Goal: Transaction & Acquisition: Purchase product/service

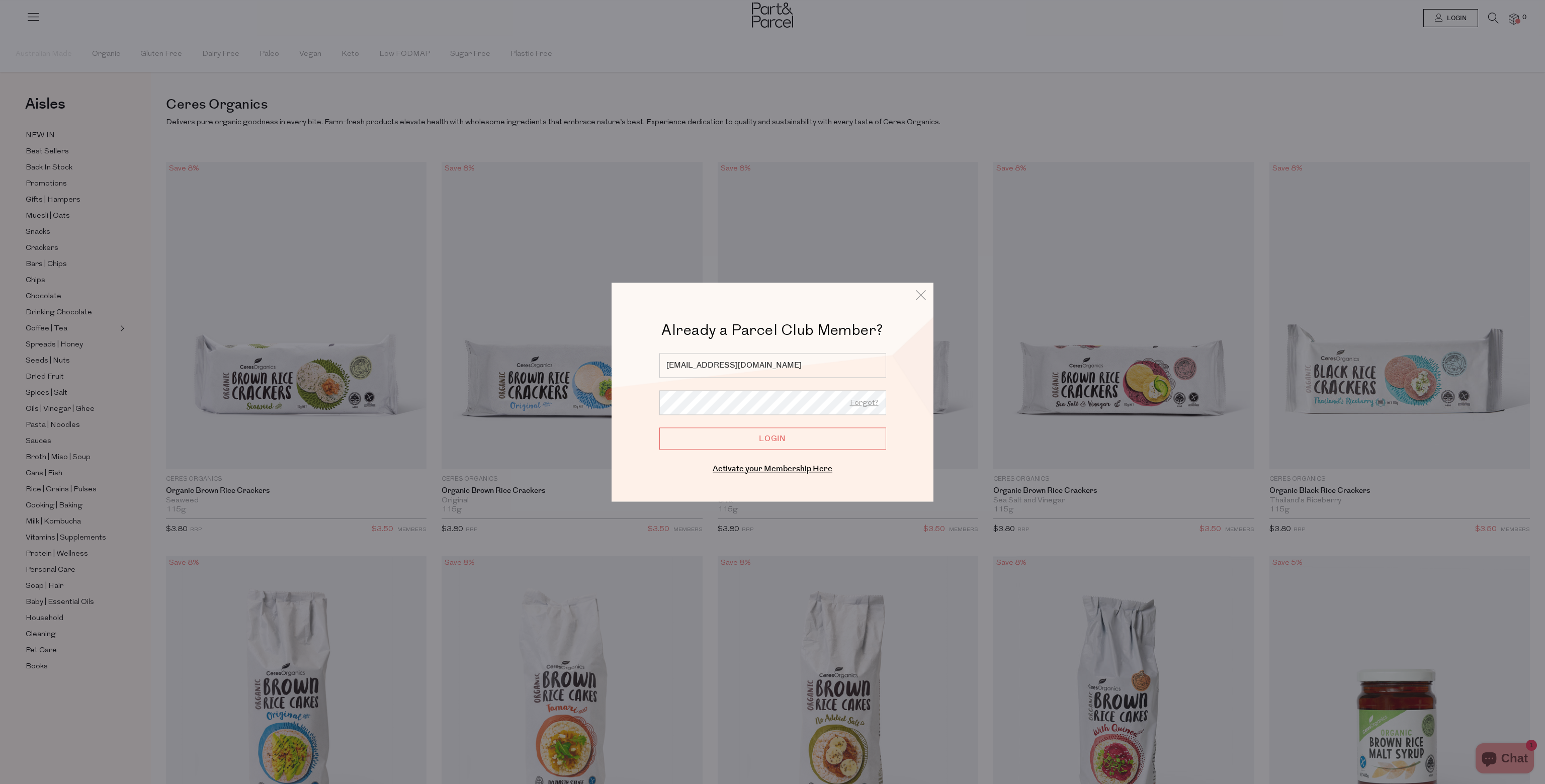
click at [771, 438] on input "Login" at bounding box center [772, 439] width 226 height 22
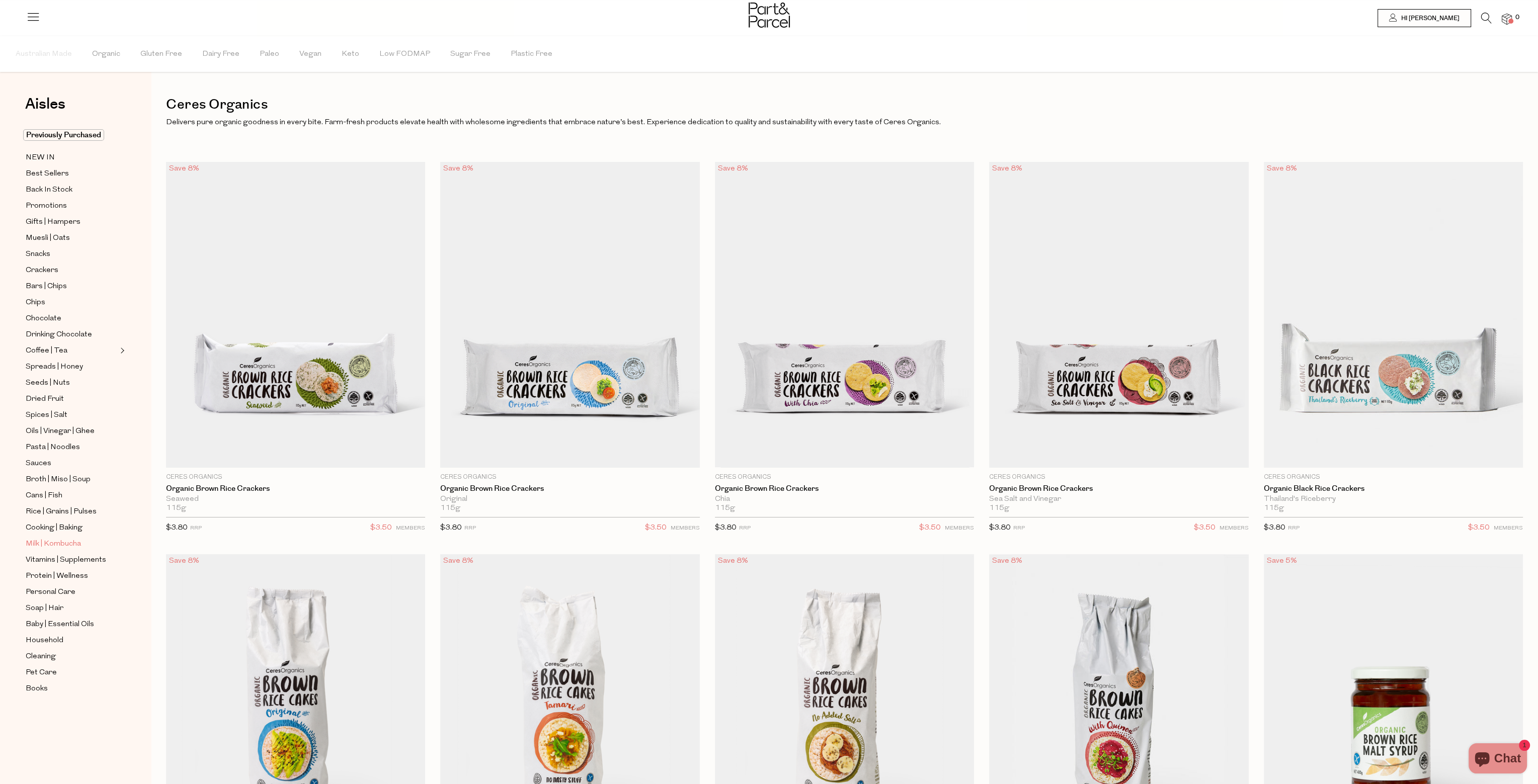
click at [81, 543] on link "Milk | Kombucha" at bounding box center [71, 543] width 91 height 13
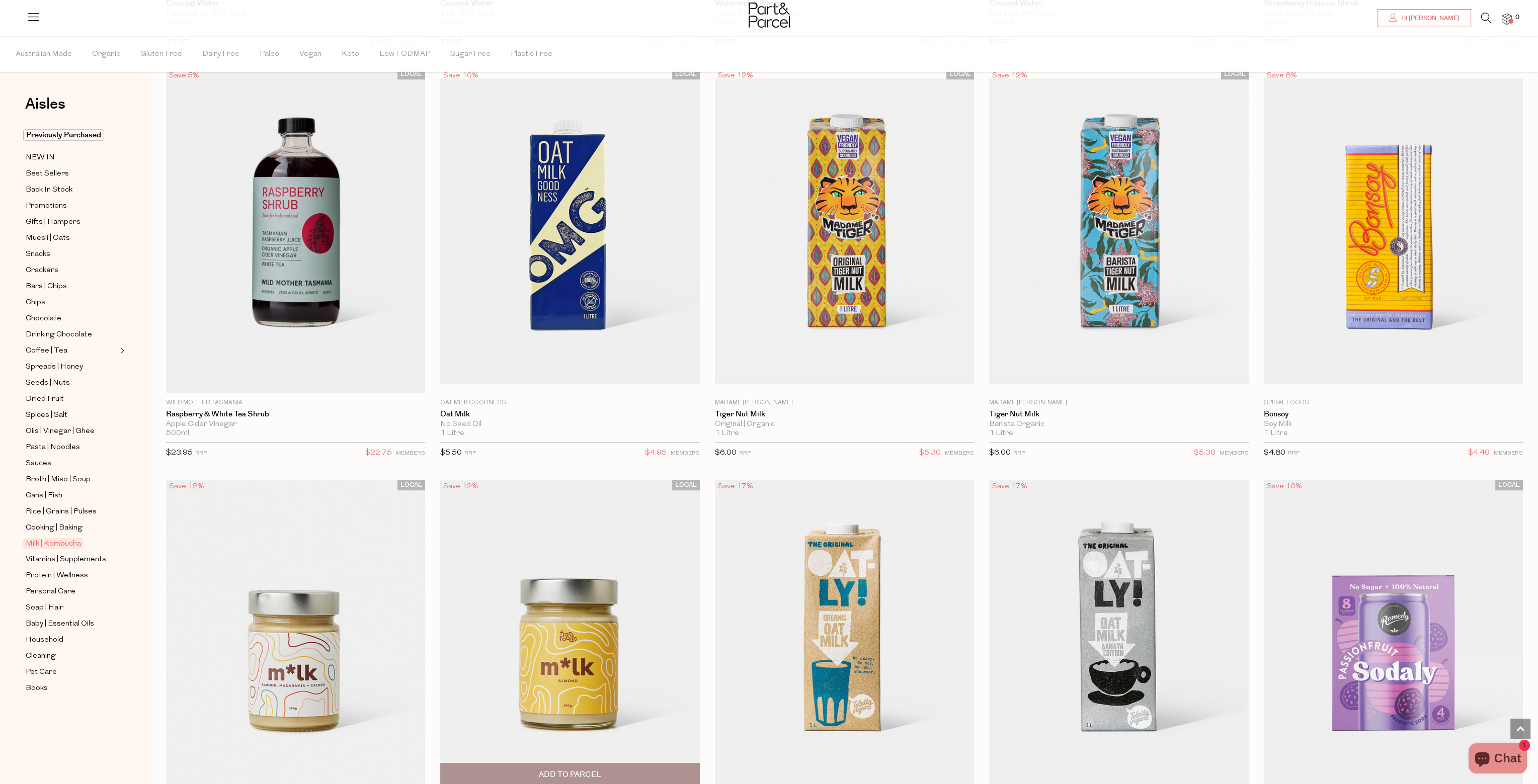
scroll to position [878, 0]
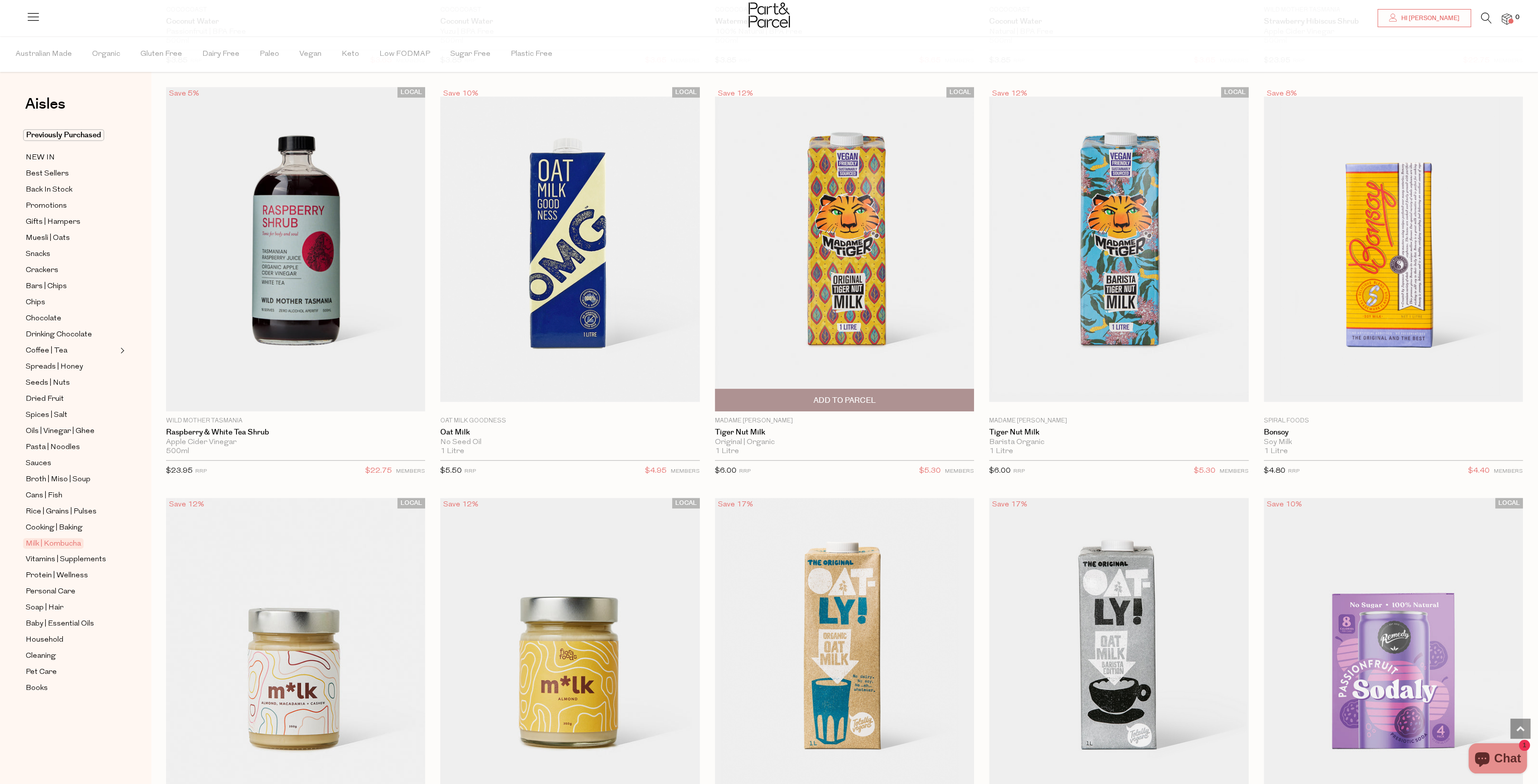
click at [896, 254] on img at bounding box center [844, 249] width 259 height 306
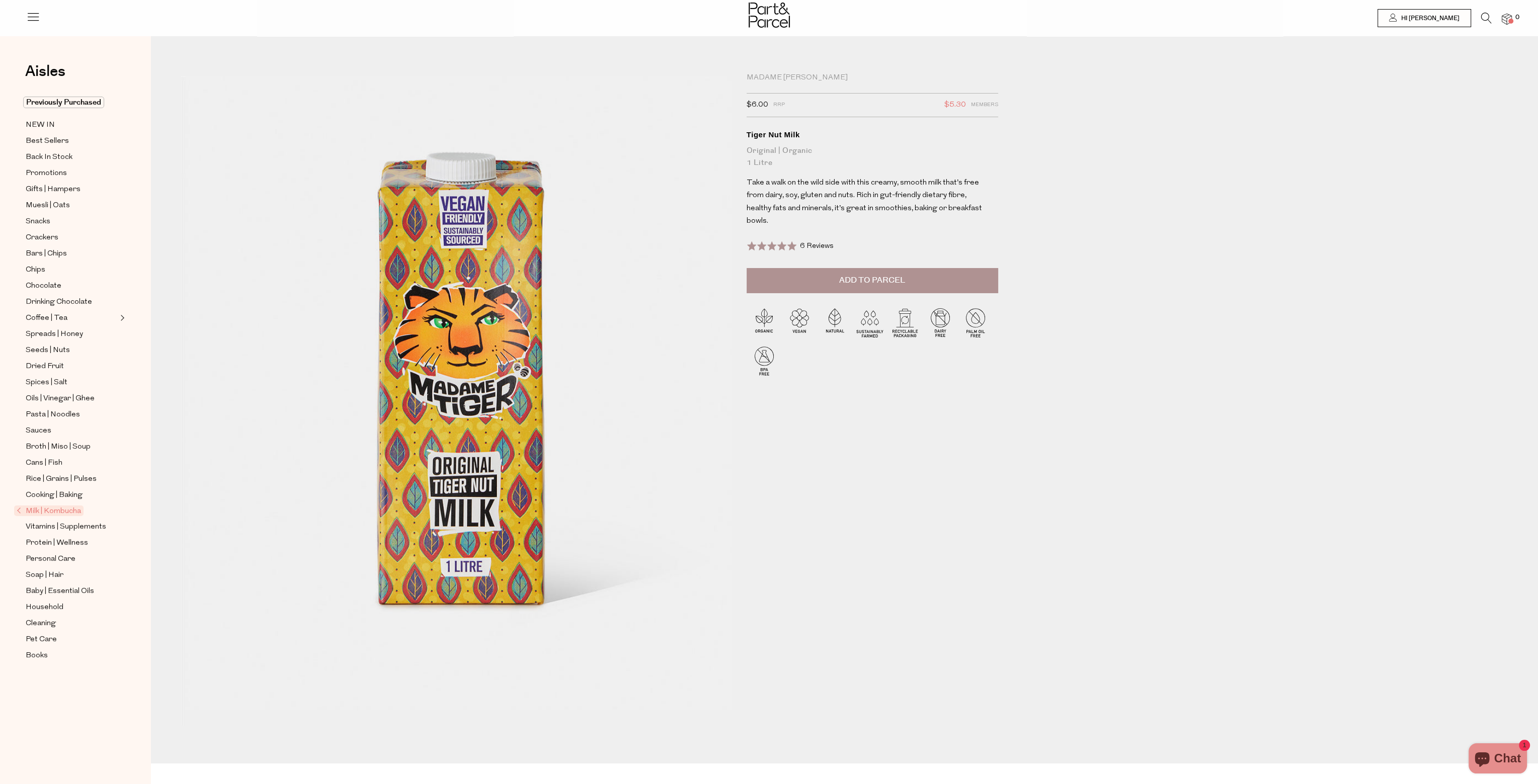
click at [892, 277] on span "Add to Parcel" at bounding box center [872, 280] width 66 height 11
click at [986, 274] on button "button" at bounding box center [984, 280] width 28 height 22
type input "2"
click at [986, 277] on button "button" at bounding box center [984, 280] width 28 height 22
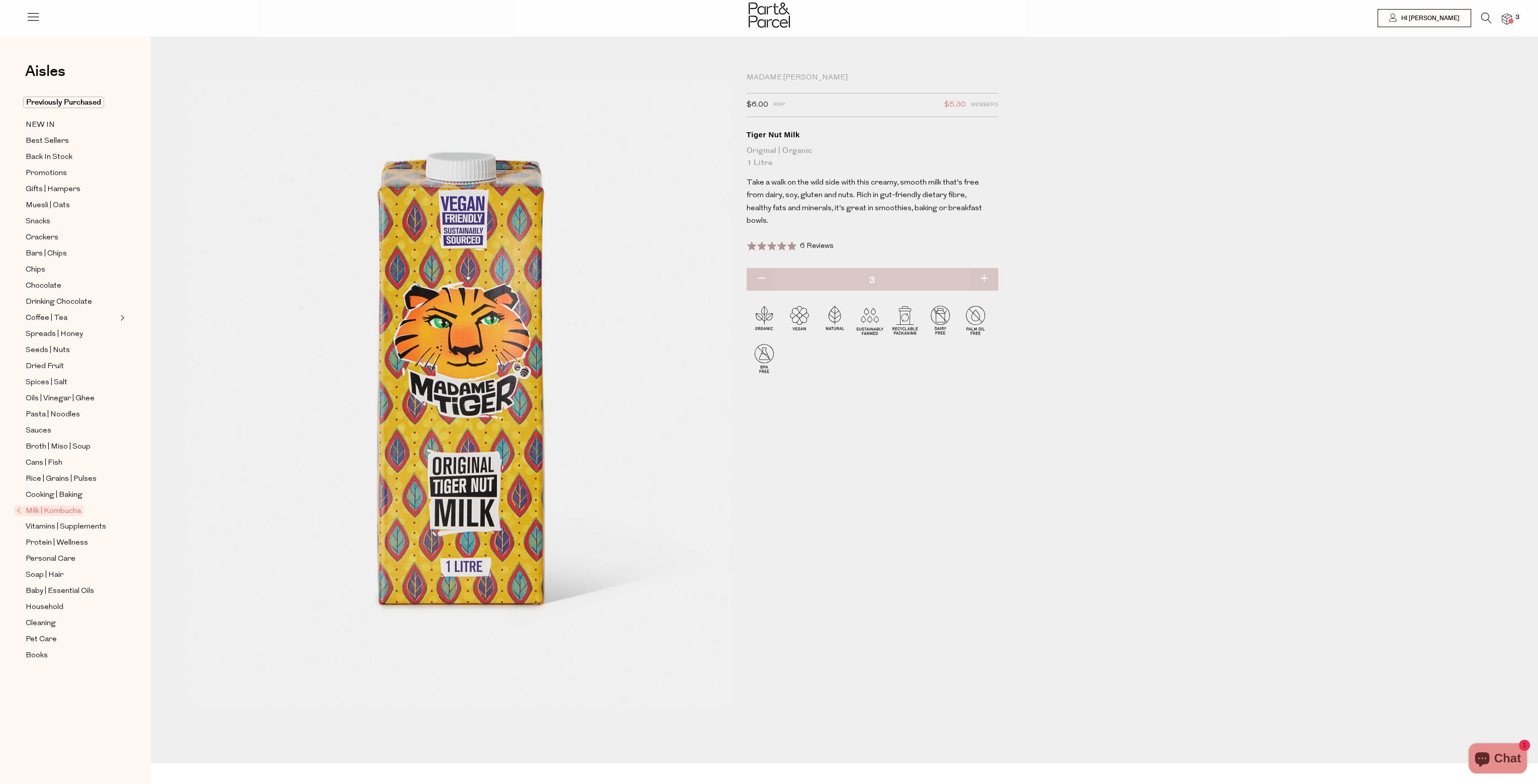
click at [986, 277] on button "button" at bounding box center [984, 280] width 28 height 22
type input "4"
click at [988, 277] on button "button" at bounding box center [984, 280] width 28 height 22
type input "5"
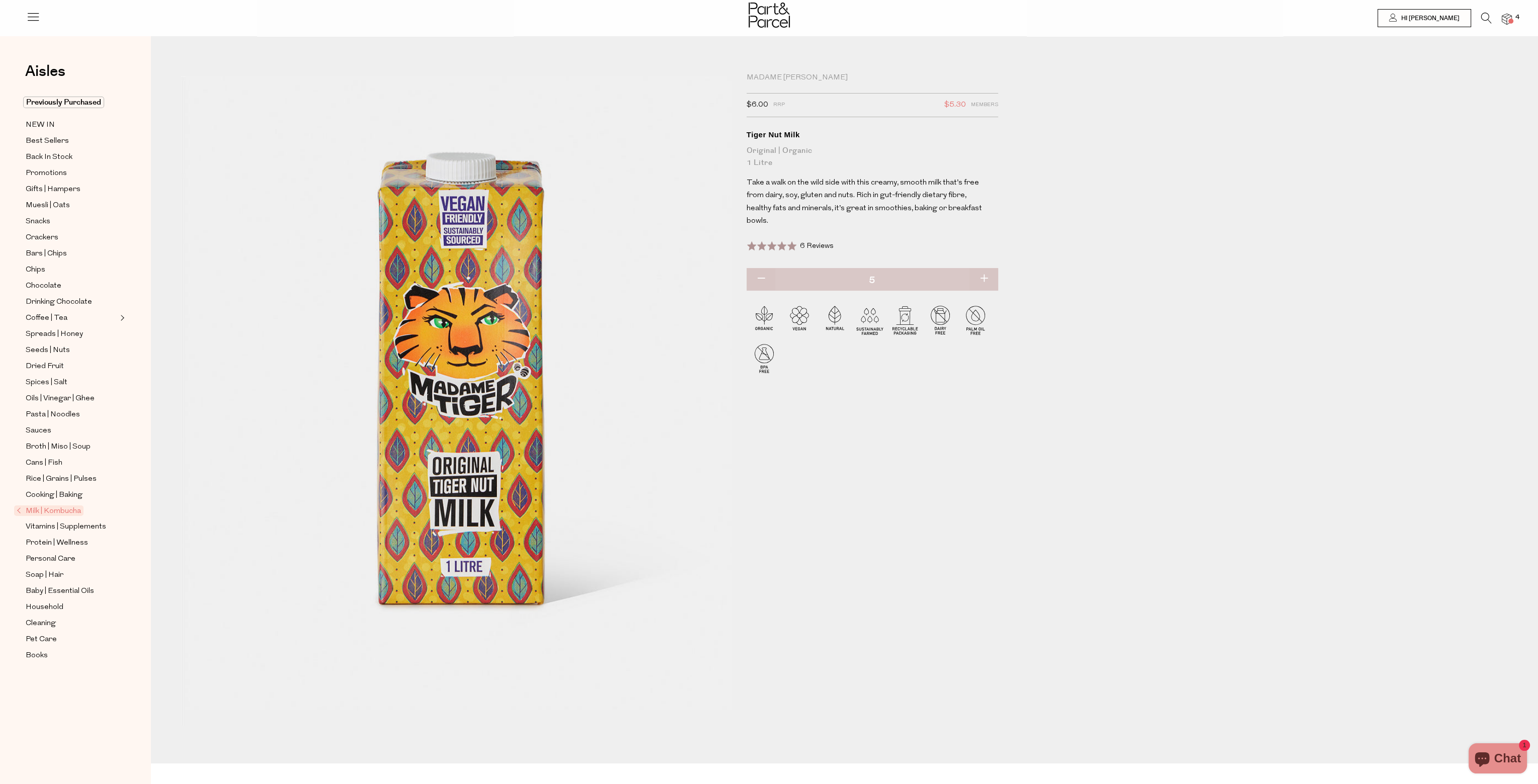
type input "5"
click at [984, 279] on button "button" at bounding box center [984, 280] width 28 height 22
type input "6"
click at [1488, 13] on icon at bounding box center [1486, 18] width 10 height 11
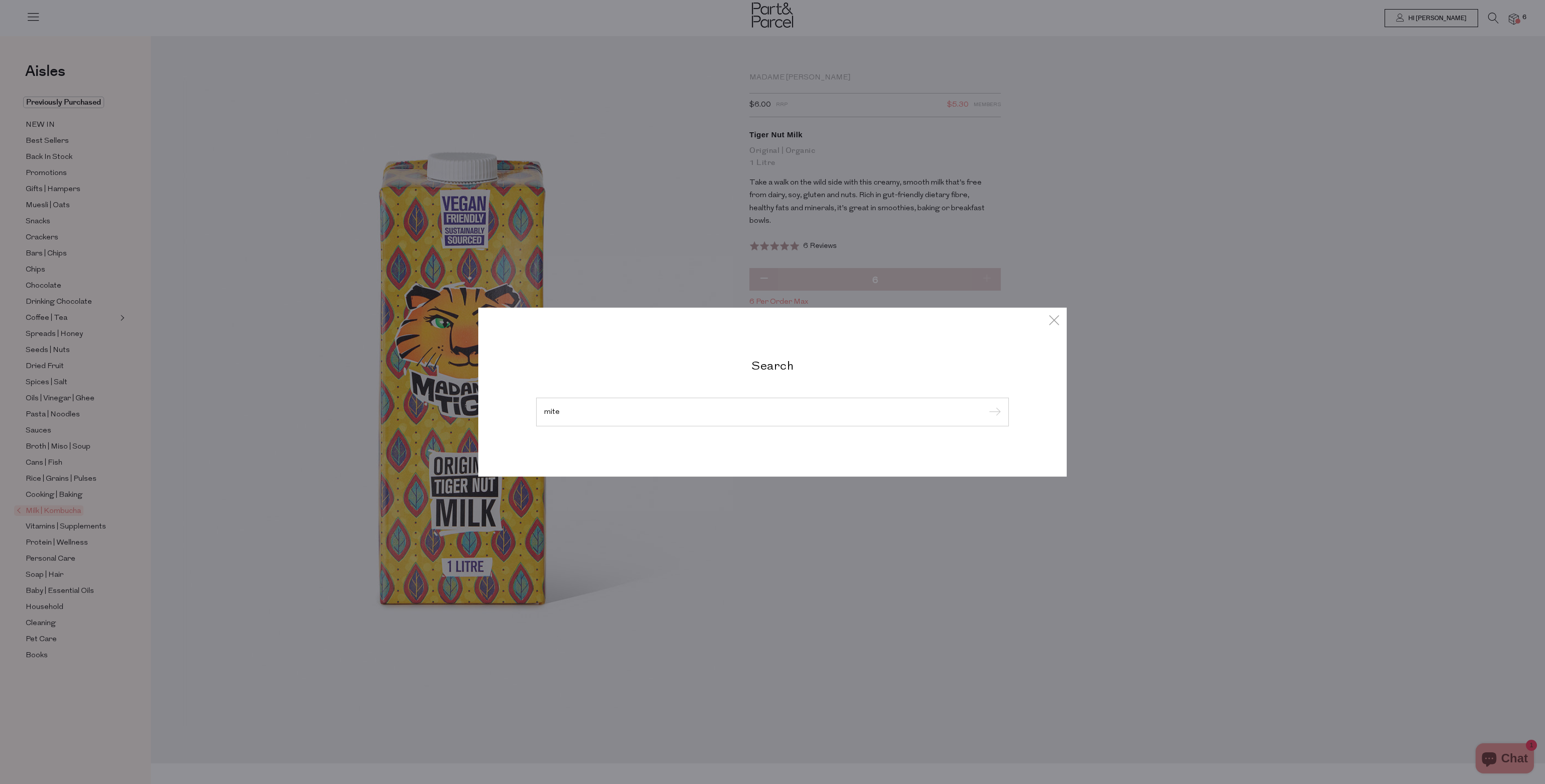
type input "mite"
click at [986, 405] on input "submit" at bounding box center [993, 413] width 15 height 15
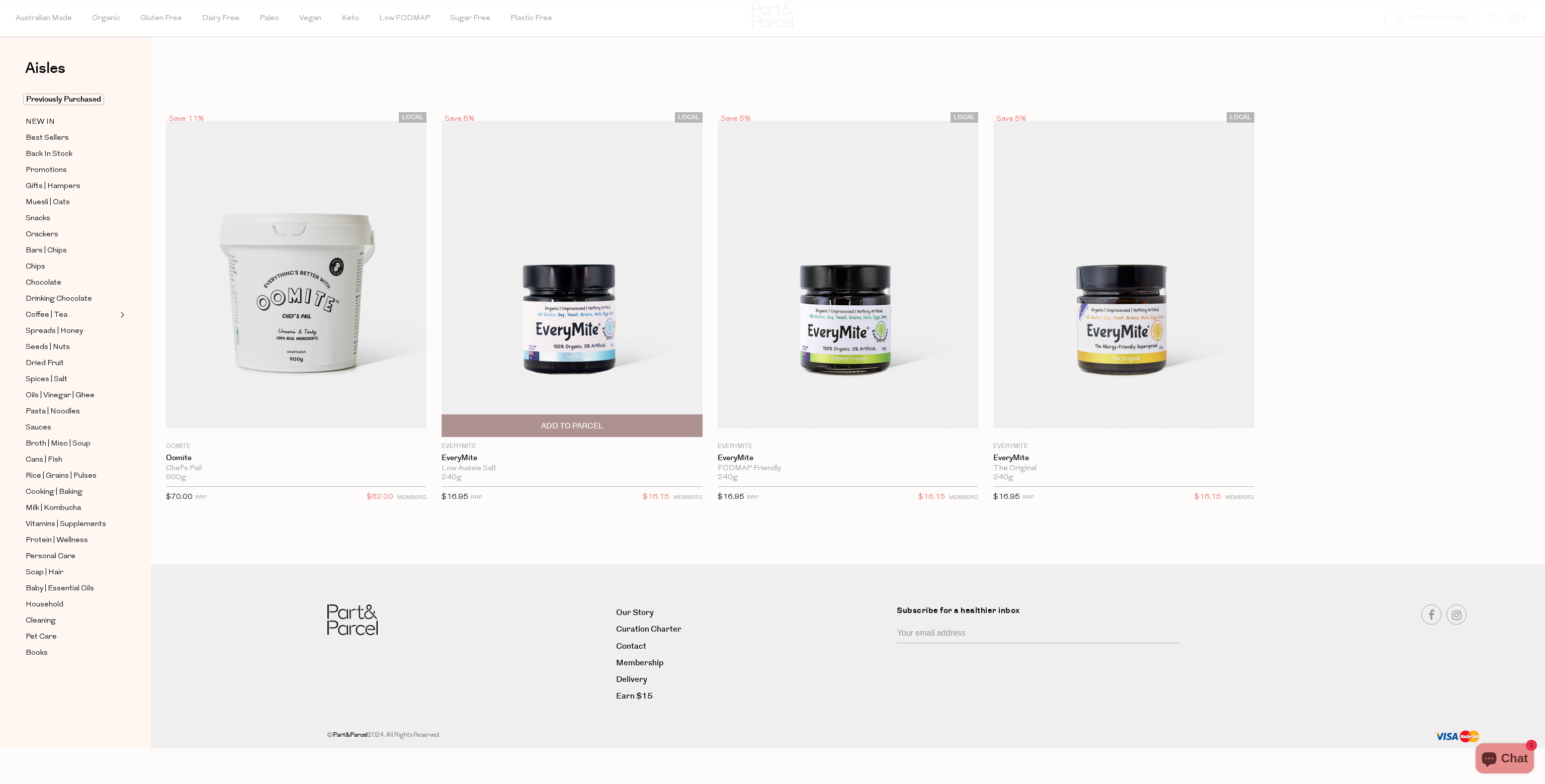
click at [511, 428] on span "Add To Parcel" at bounding box center [572, 425] width 254 height 22
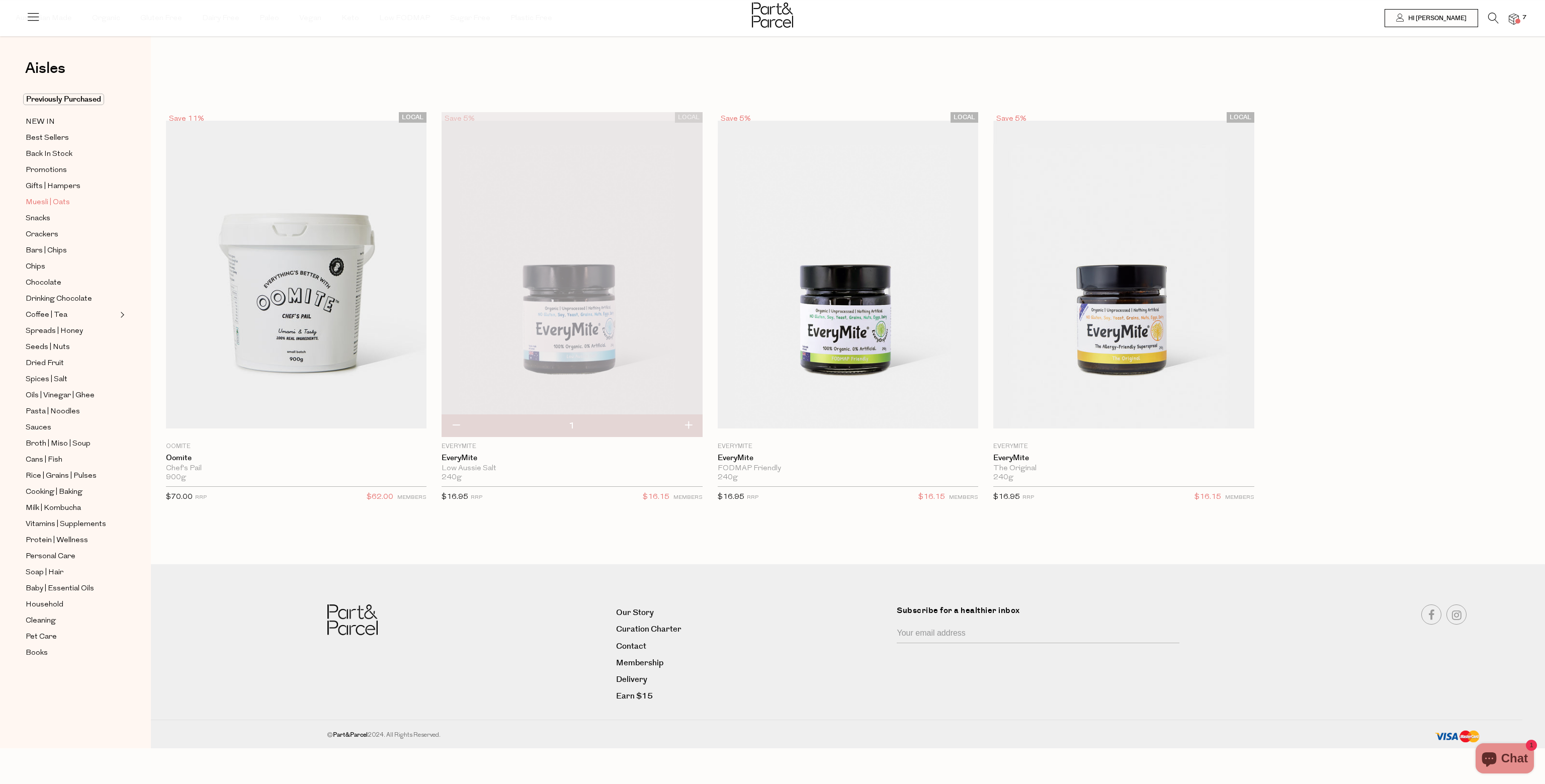
click at [55, 203] on span "Muesli | Oats" at bounding box center [47, 203] width 44 height 12
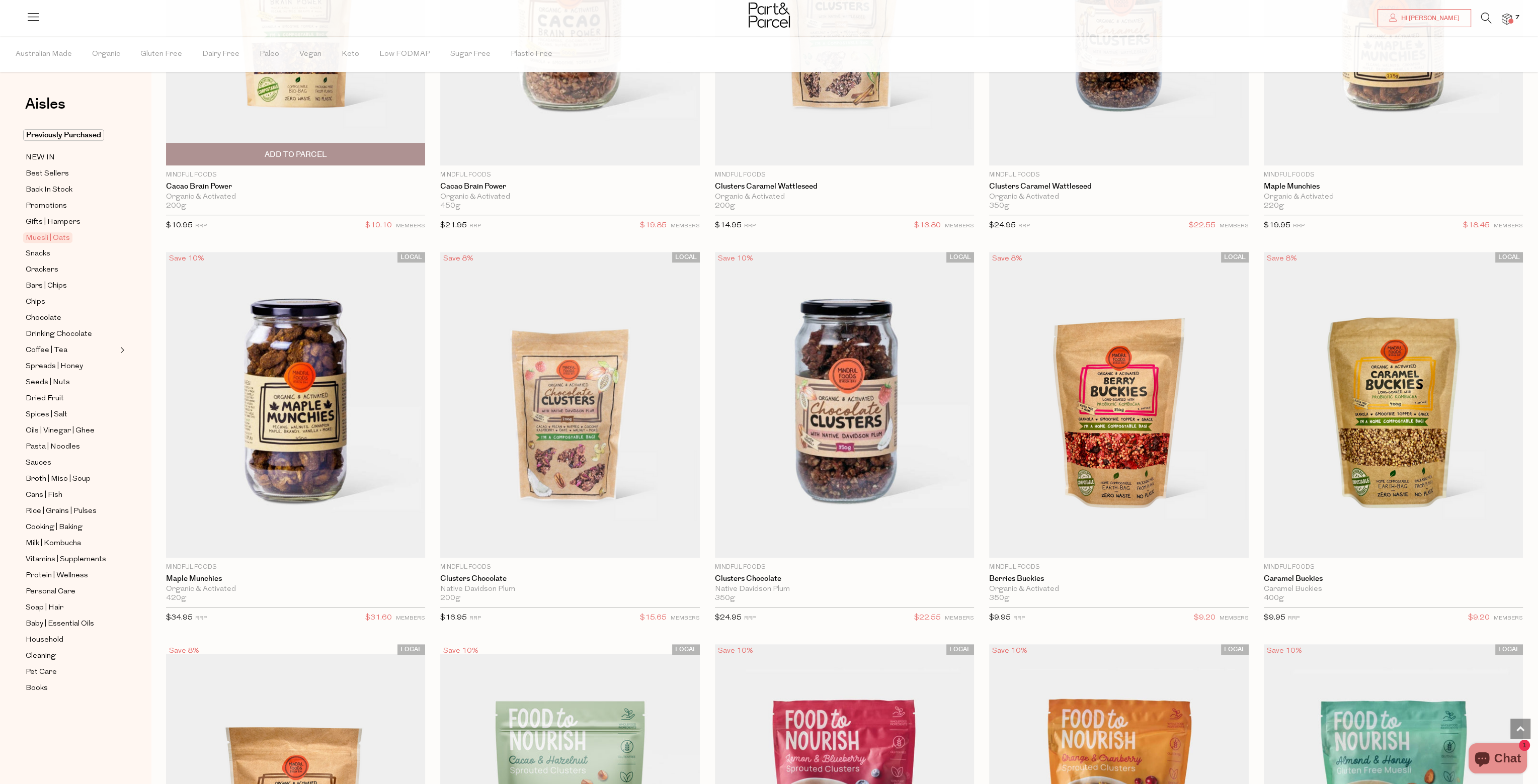
scroll to position [1106, 0]
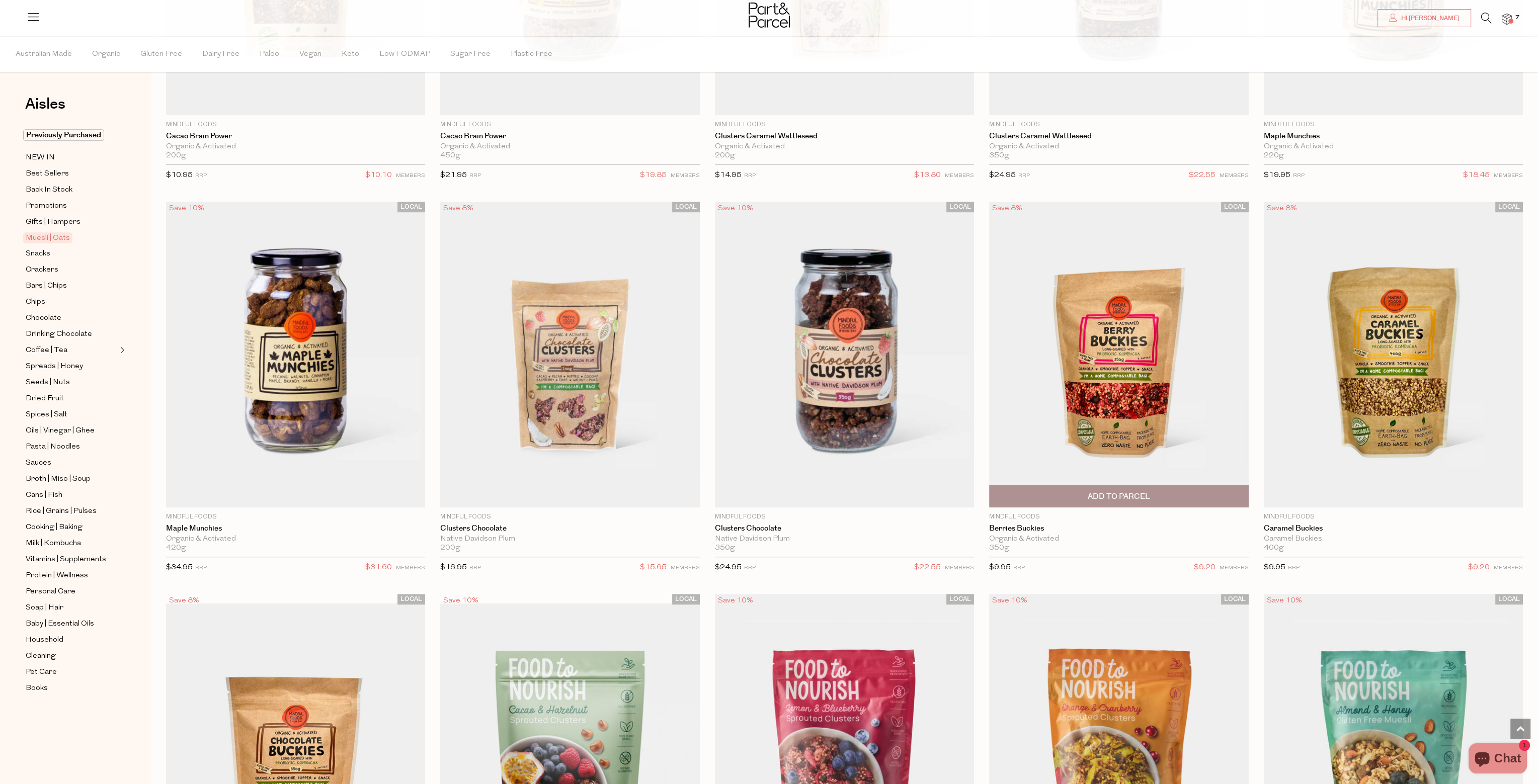
click at [1155, 494] on span "Add To Parcel" at bounding box center [1119, 496] width 253 height 22
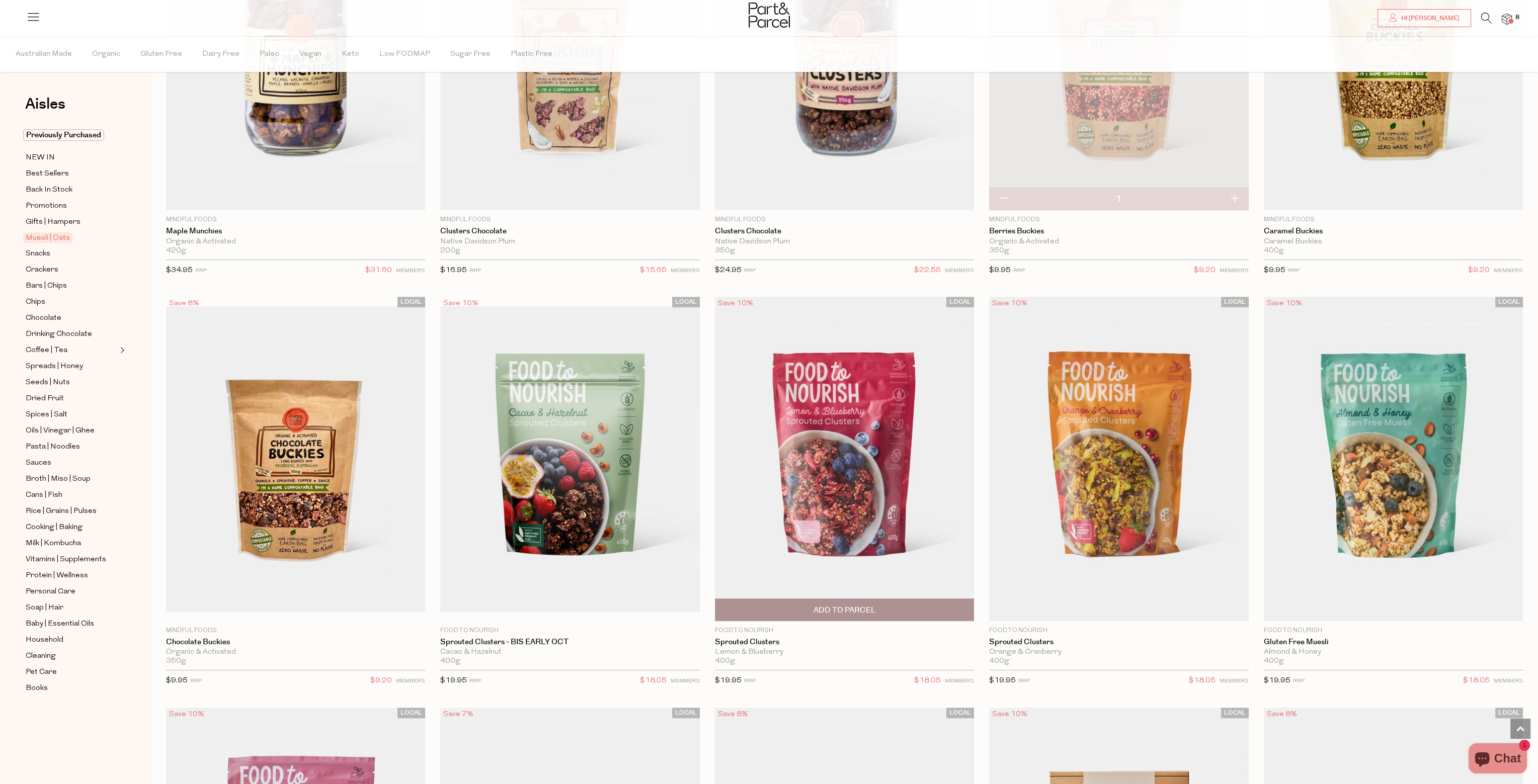
scroll to position [1408, 0]
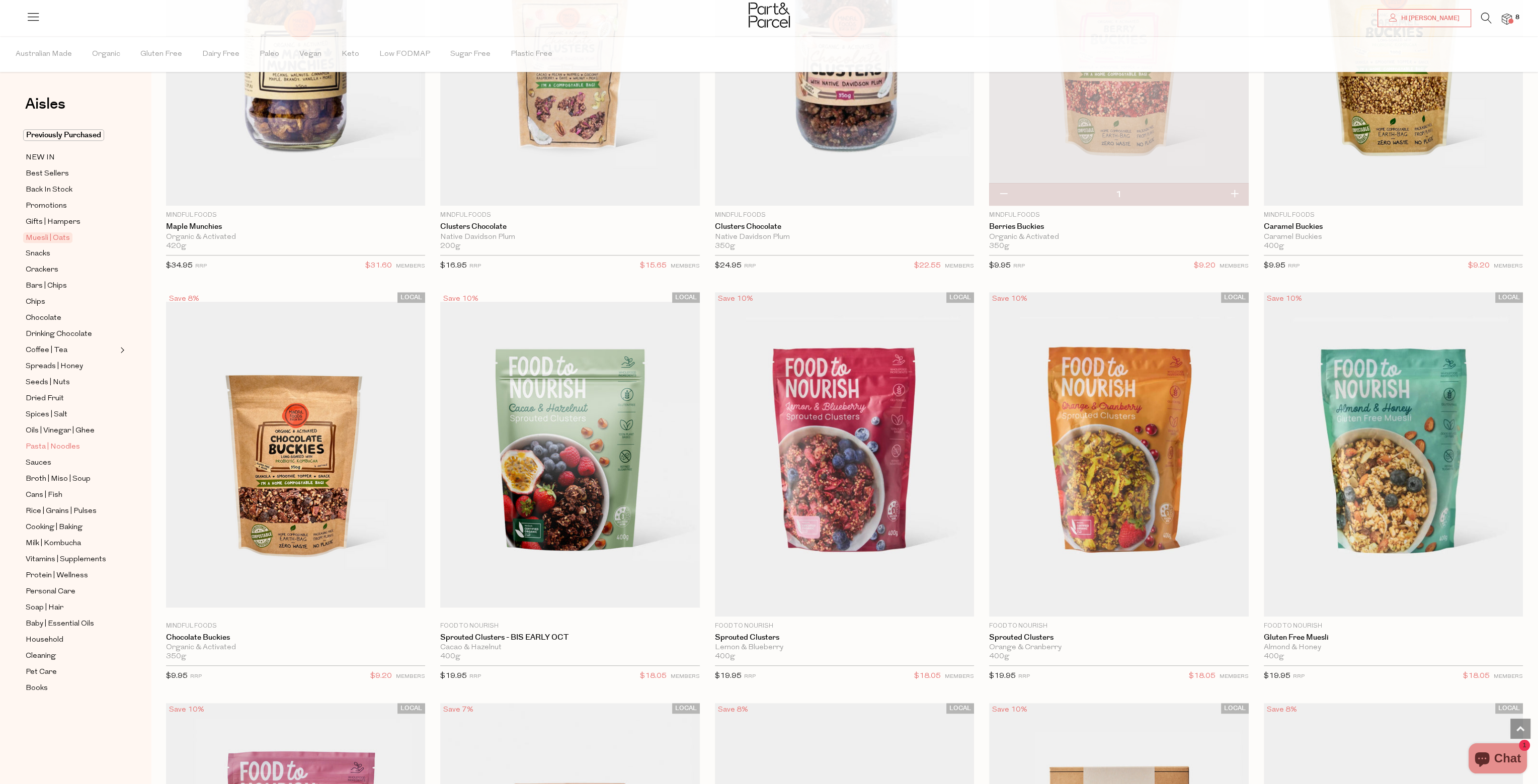
click at [77, 442] on span "Pasta | Noodles" at bounding box center [52, 447] width 55 height 12
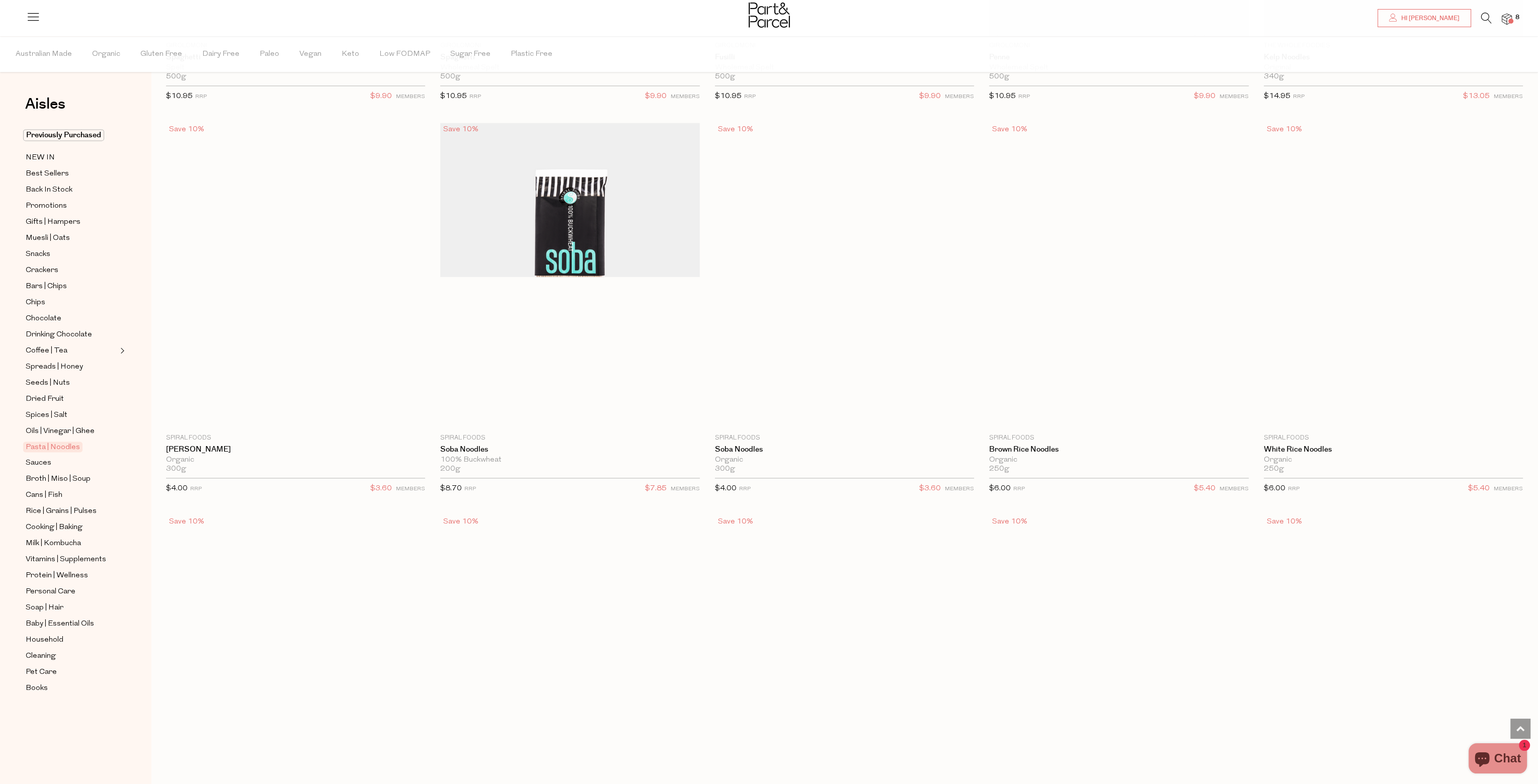
scroll to position [2766, 0]
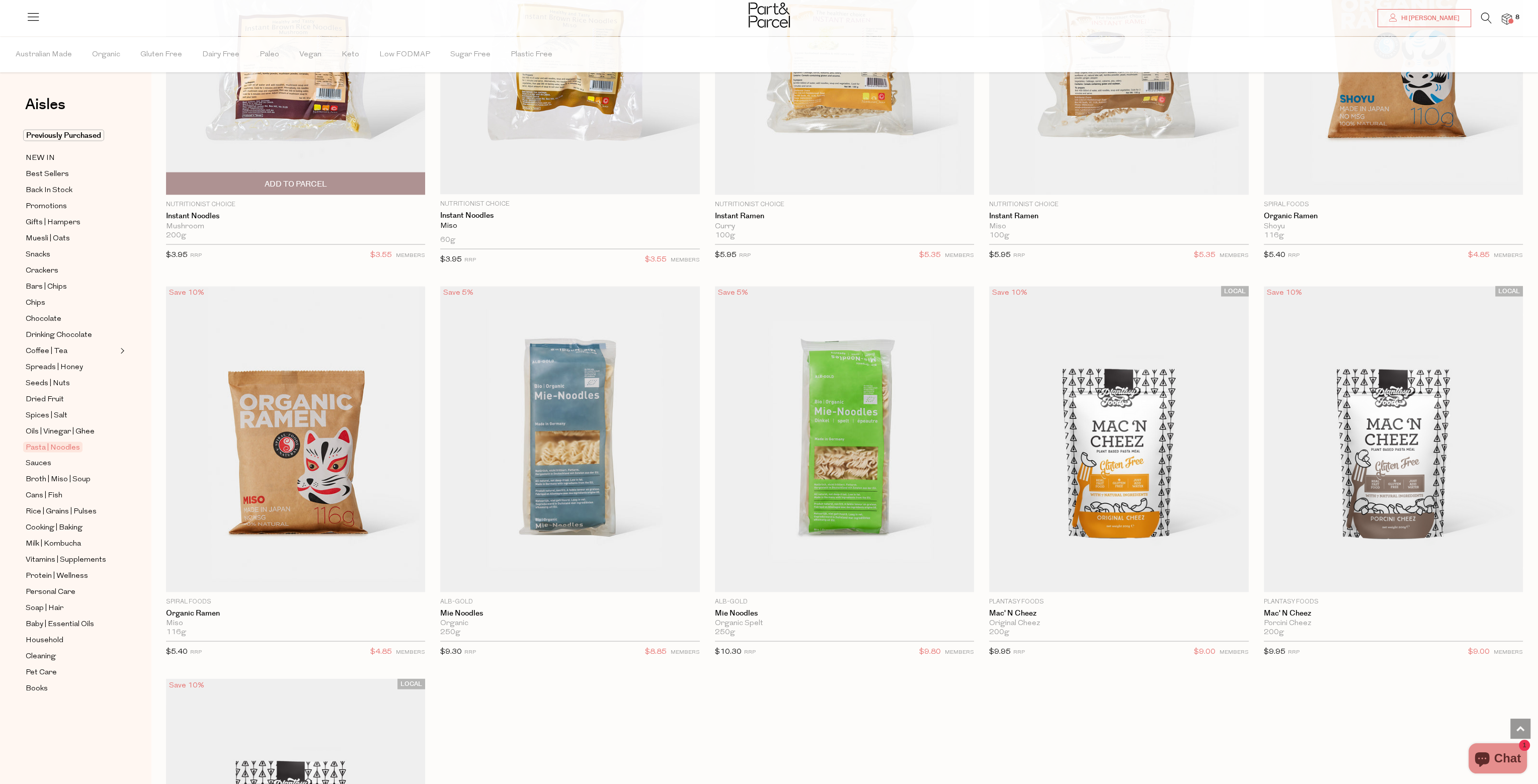
scroll to position [3821, 0]
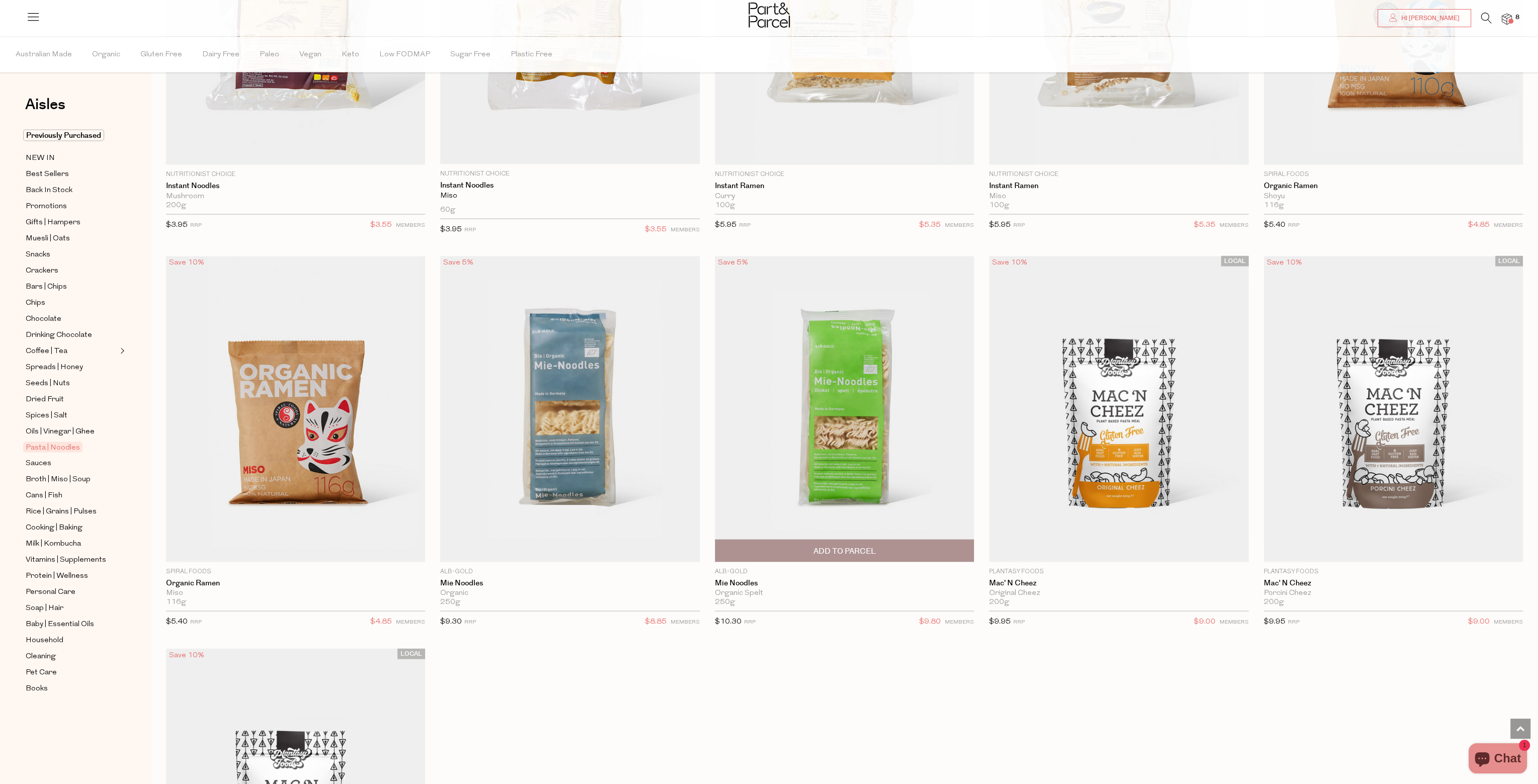
click at [790, 540] on span "Add To Parcel" at bounding box center [844, 550] width 253 height 22
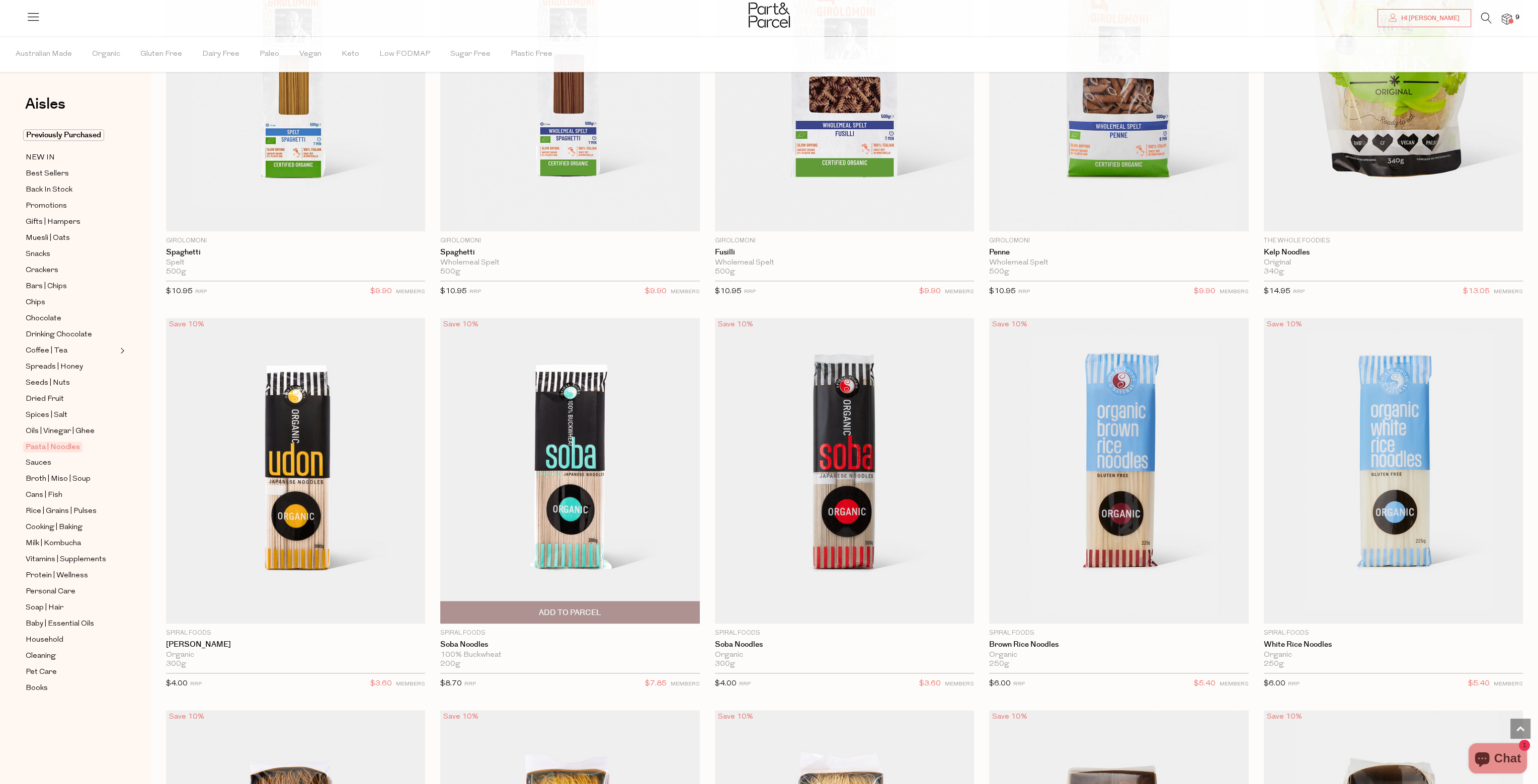
scroll to position [2564, 0]
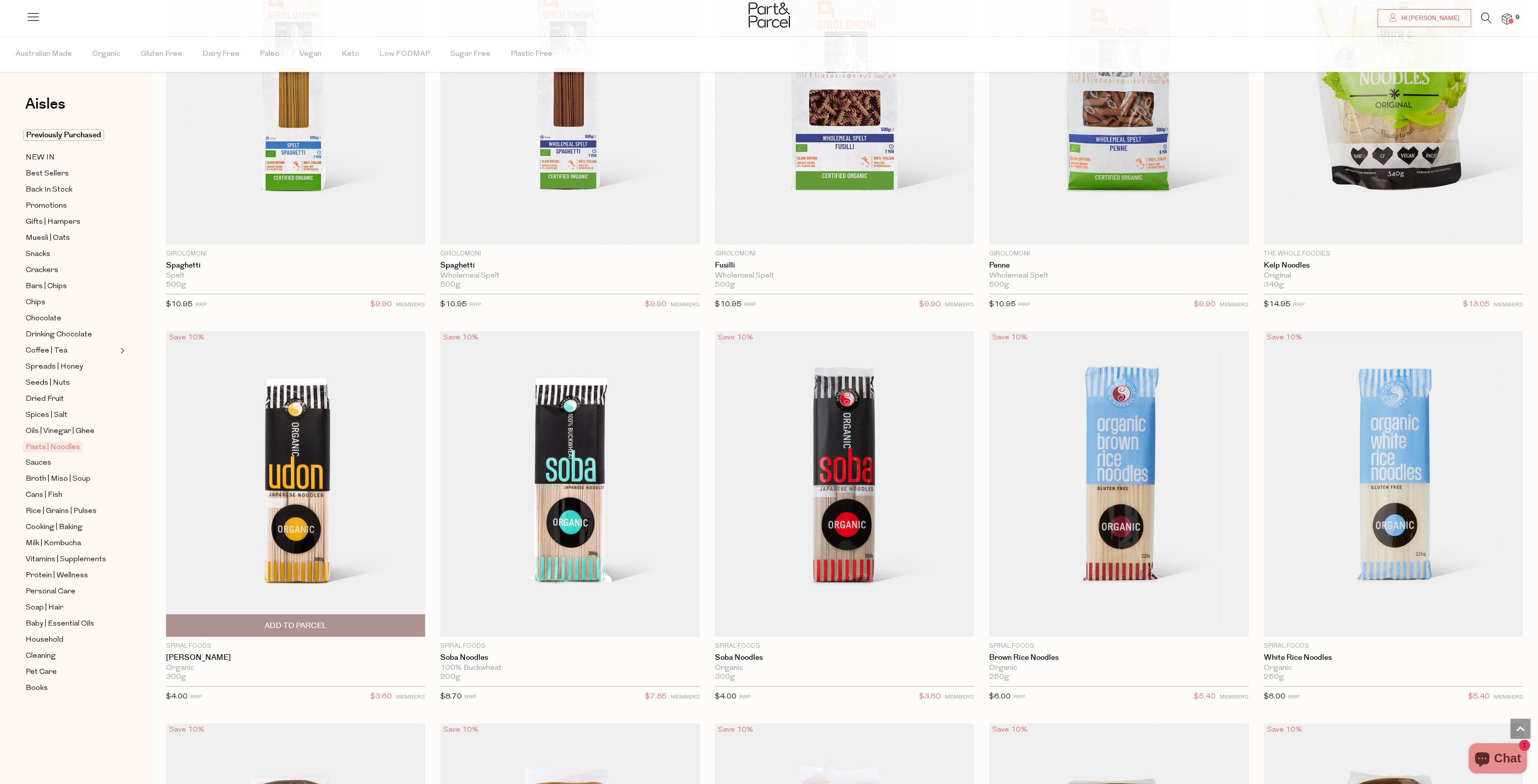
click at [336, 623] on span "Add To Parcel" at bounding box center [295, 625] width 253 height 22
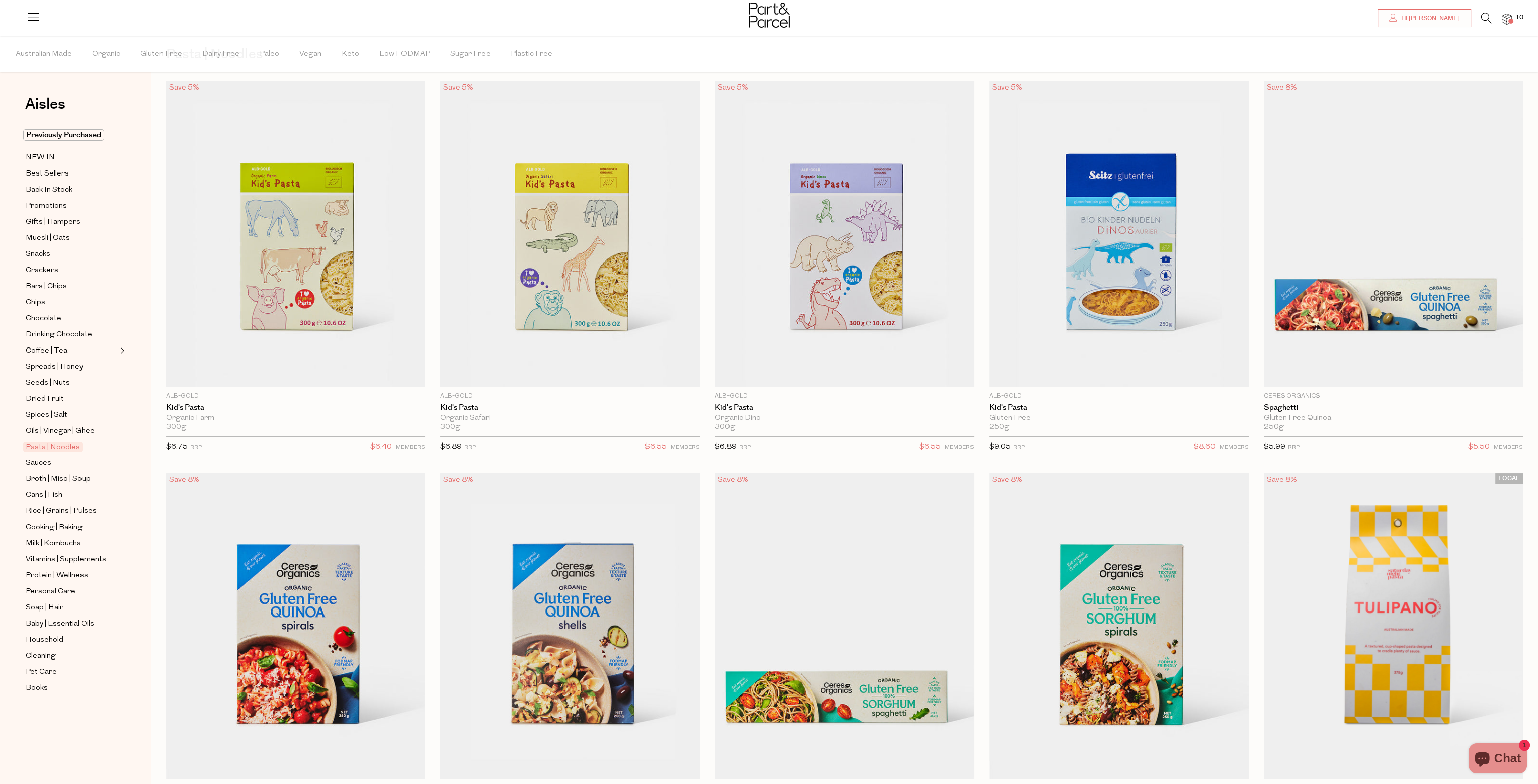
scroll to position [0, 0]
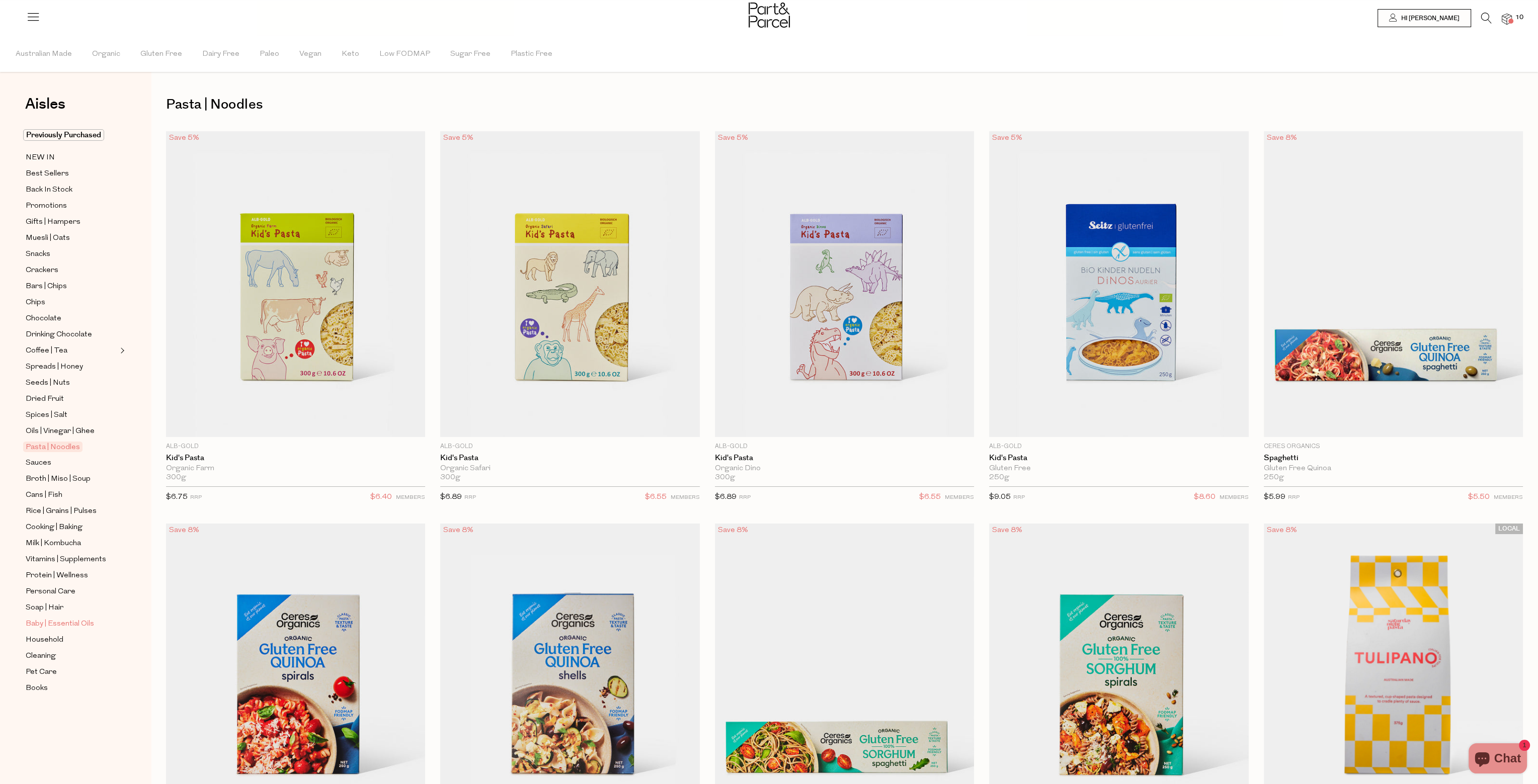
click at [84, 625] on span "Baby | Essential Oils" at bounding box center [60, 624] width 69 height 12
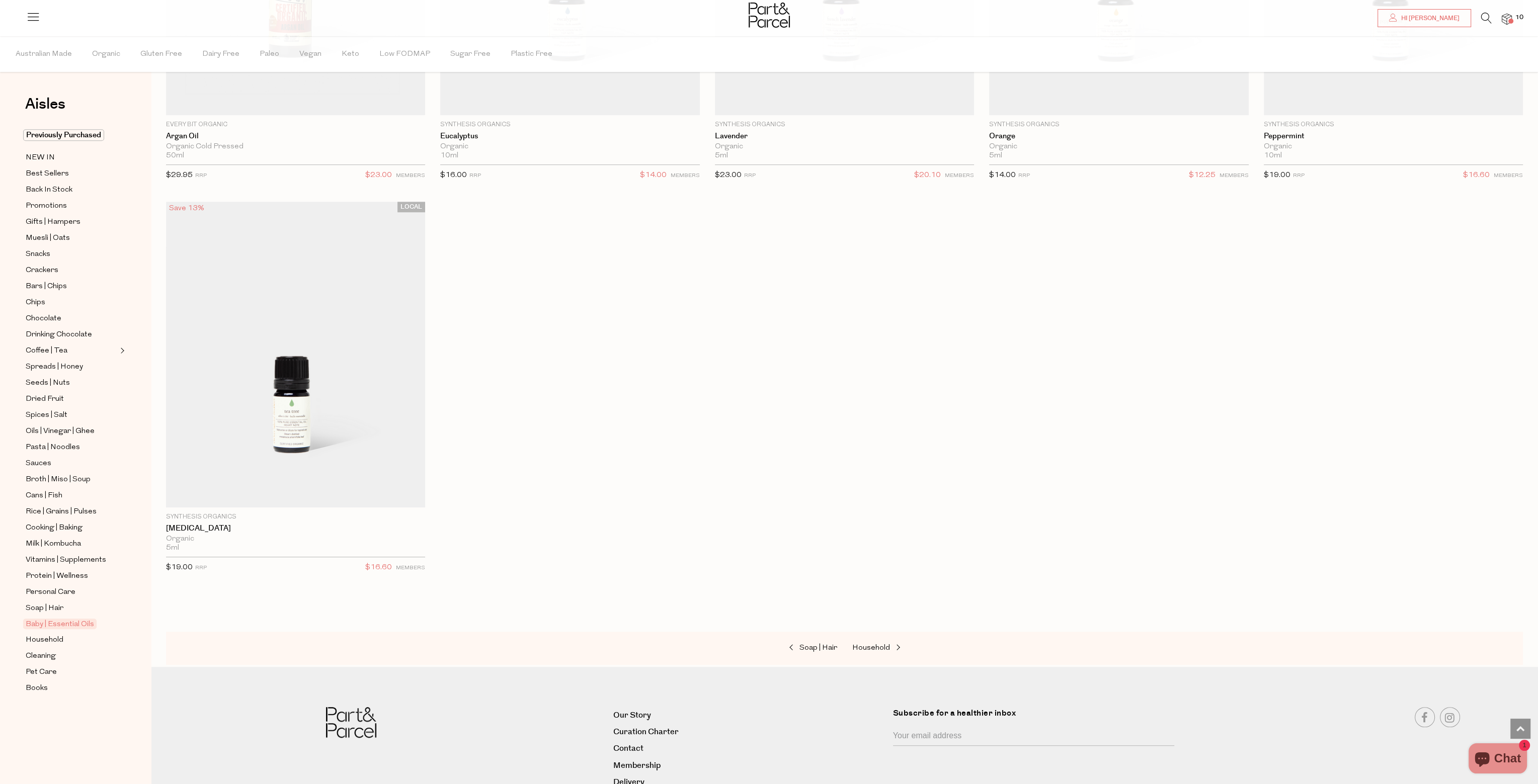
scroll to position [855, 0]
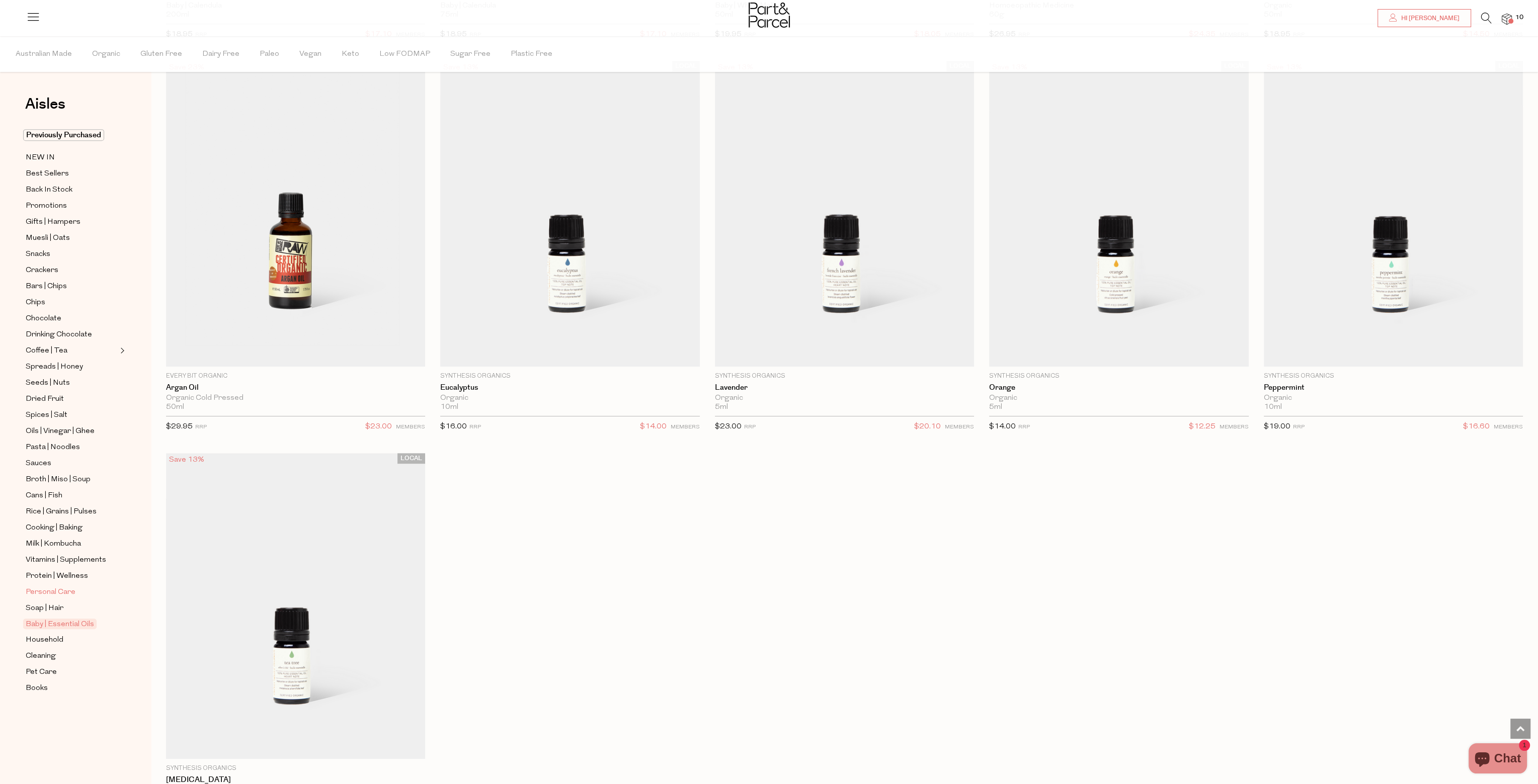
click at [54, 587] on span "Personal Care" at bounding box center [50, 593] width 50 height 12
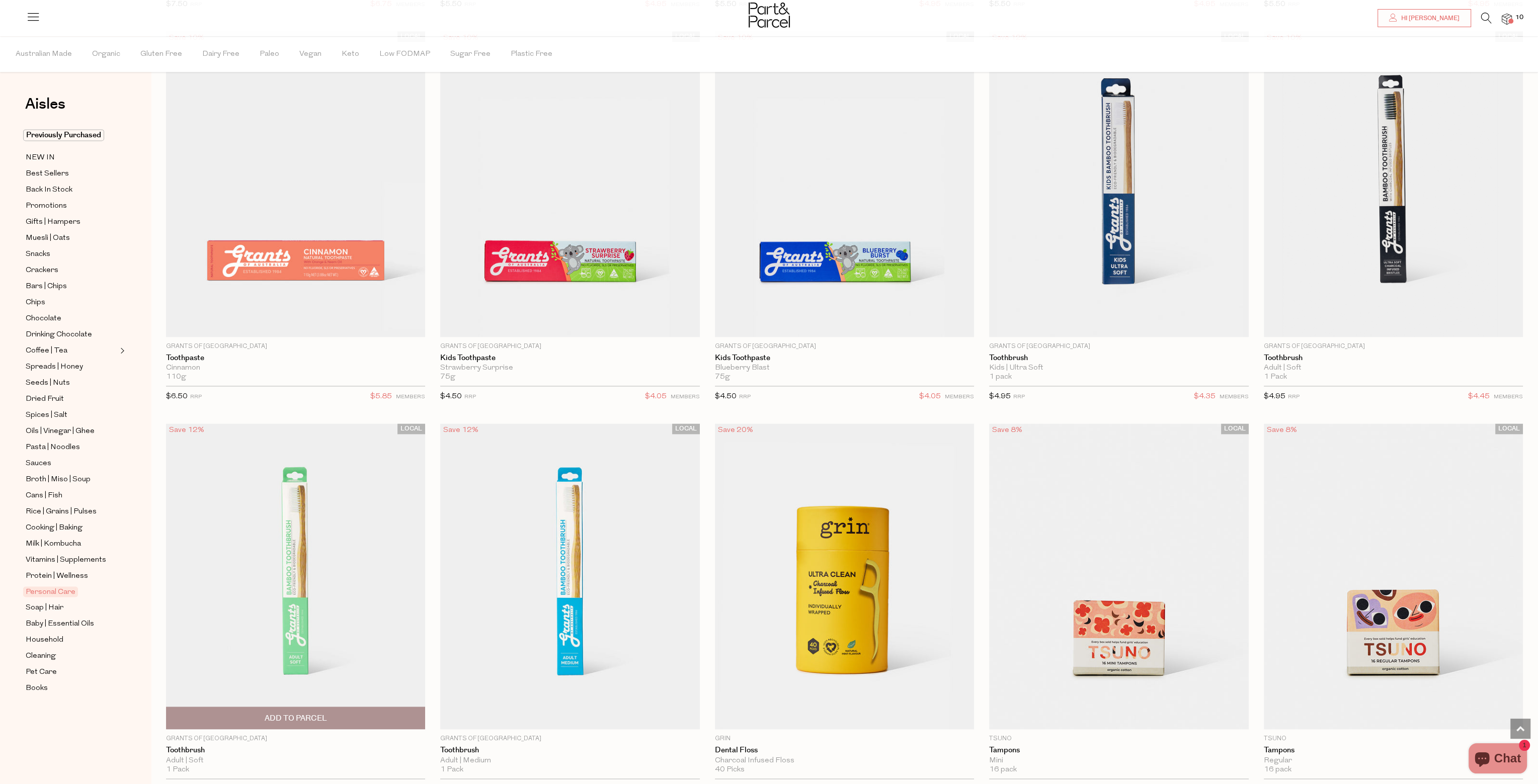
scroll to position [3017, 0]
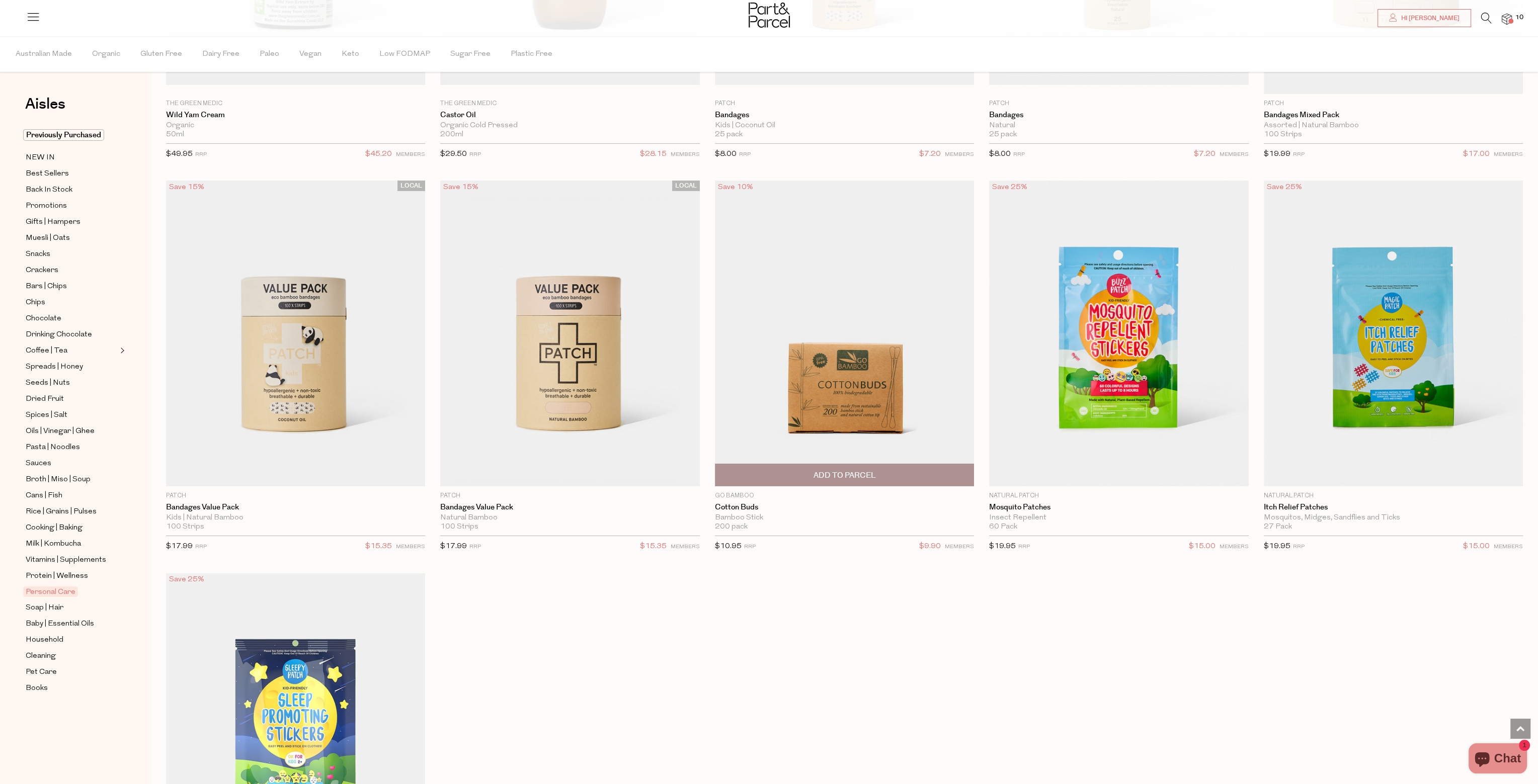
scroll to position [6285, 0]
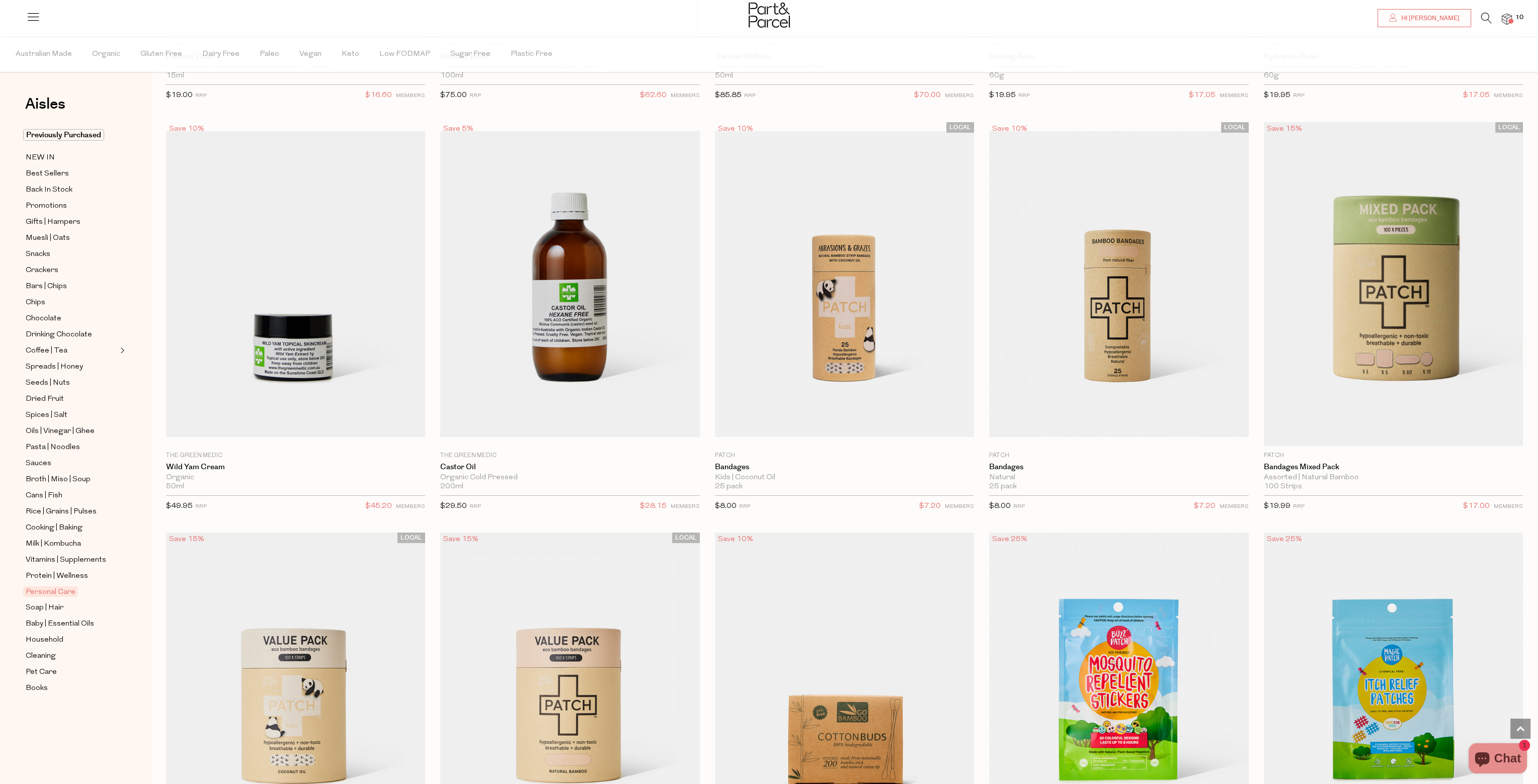
click at [1488, 16] on icon at bounding box center [1486, 18] width 10 height 11
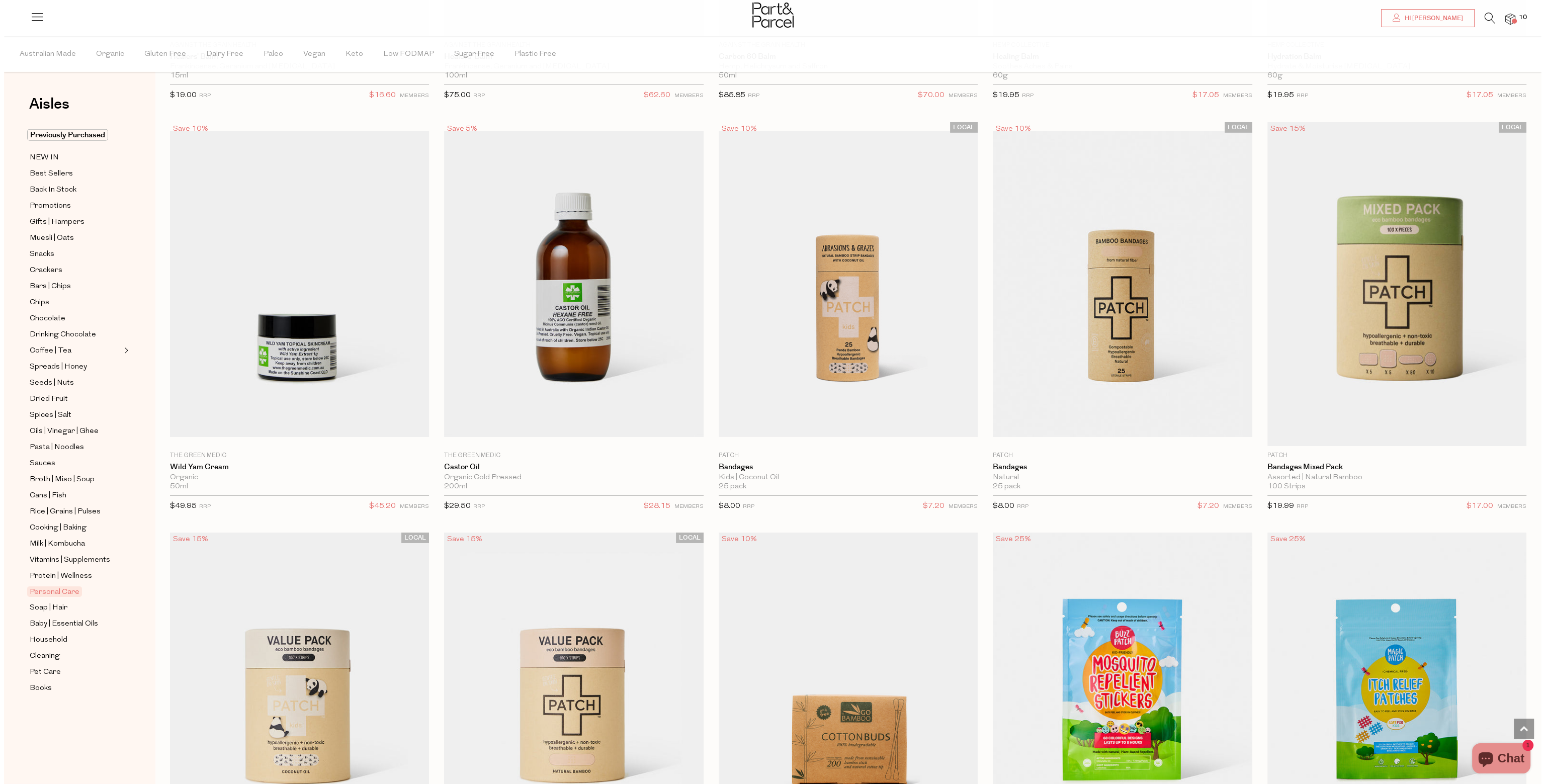
scroll to position [6313, 0]
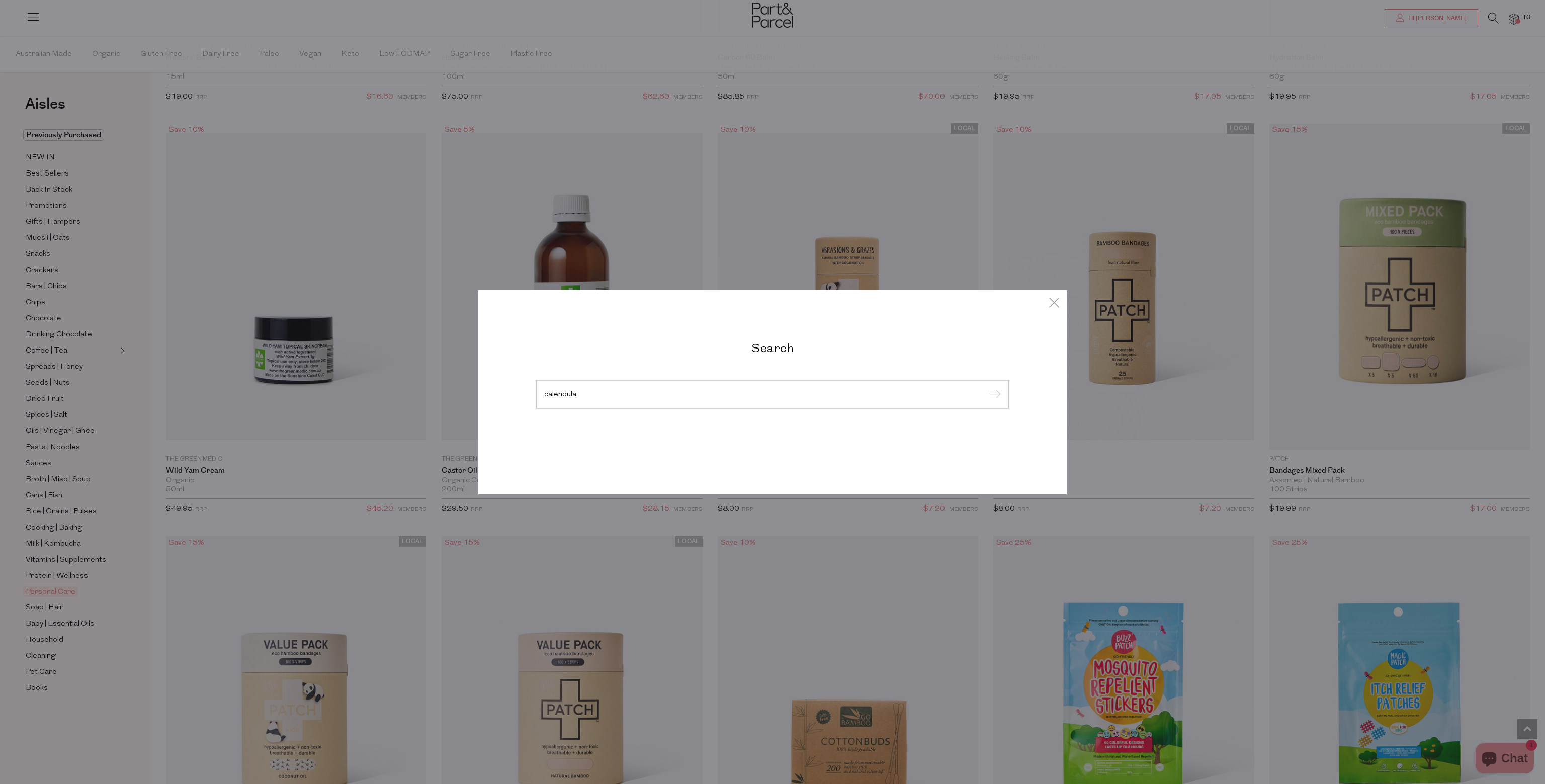
type input "calendula"
click at [986, 387] on input "submit" at bounding box center [993, 395] width 15 height 15
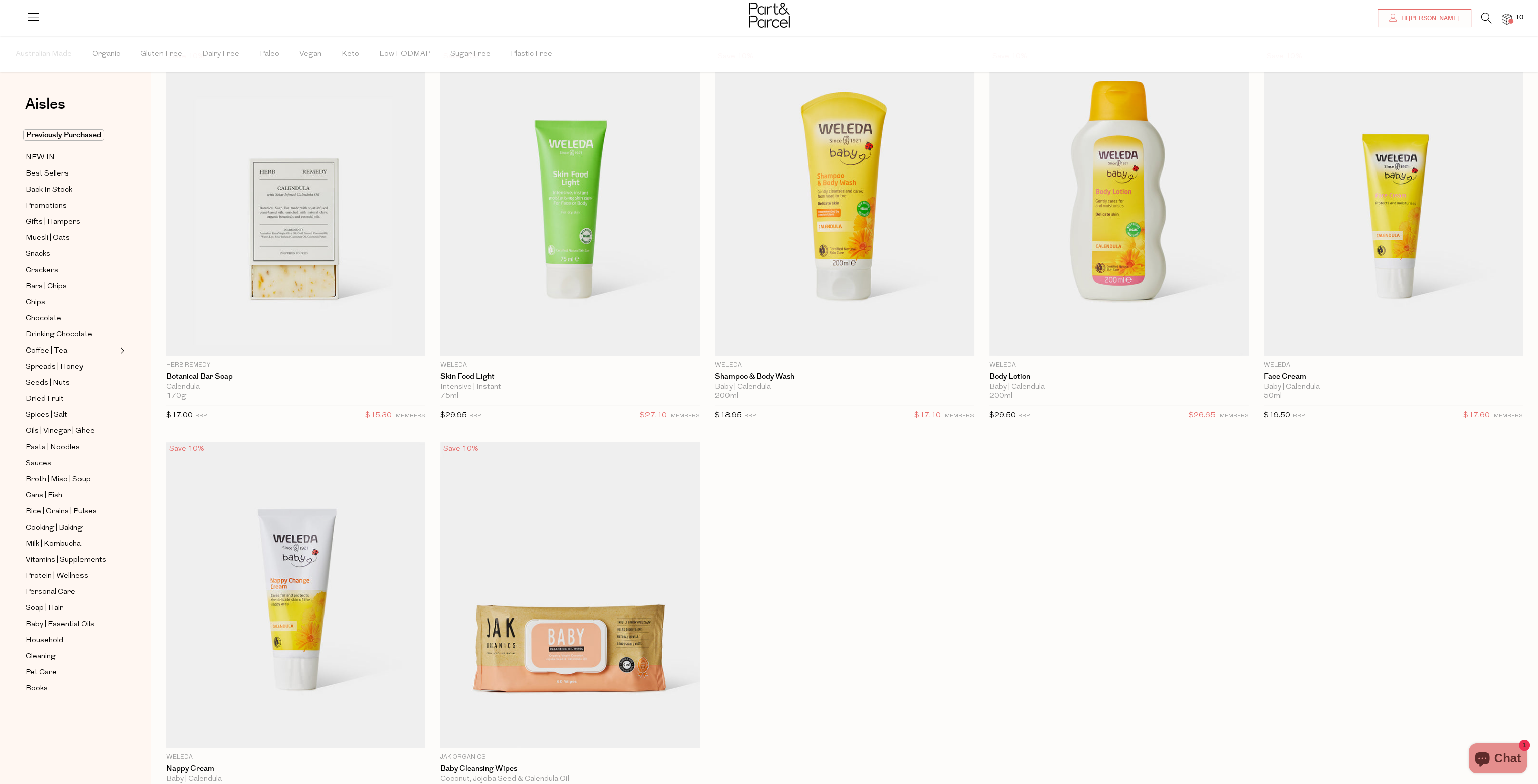
scroll to position [50, 0]
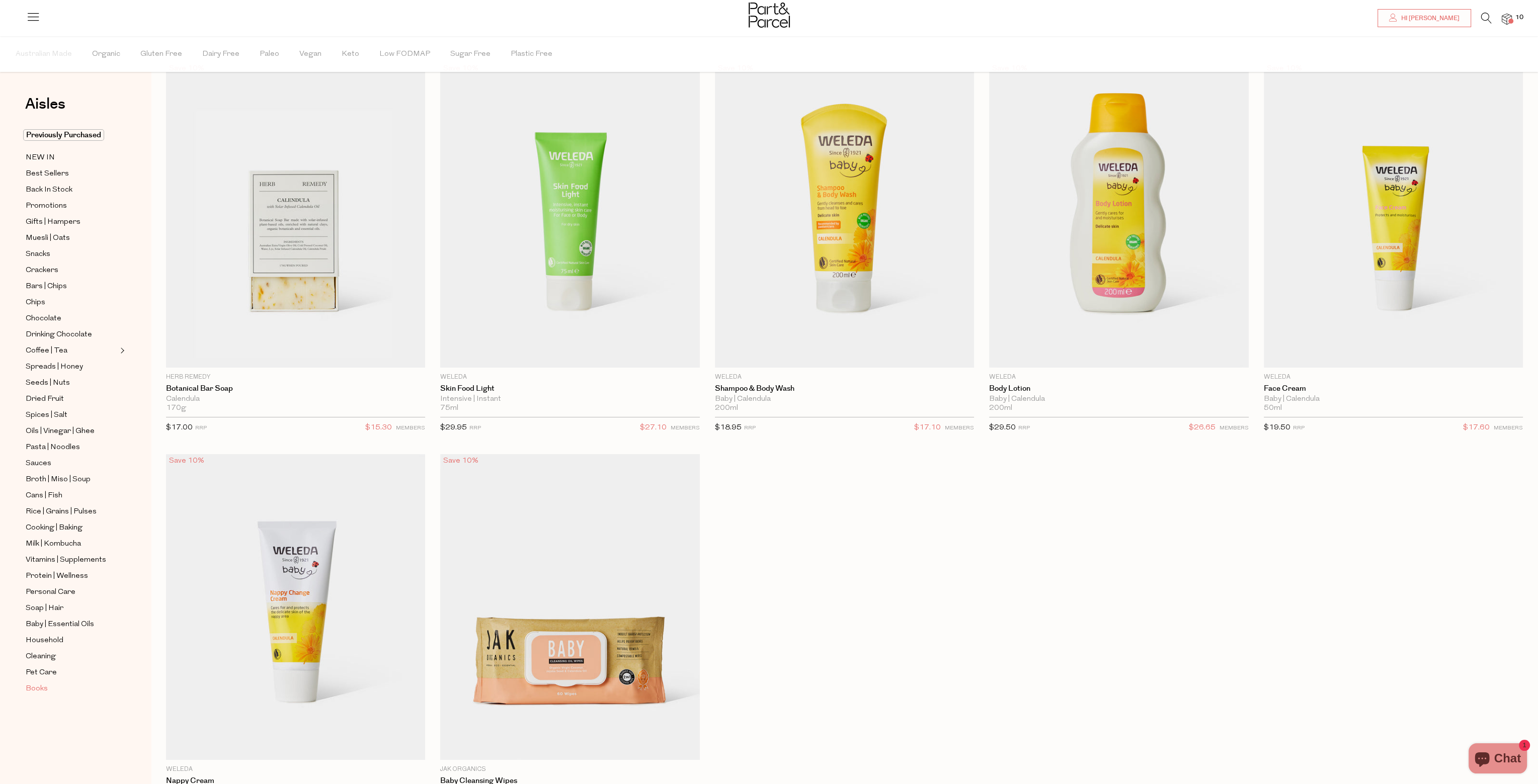
click at [37, 683] on span "Books" at bounding box center [37, 689] width 22 height 12
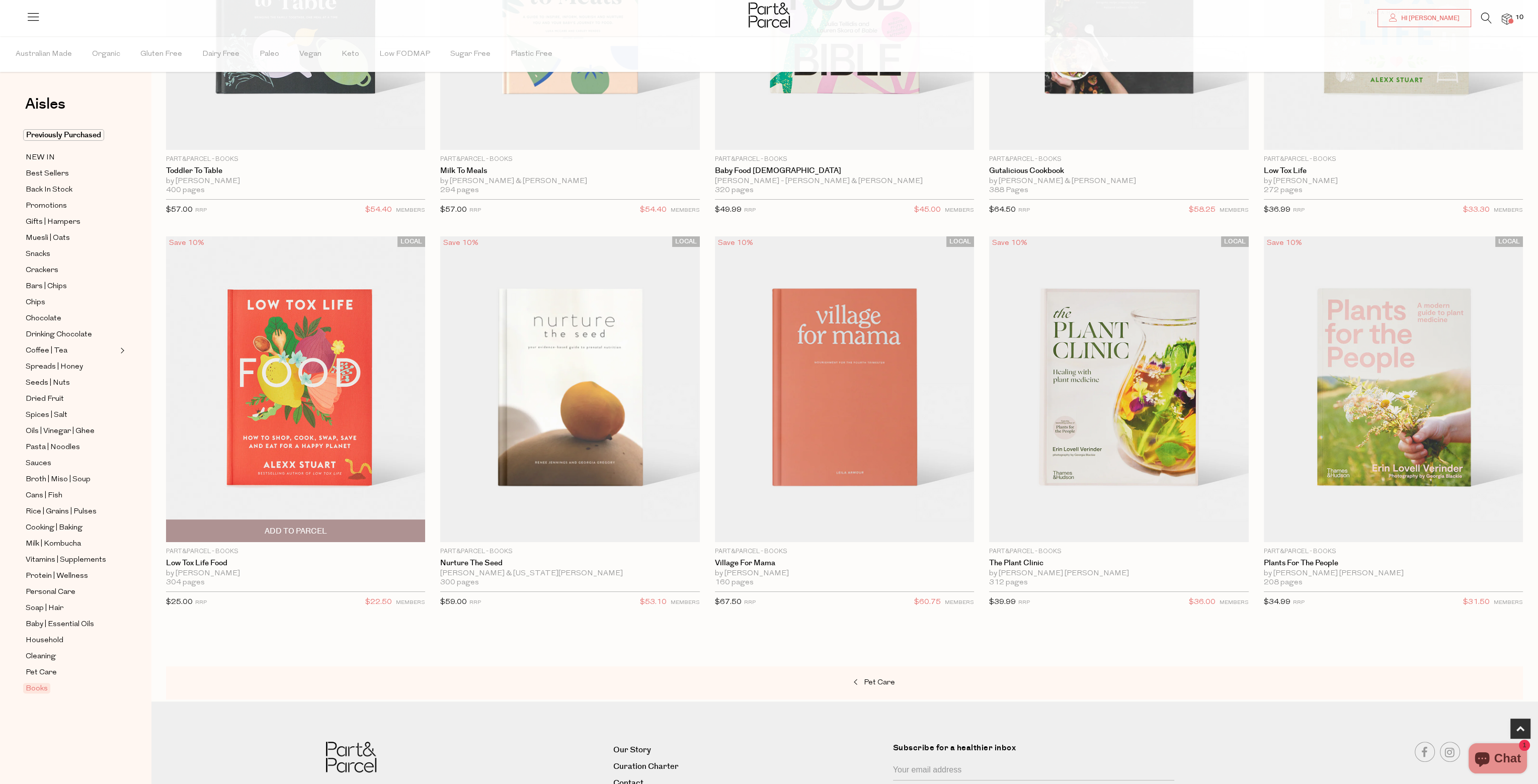
scroll to position [186, 0]
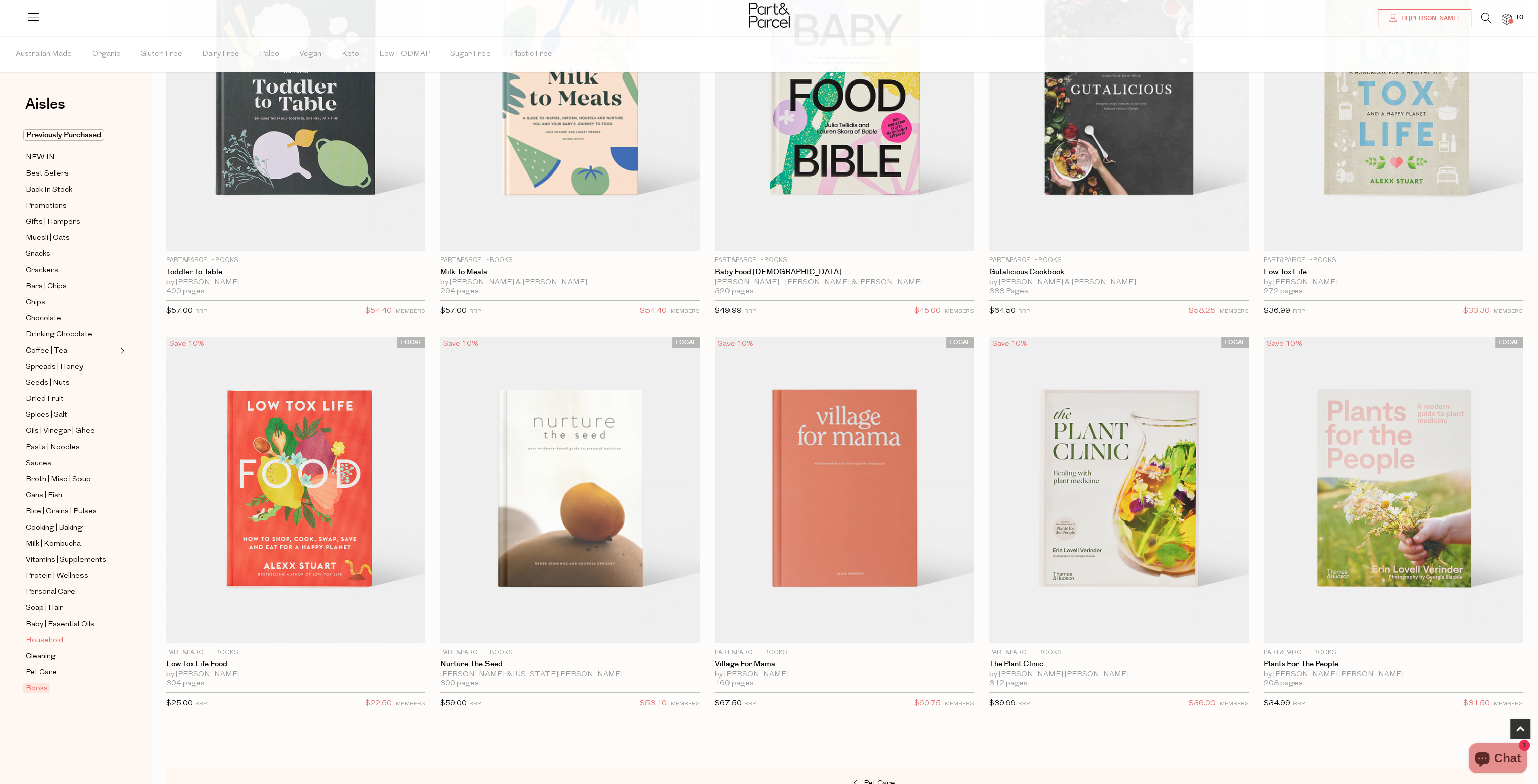
click at [41, 635] on span "Household" at bounding box center [44, 641] width 37 height 12
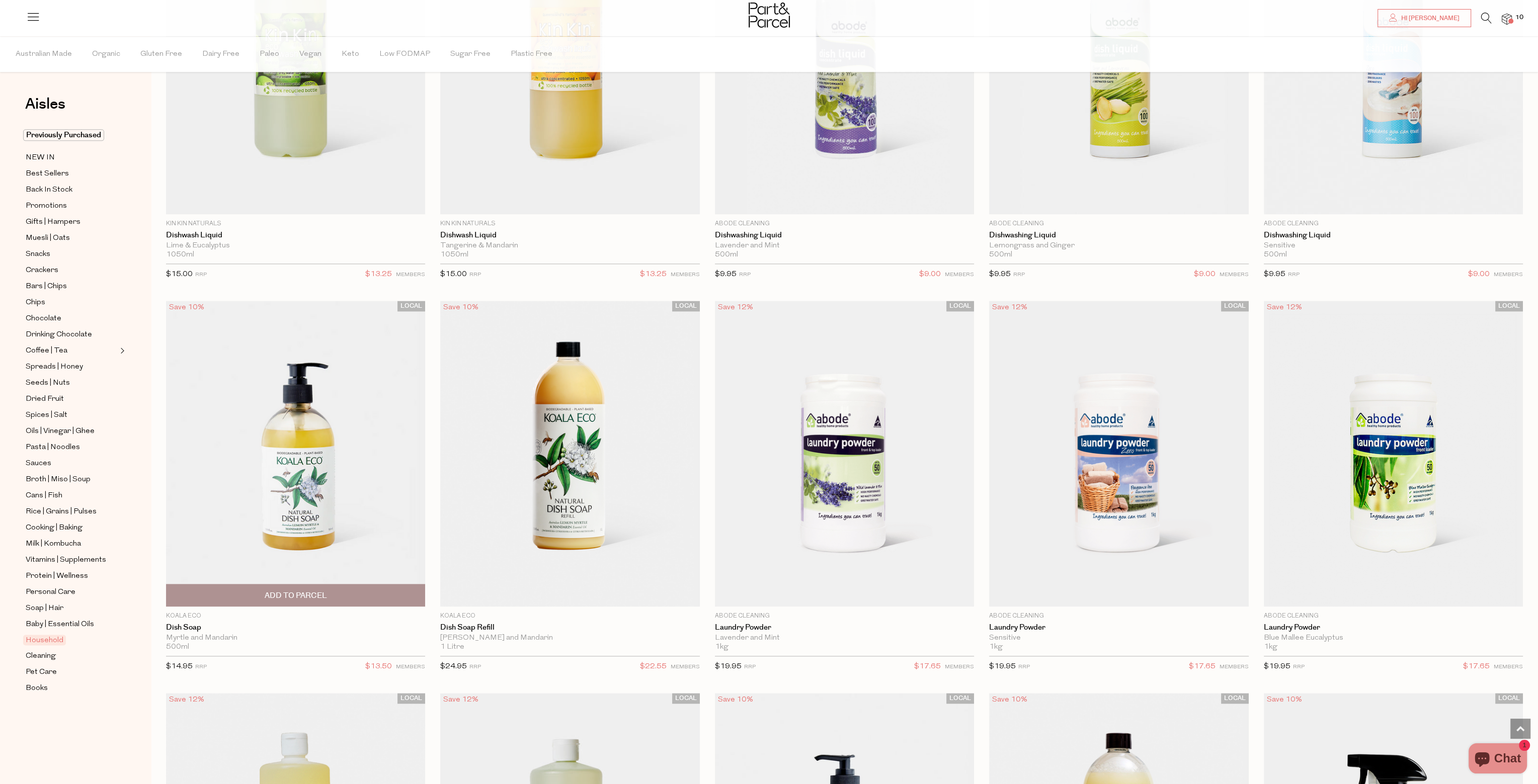
scroll to position [2615, 0]
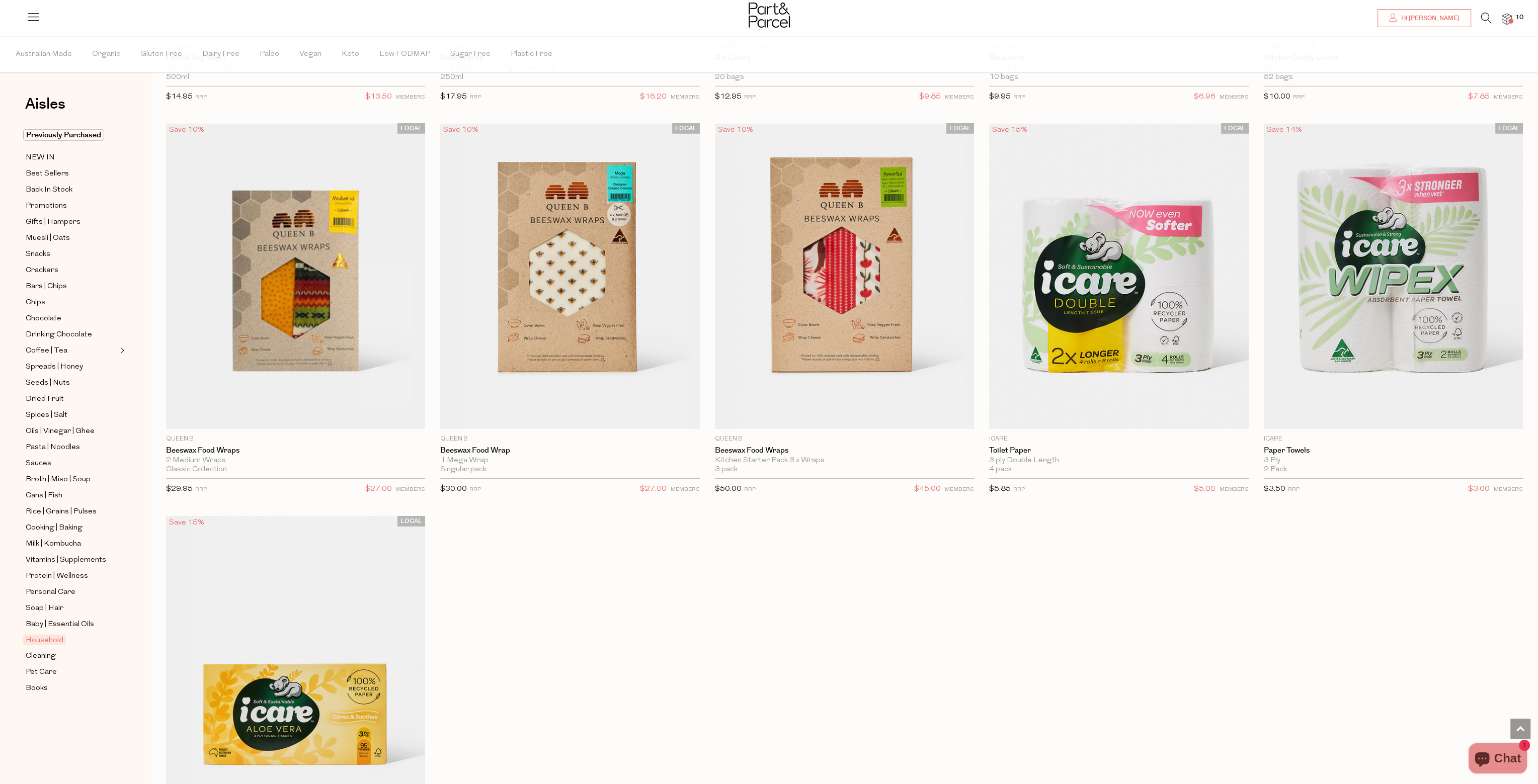
scroll to position [5984, 0]
click at [87, 563] on span "Vitamins | Supplements" at bounding box center [66, 560] width 81 height 12
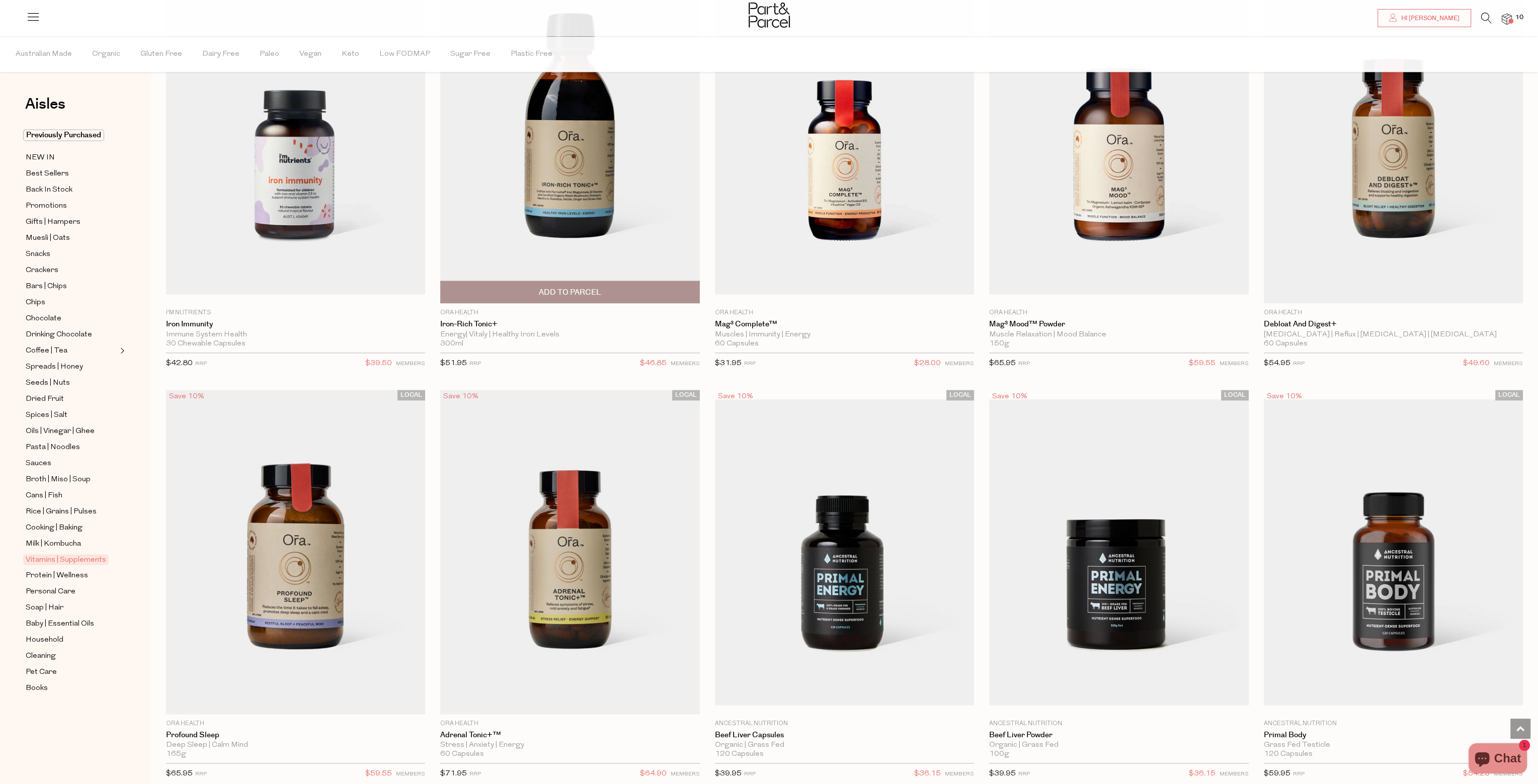
scroll to position [2916, 0]
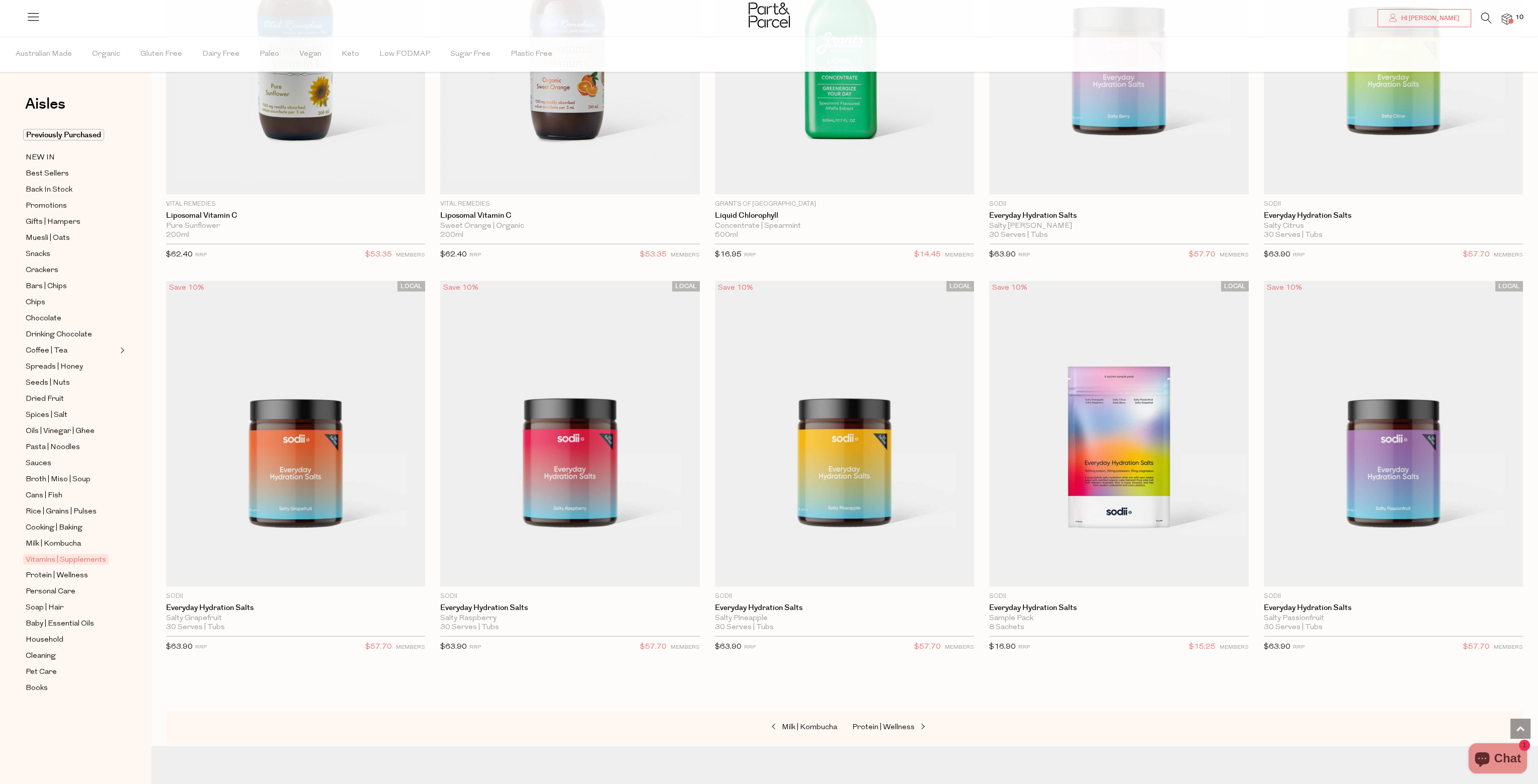
scroll to position [4475, 0]
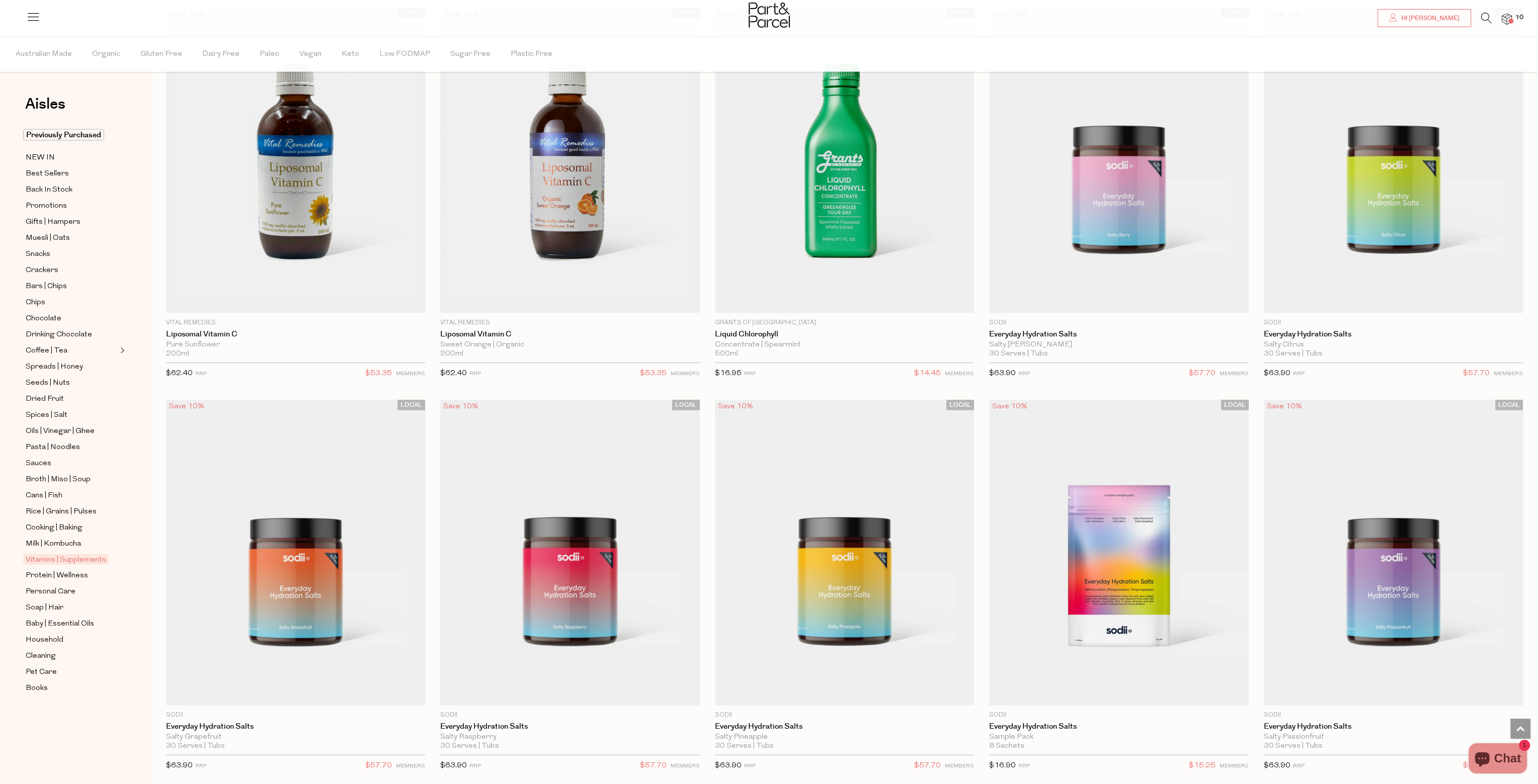
click at [68, 519] on ul "Previously Purchased NEW IN Best Sellers Back In Stock Promotions Gifts | Hampe…" at bounding box center [76, 412] width 108 height 565
click at [76, 538] on span "Milk | Kombucha" at bounding box center [53, 544] width 55 height 12
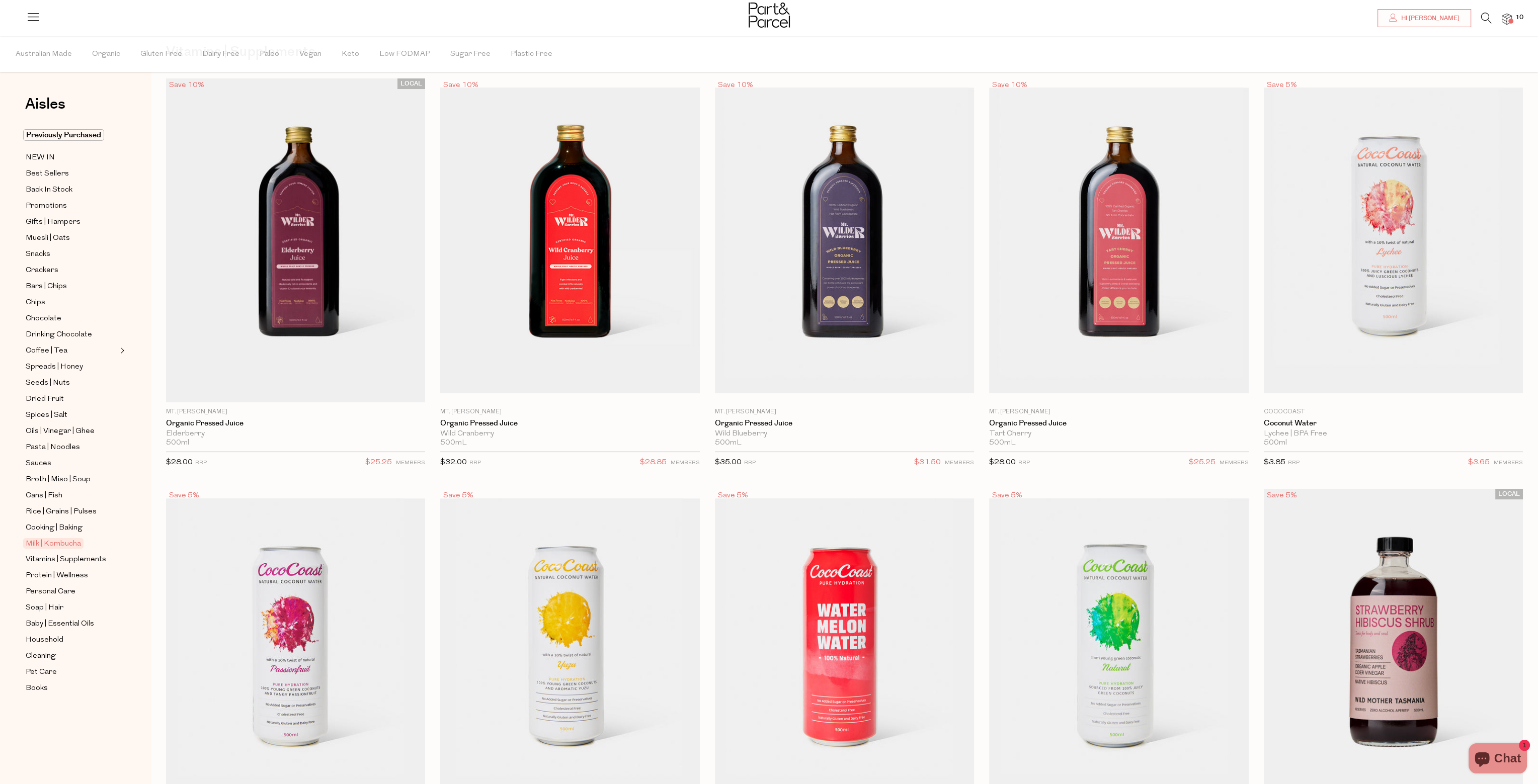
scroll to position [2, 0]
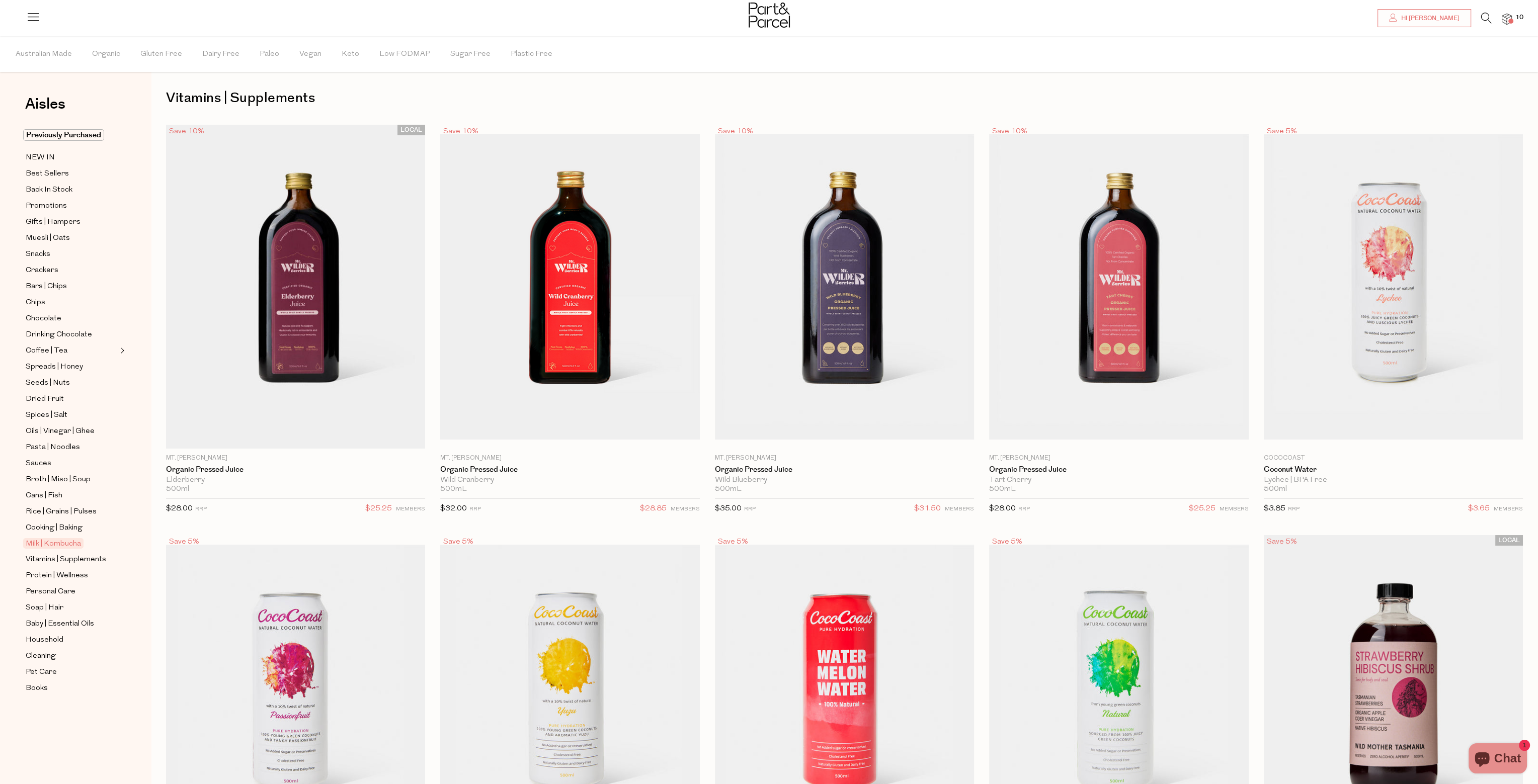
type input "6"
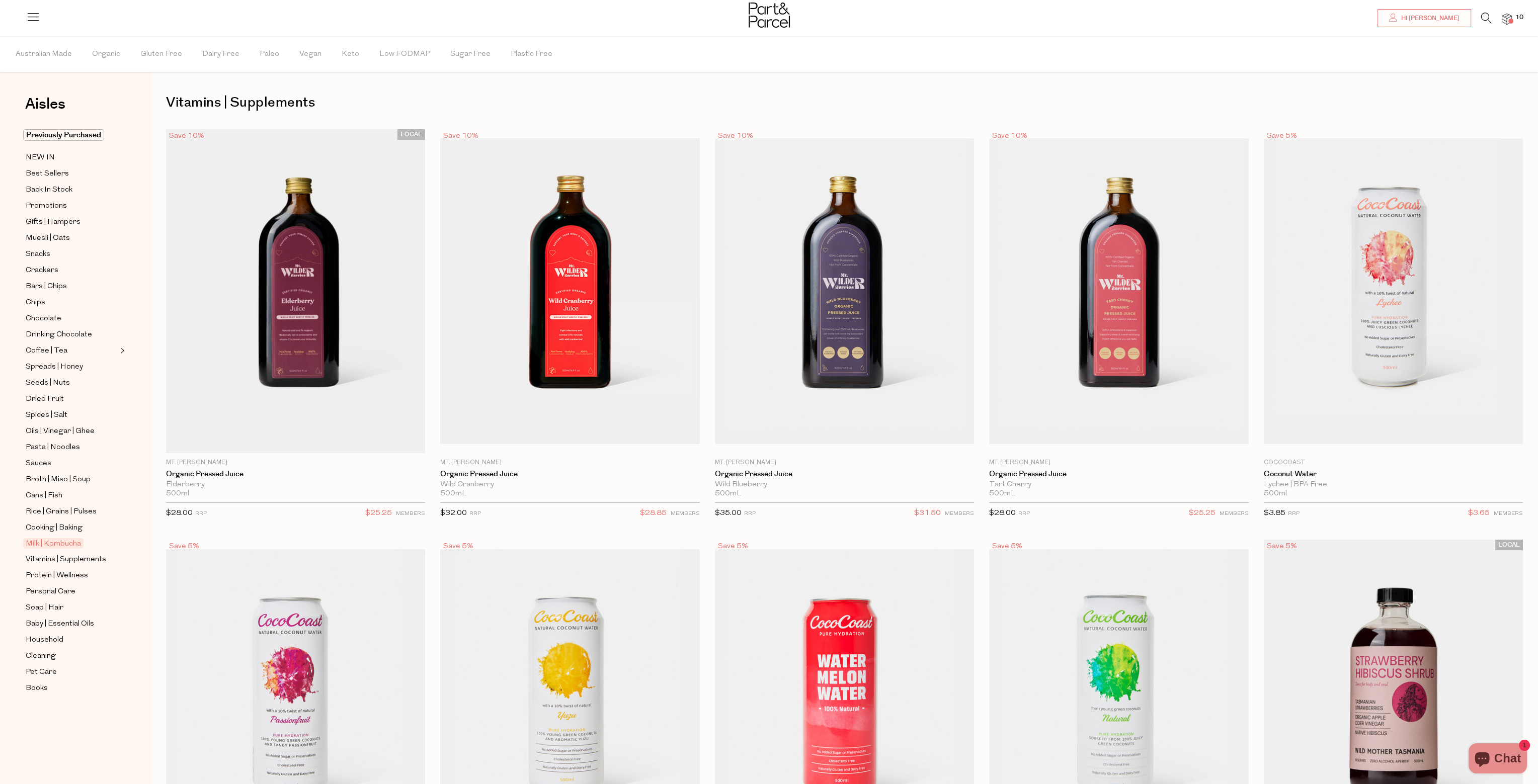
scroll to position [0, 0]
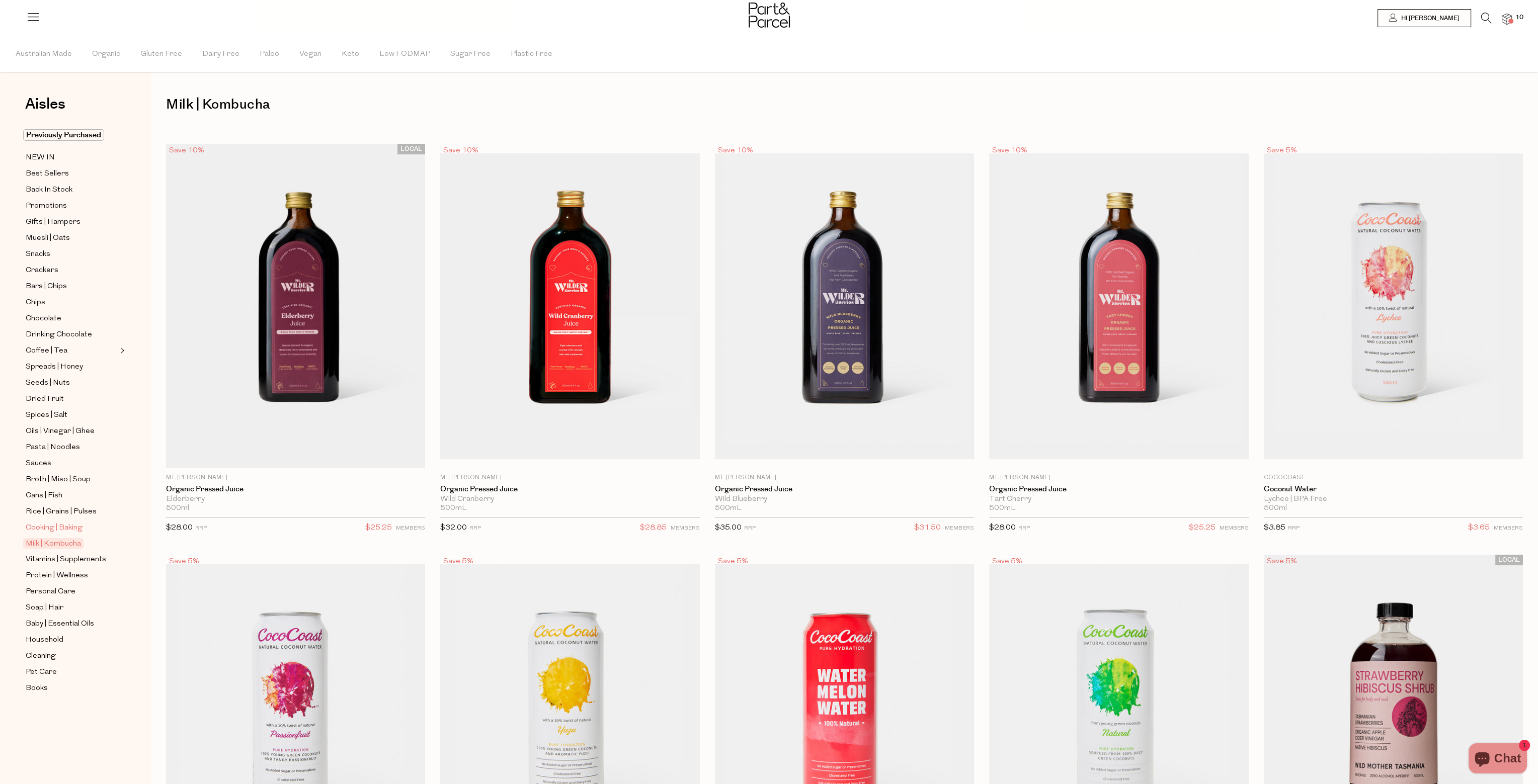
click at [70, 523] on span "Cooking | Baking" at bounding box center [54, 528] width 57 height 12
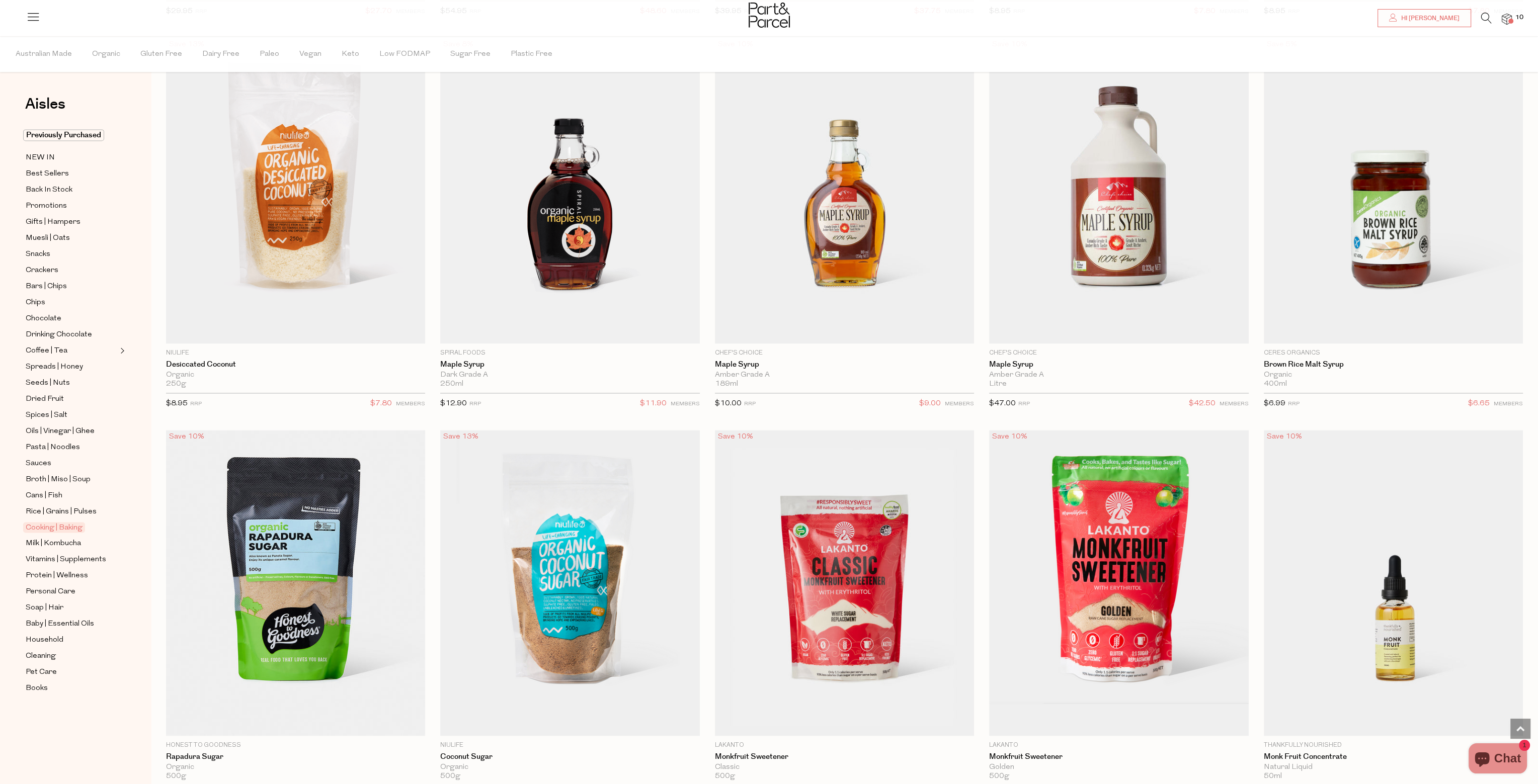
scroll to position [2871, 0]
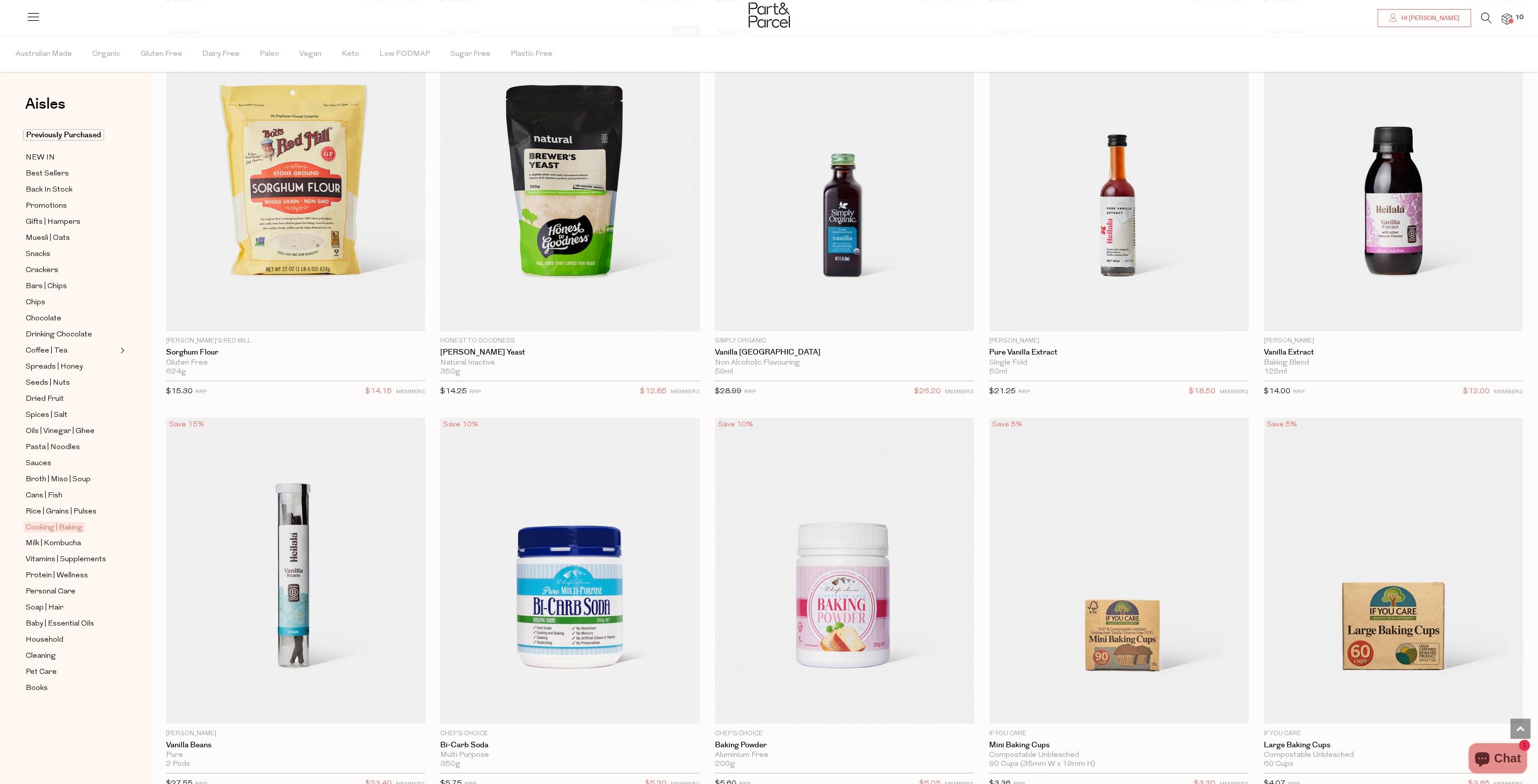
scroll to position [6040, 0]
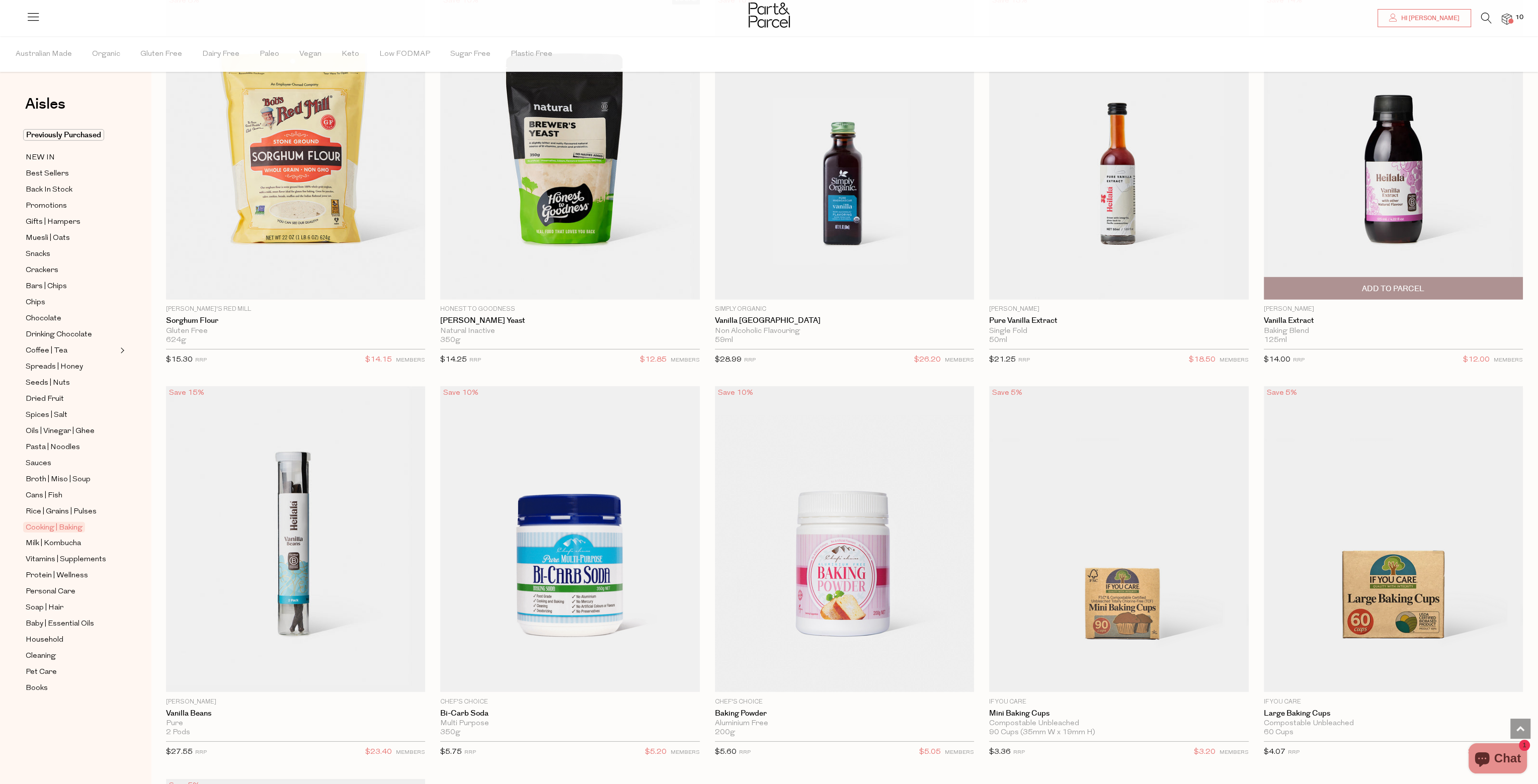
click at [1483, 277] on span "Add To Parcel" at bounding box center [1393, 288] width 253 height 22
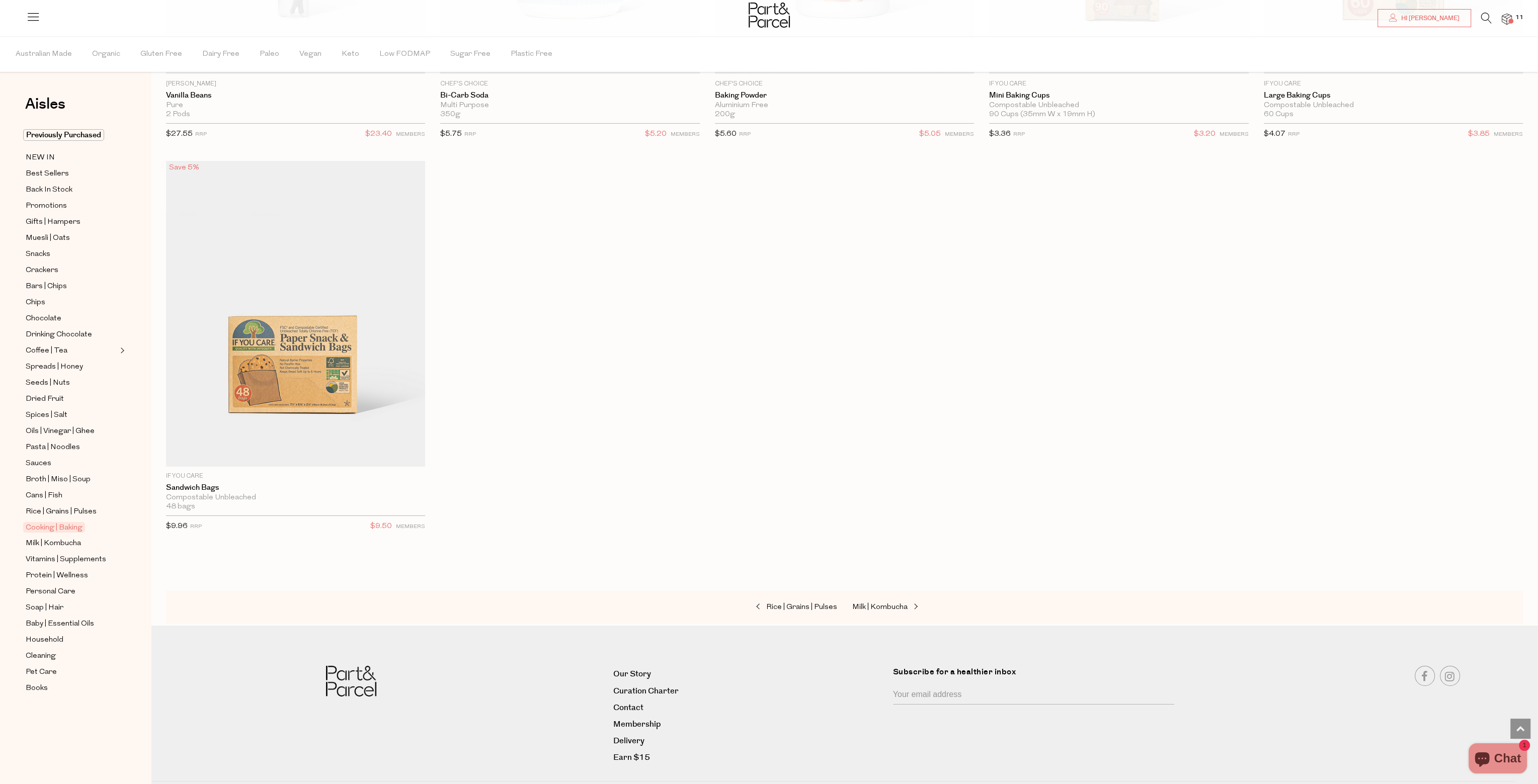
scroll to position [6674, 0]
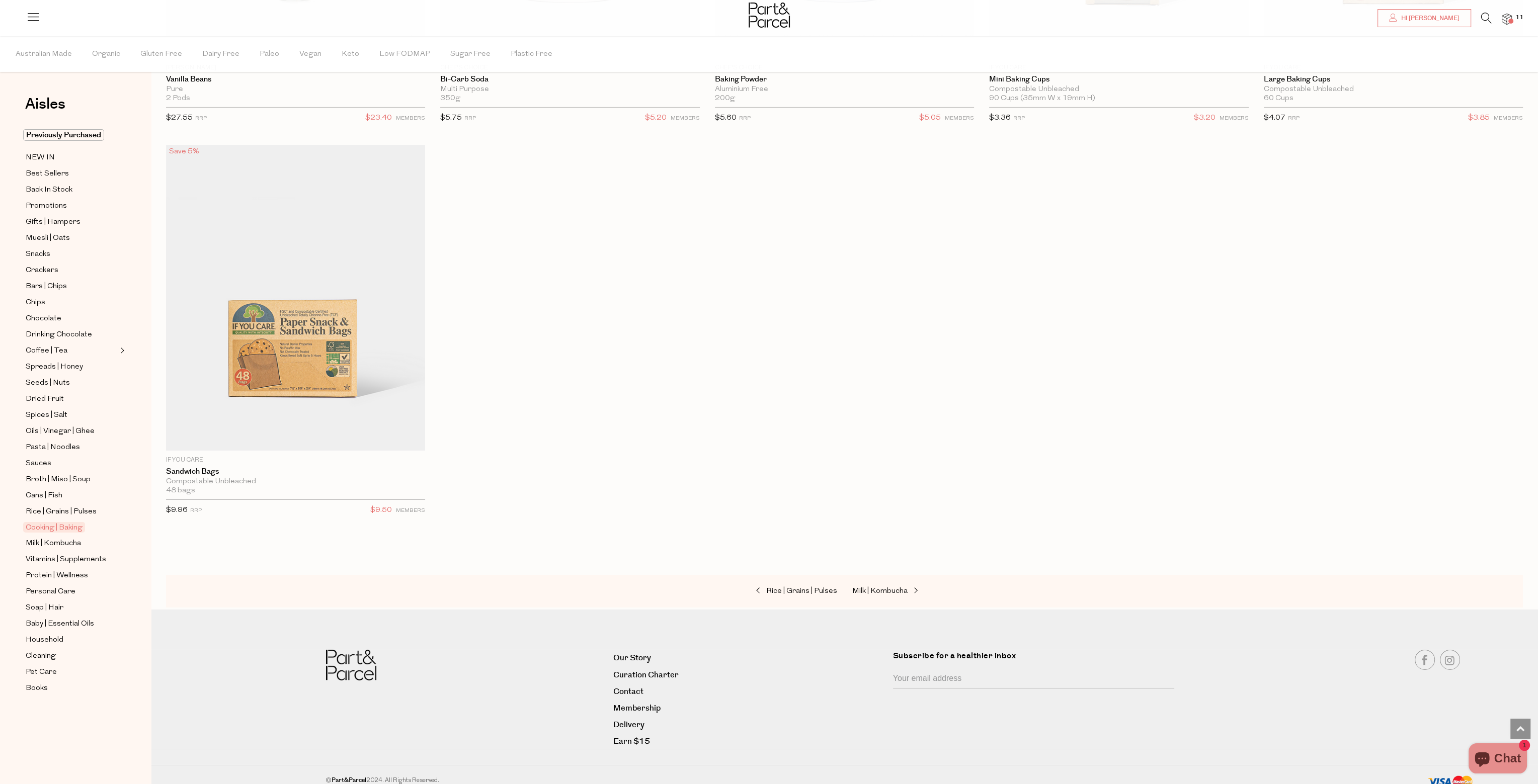
click at [1483, 18] on icon at bounding box center [1486, 18] width 10 height 11
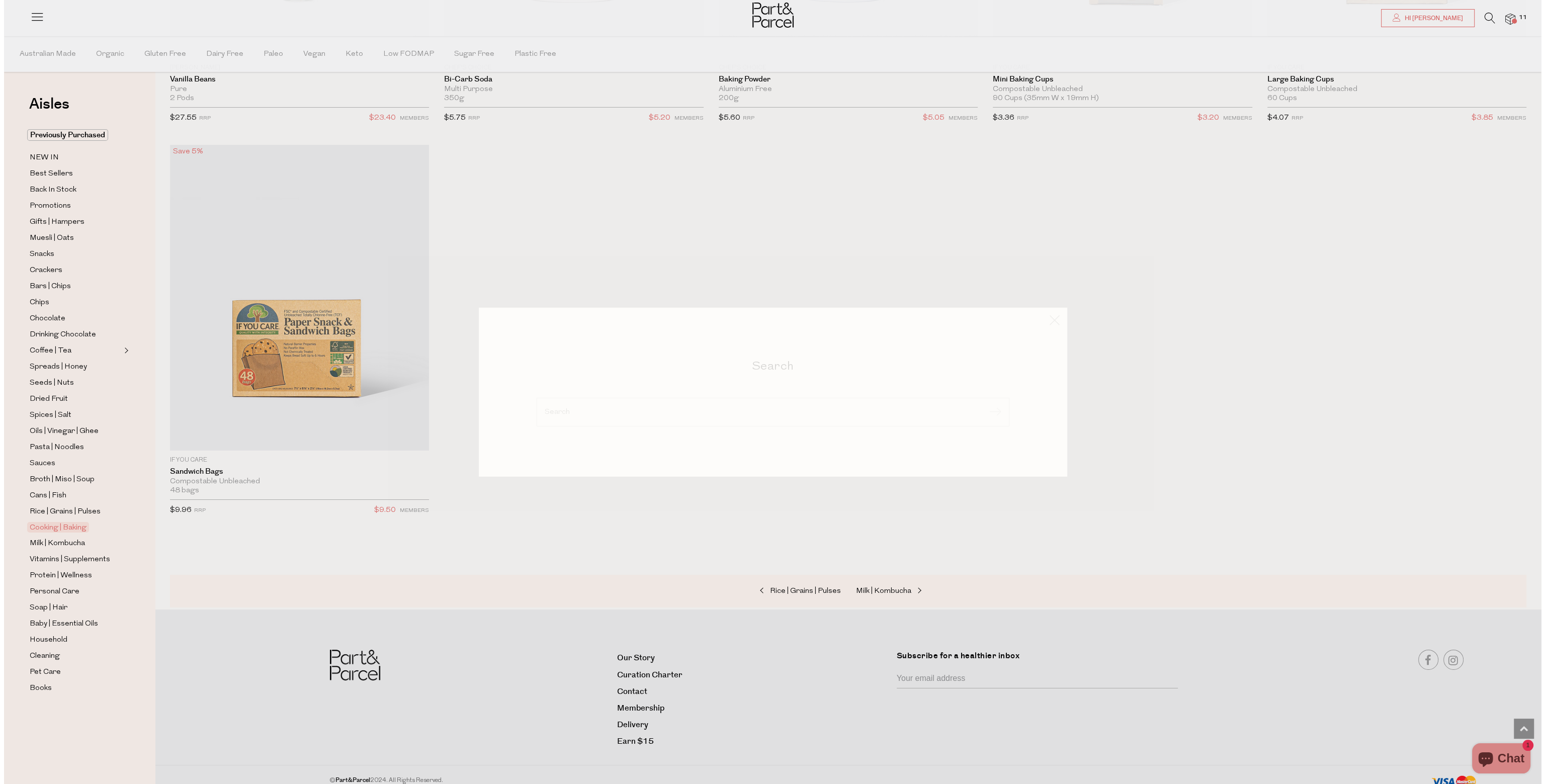
scroll to position [6702, 0]
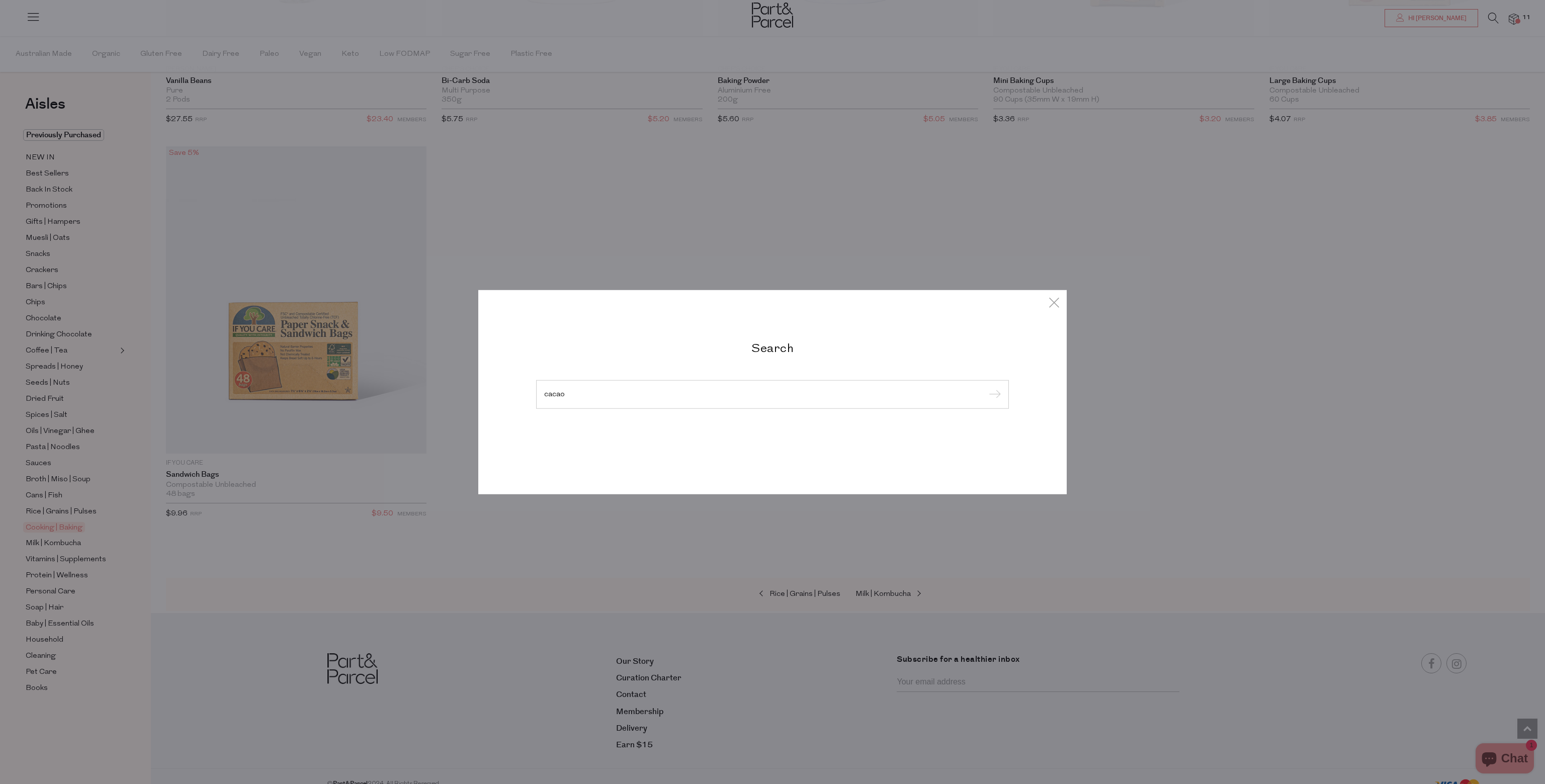
type input "cacao"
click at [986, 387] on input "submit" at bounding box center [993, 395] width 15 height 15
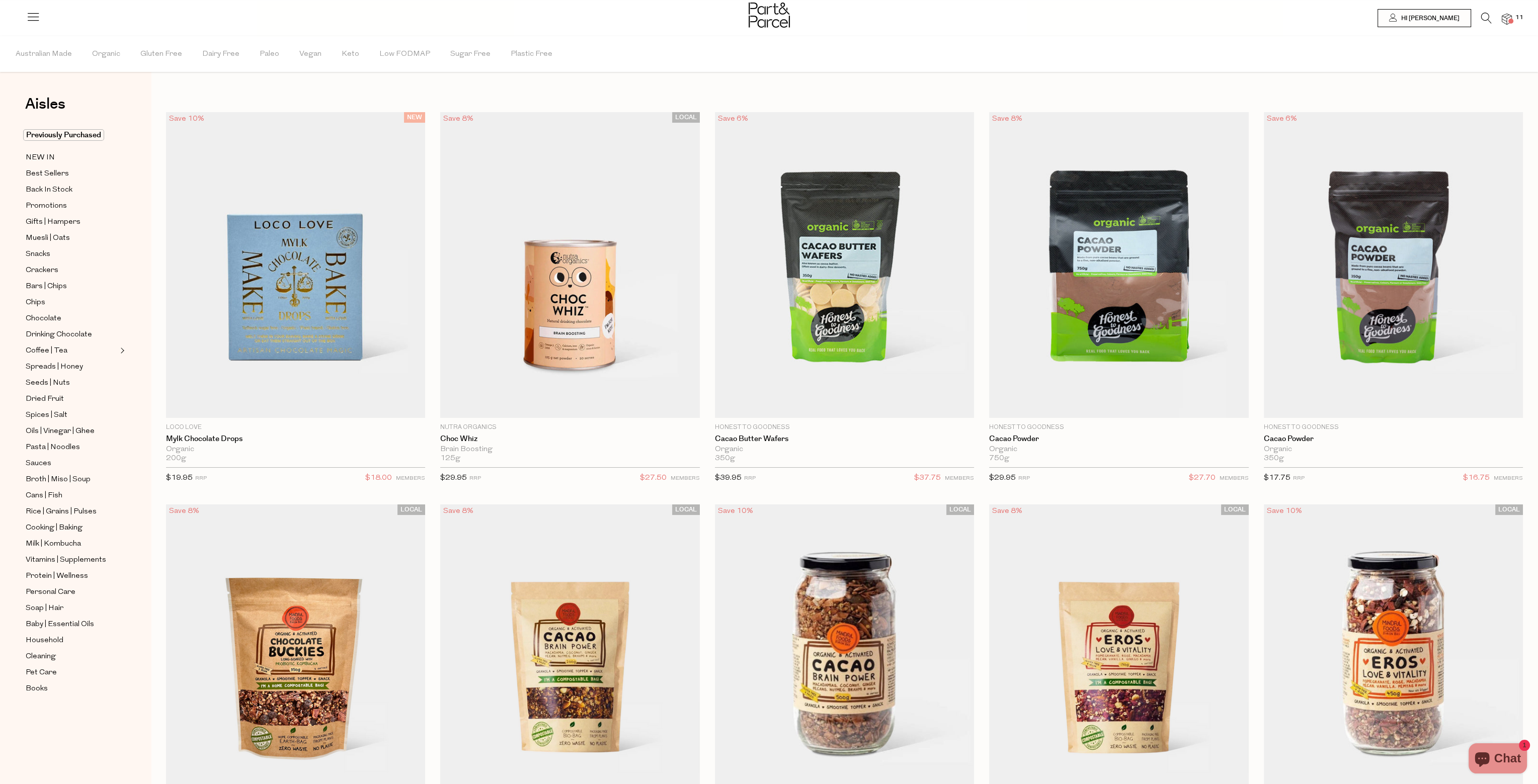
click at [1482, 19] on icon at bounding box center [1486, 18] width 10 height 11
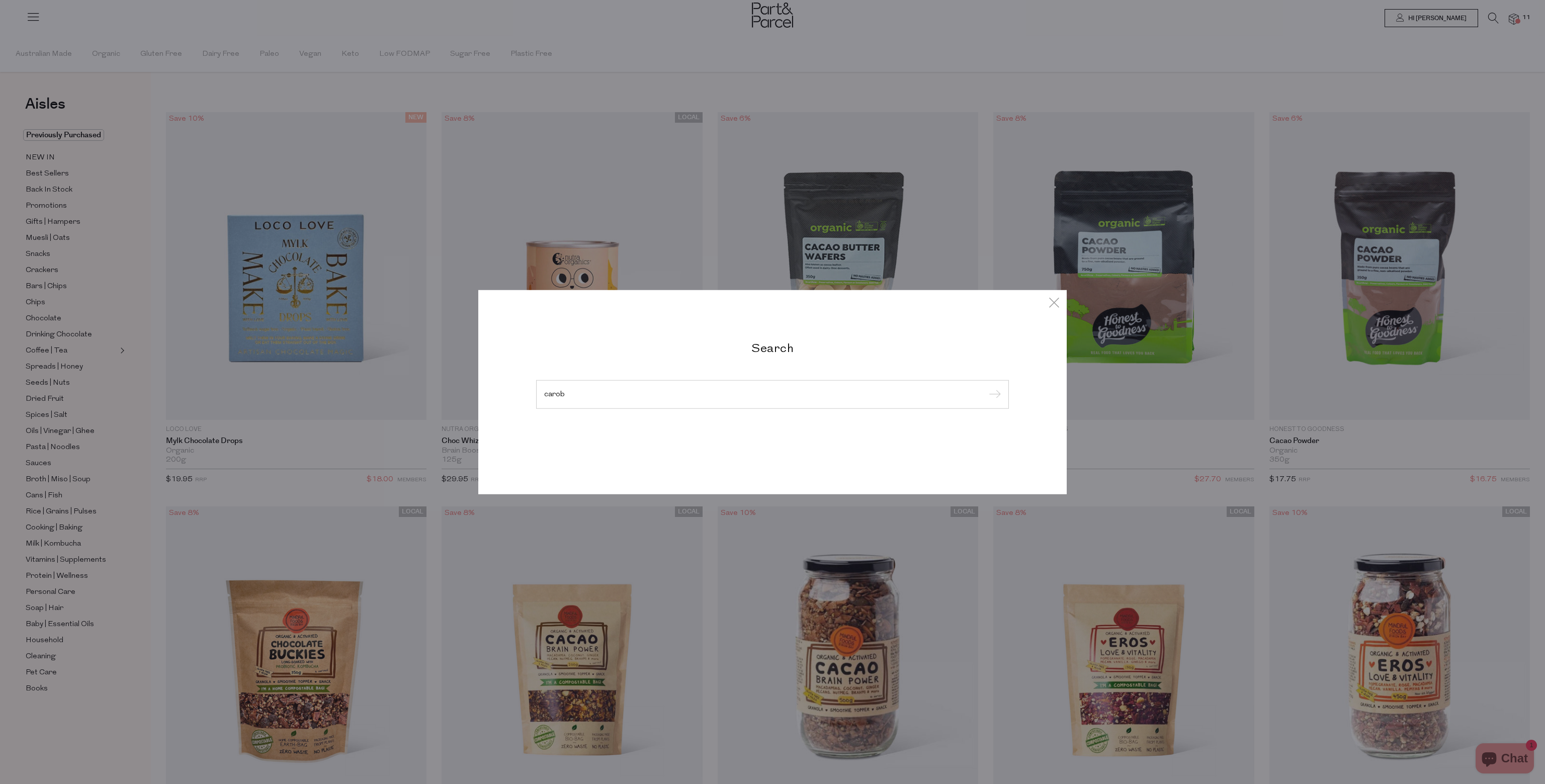
type input "carob"
click at [986, 387] on input "submit" at bounding box center [993, 395] width 15 height 15
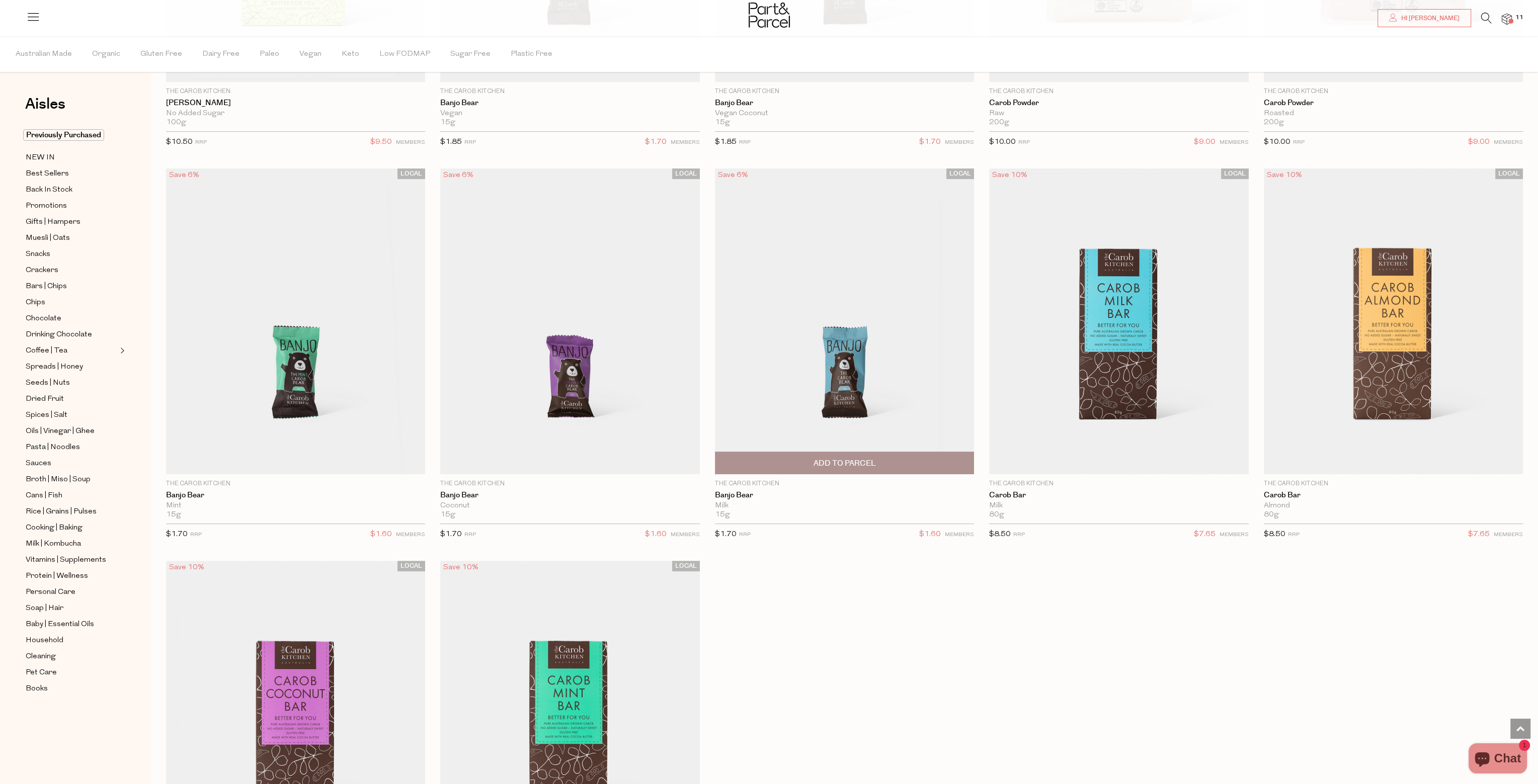
scroll to position [855, 0]
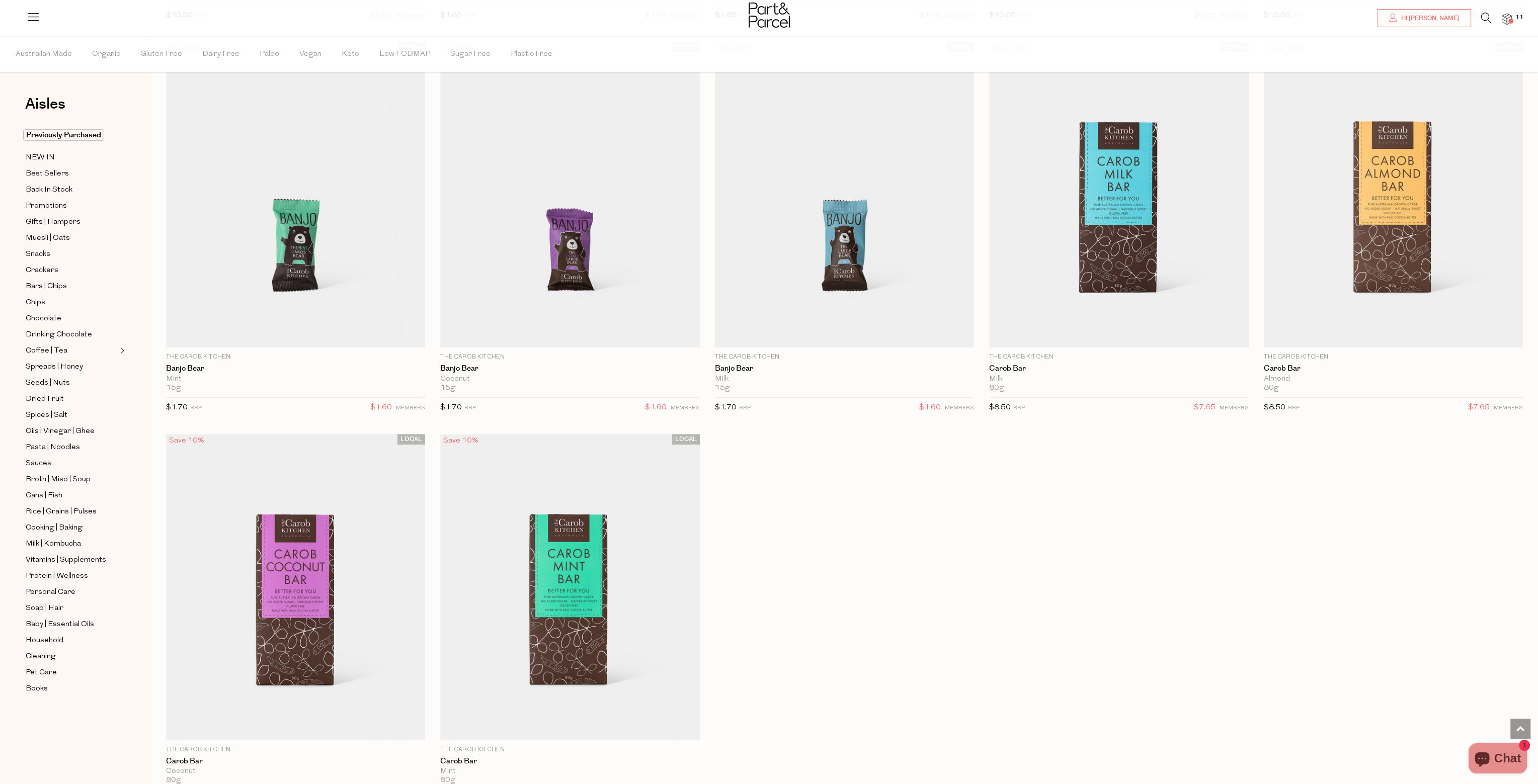
drag, startPoint x: 44, startPoint y: 465, endPoint x: 946, endPoint y: 564, distance: 907.4
click at [946, 564] on div "LOCAL Save 10% 1 Add To Parcel The Carob Kitchen Banjo Bear Original 120g | 8 p…" at bounding box center [837, 42] width 1372 height 1569
click at [52, 431] on span "Oils | Vinegar | Ghee" at bounding box center [60, 431] width 69 height 12
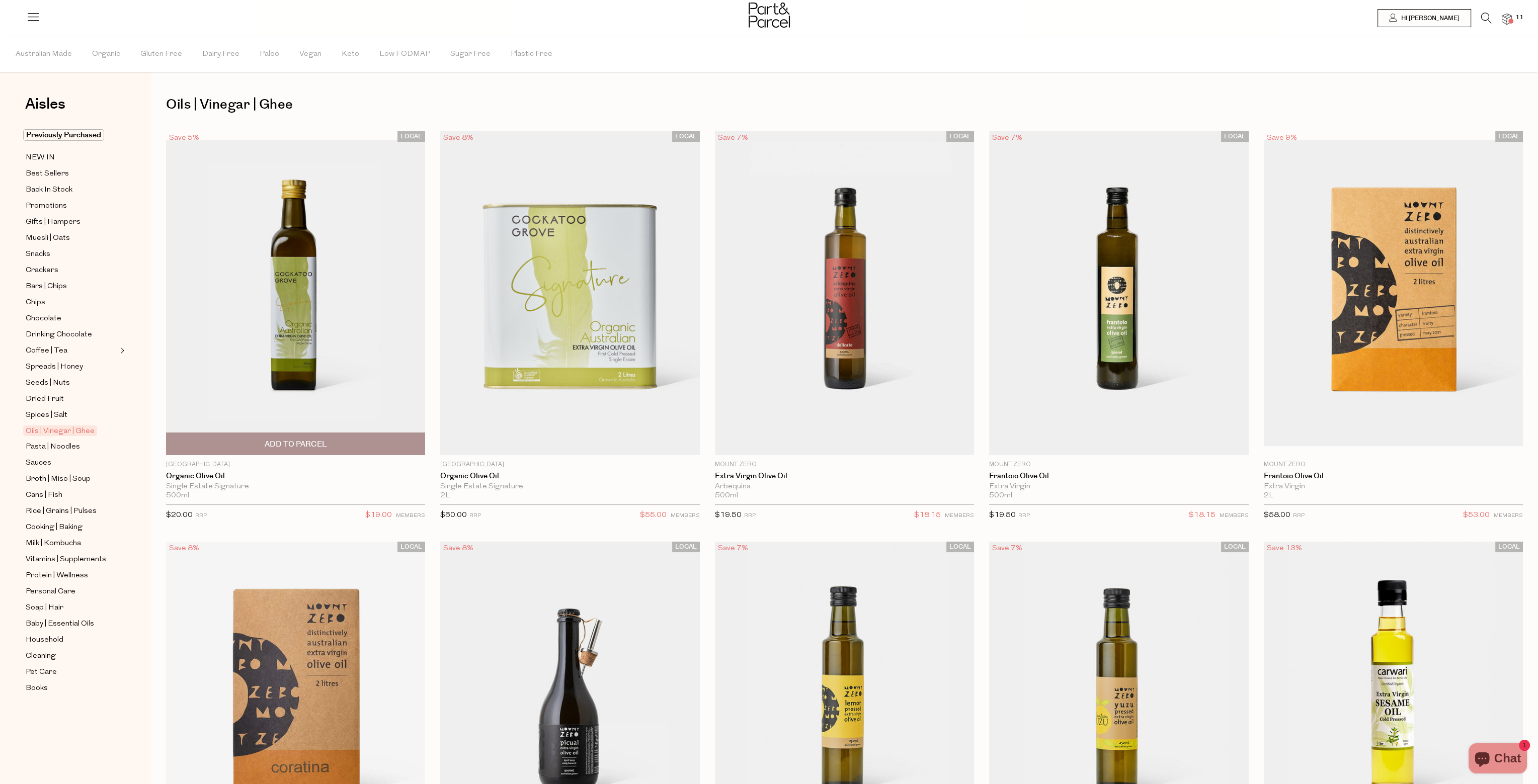
drag, startPoint x: 49, startPoint y: 407, endPoint x: 158, endPoint y: 382, distance: 111.8
click at [158, 382] on div "LOCAL Save 5% 1 Add To Parcel [GEOGRAPHIC_DATA] Organic Olive Oil Single Estate…" at bounding box center [288, 329] width 274 height 395
drag, startPoint x: 76, startPoint y: 353, endPoint x: 159, endPoint y: 325, distance: 87.6
click at [159, 325] on div "LOCAL Save 5% 1 Add To Parcel [GEOGRAPHIC_DATA] Organic Olive Oil Single Estate…" at bounding box center [288, 329] width 274 height 395
click at [37, 299] on span "Chips" at bounding box center [35, 303] width 19 height 12
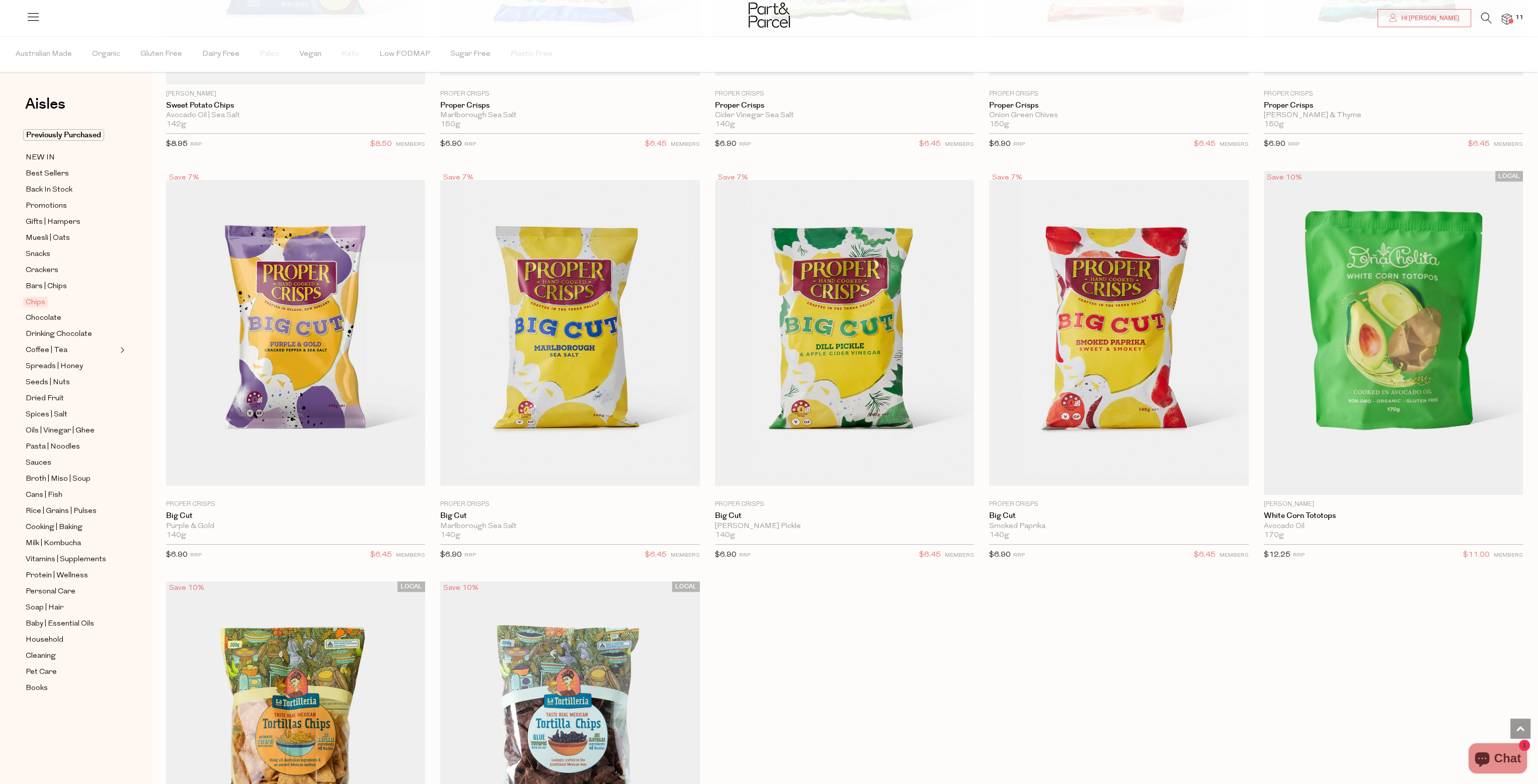
scroll to position [603, 0]
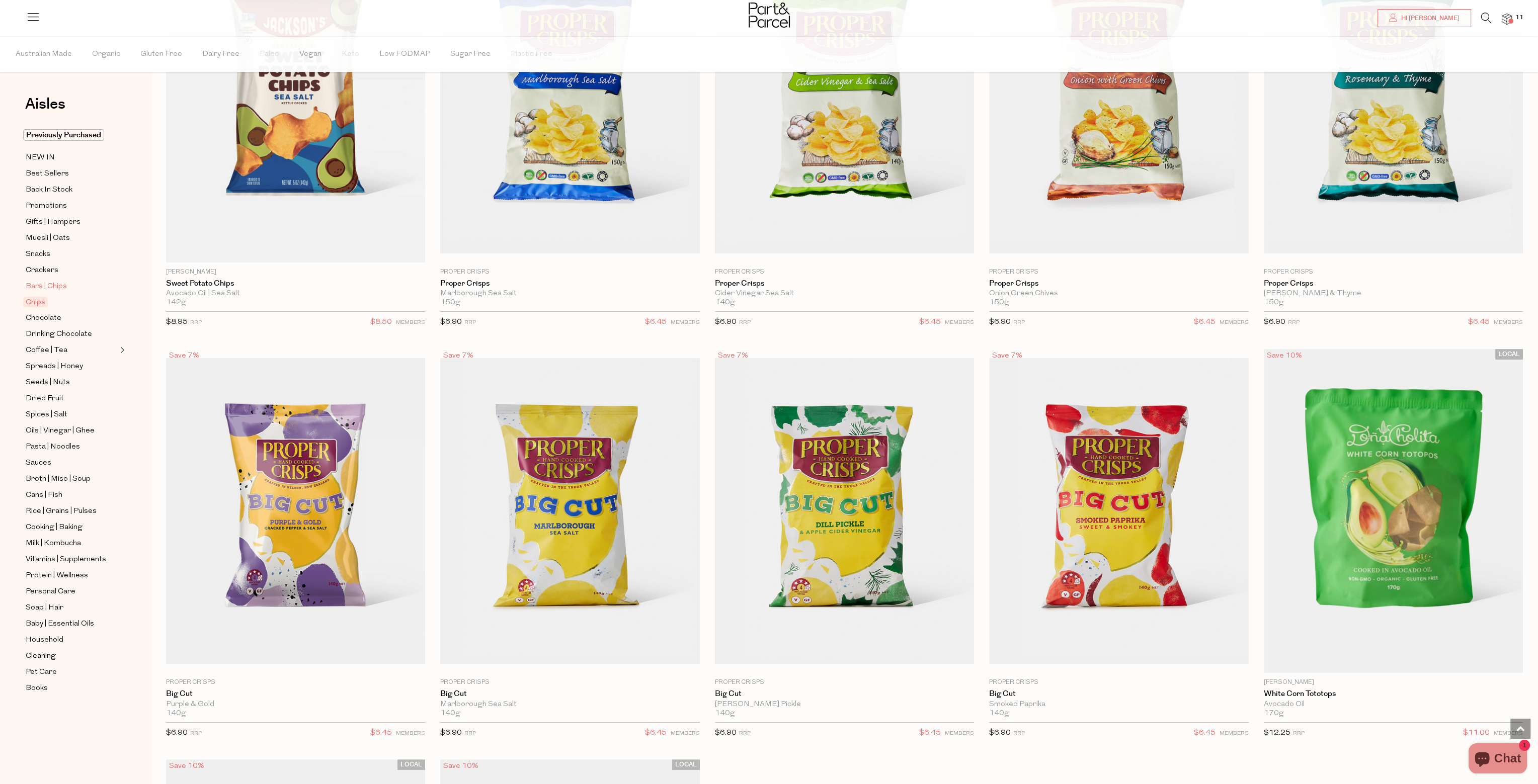
click at [59, 281] on span "Bars | Chips" at bounding box center [46, 286] width 41 height 12
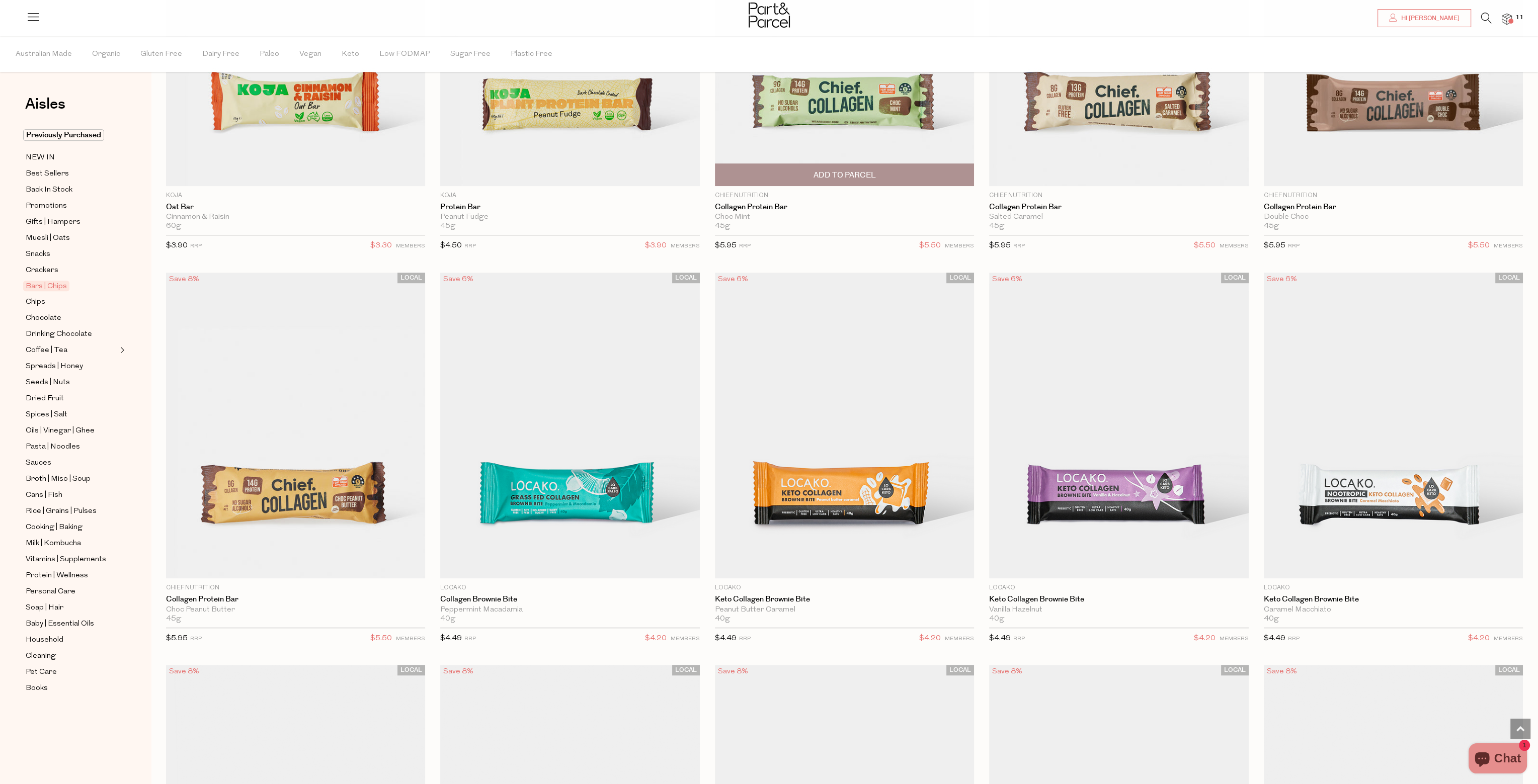
scroll to position [1056, 0]
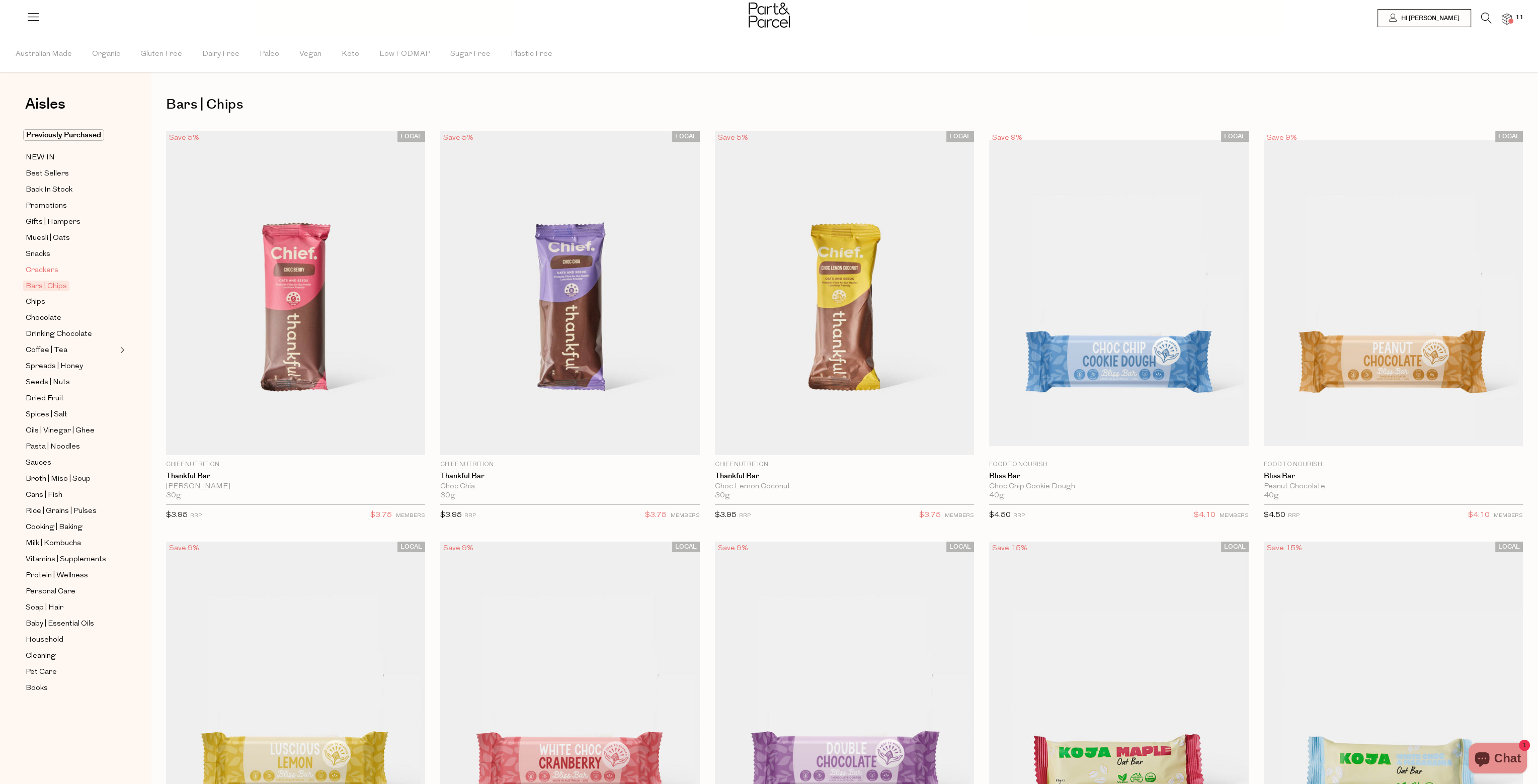
click at [39, 272] on span "Crackers" at bounding box center [42, 271] width 33 height 12
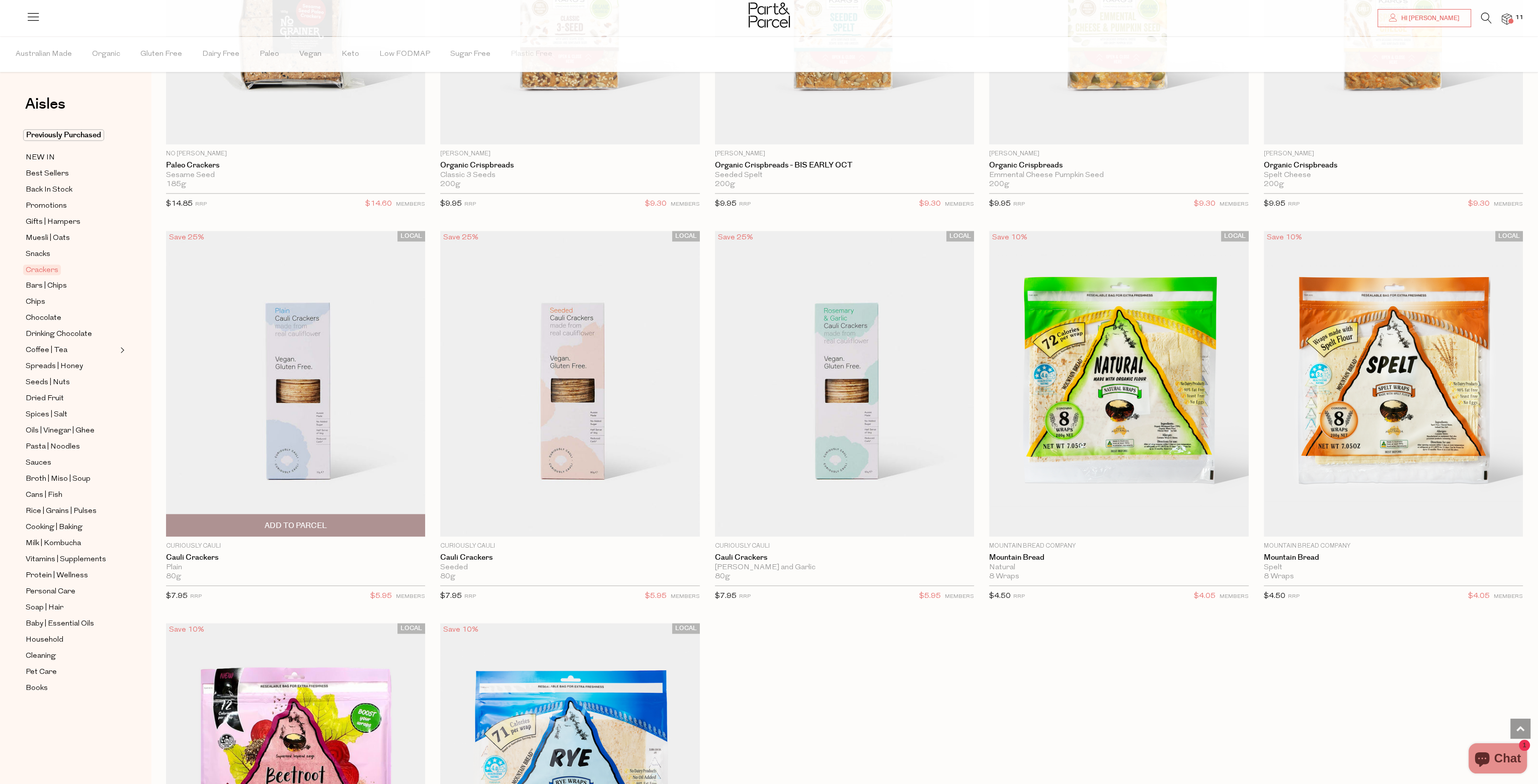
scroll to position [2263, 0]
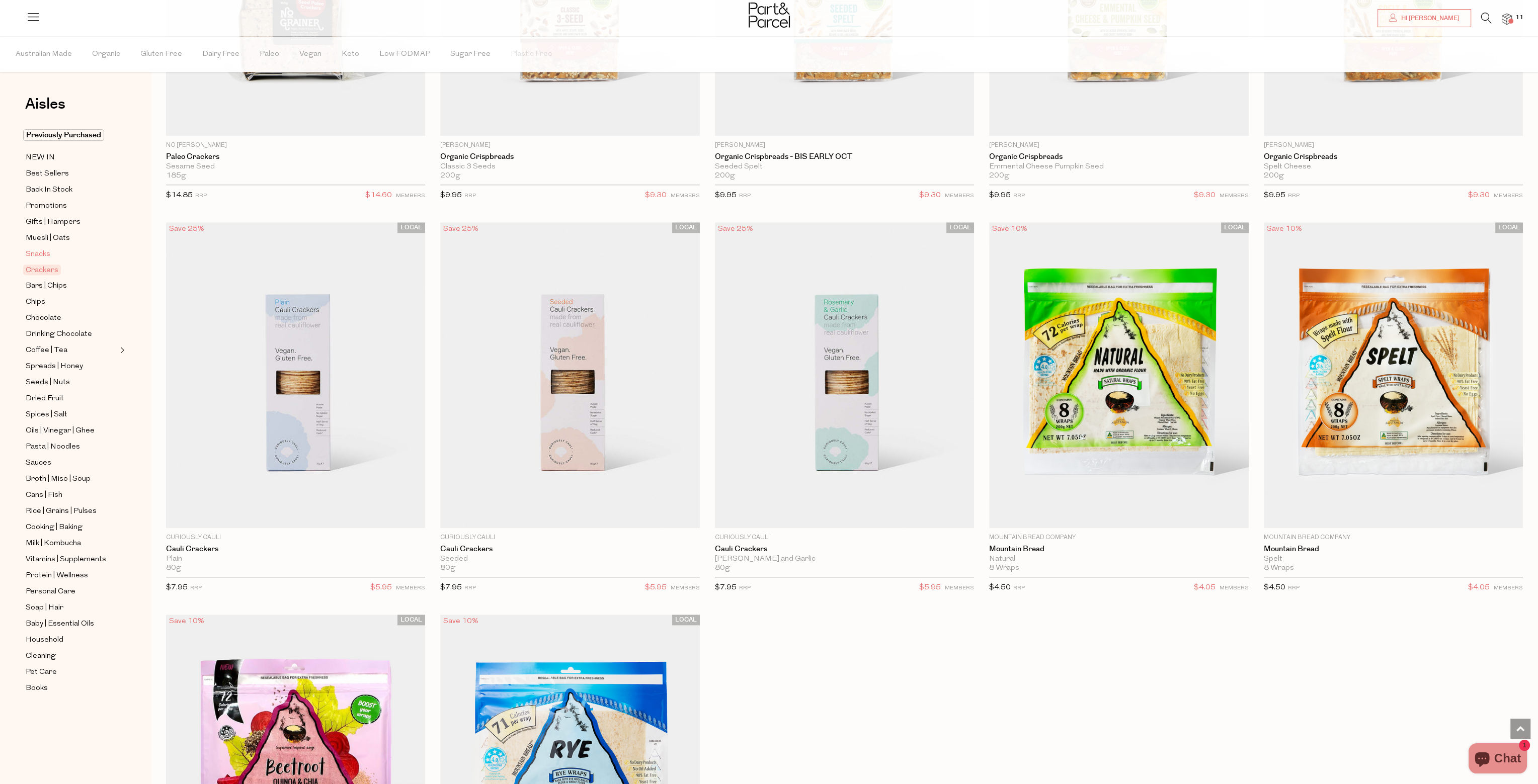
click at [36, 259] on span "Snacks" at bounding box center [37, 254] width 25 height 12
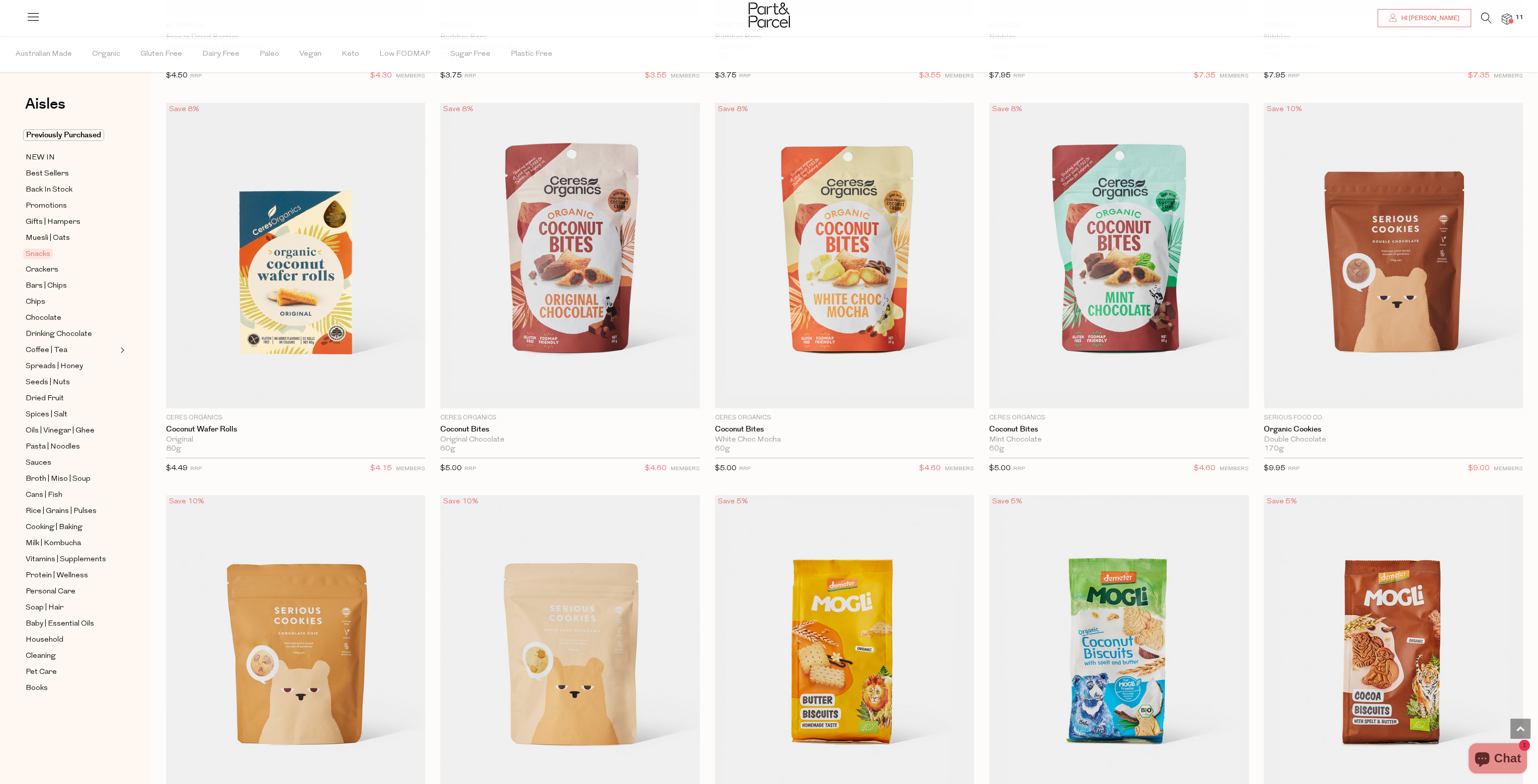
scroll to position [2414, 0]
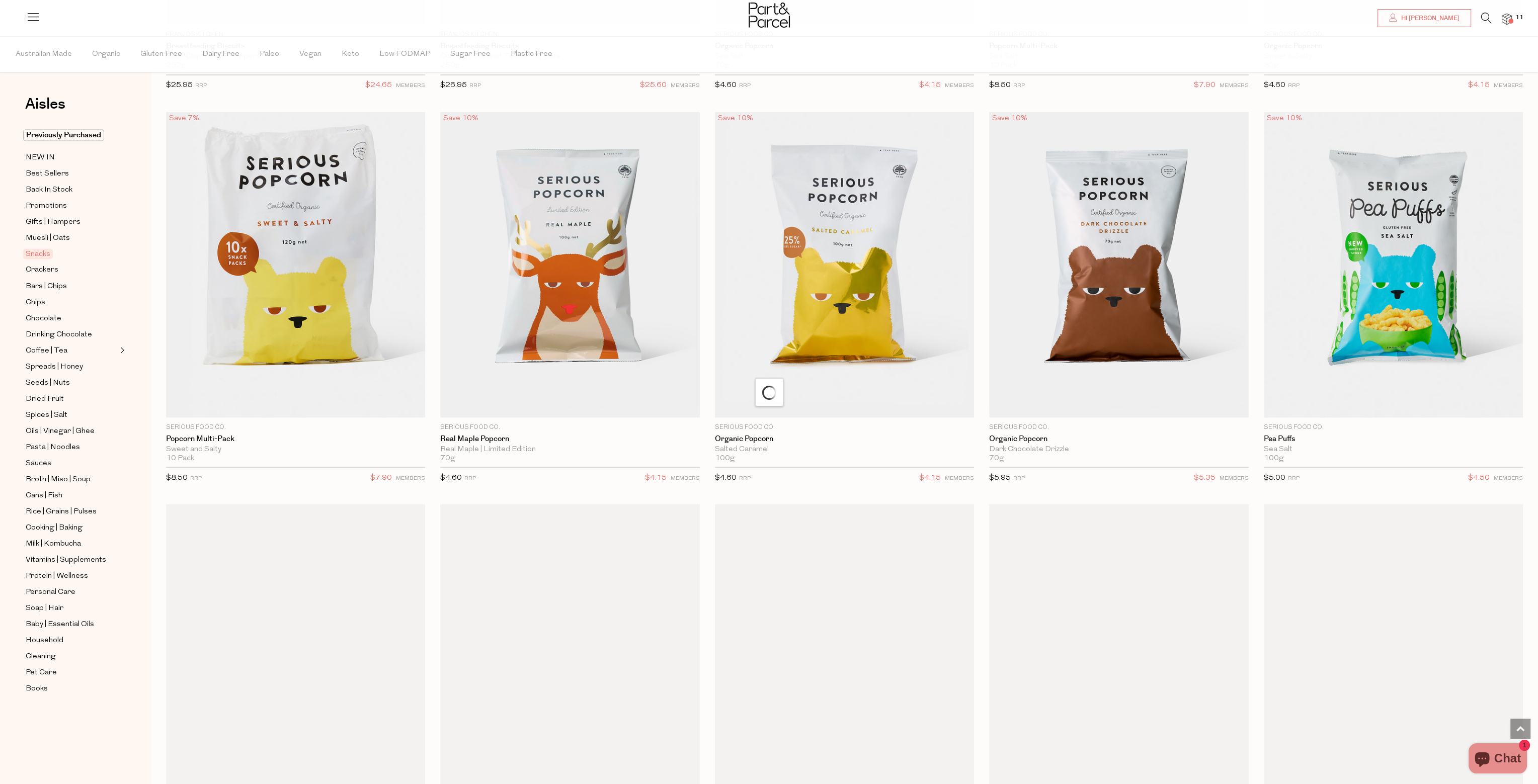
scroll to position [3570, 0]
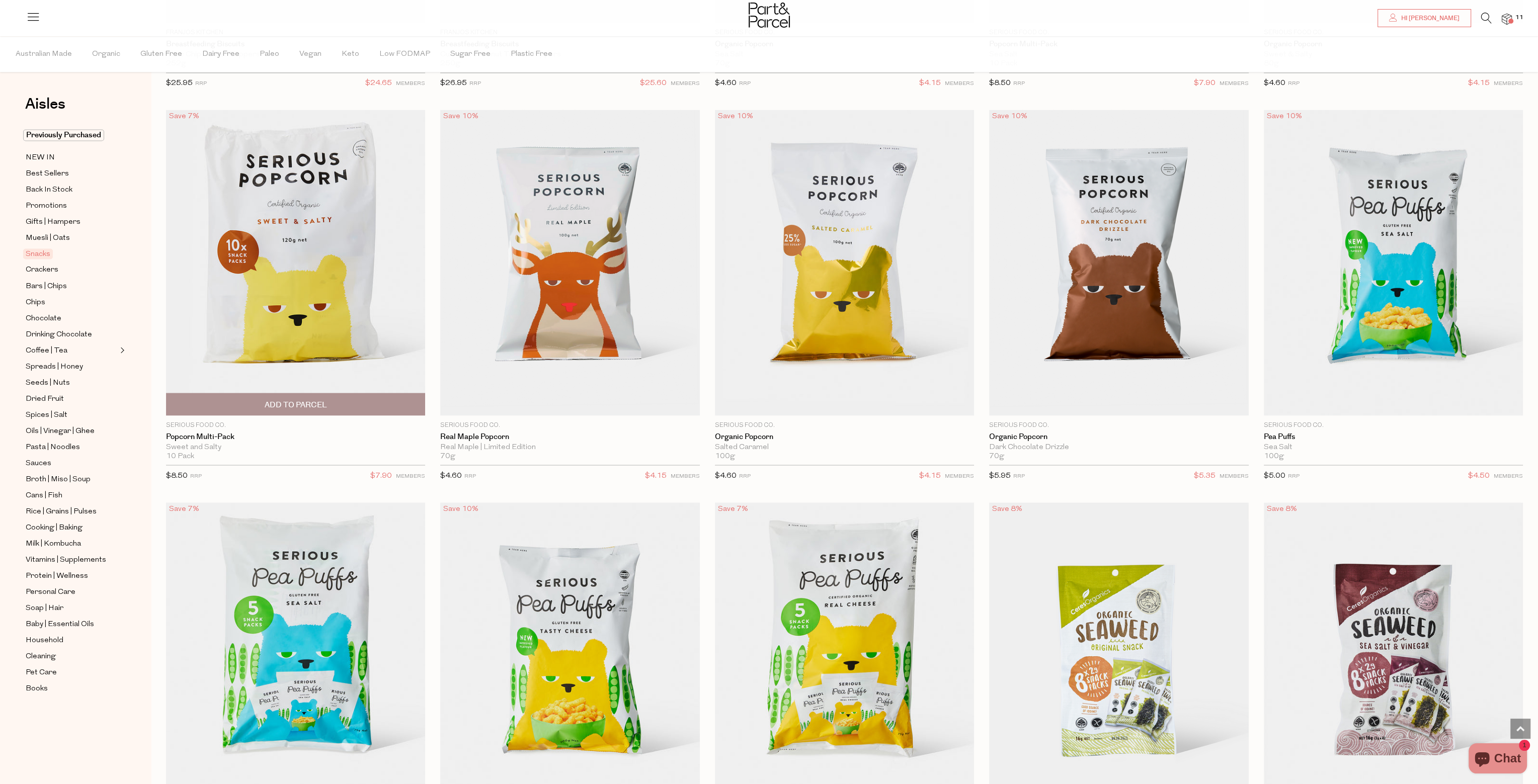
drag, startPoint x: 372, startPoint y: 442, endPoint x: 276, endPoint y: 468, distance: 99.5
click at [276, 468] on div "$8.50 RRP $7.90 MEMBERS" at bounding box center [295, 476] width 259 height 22
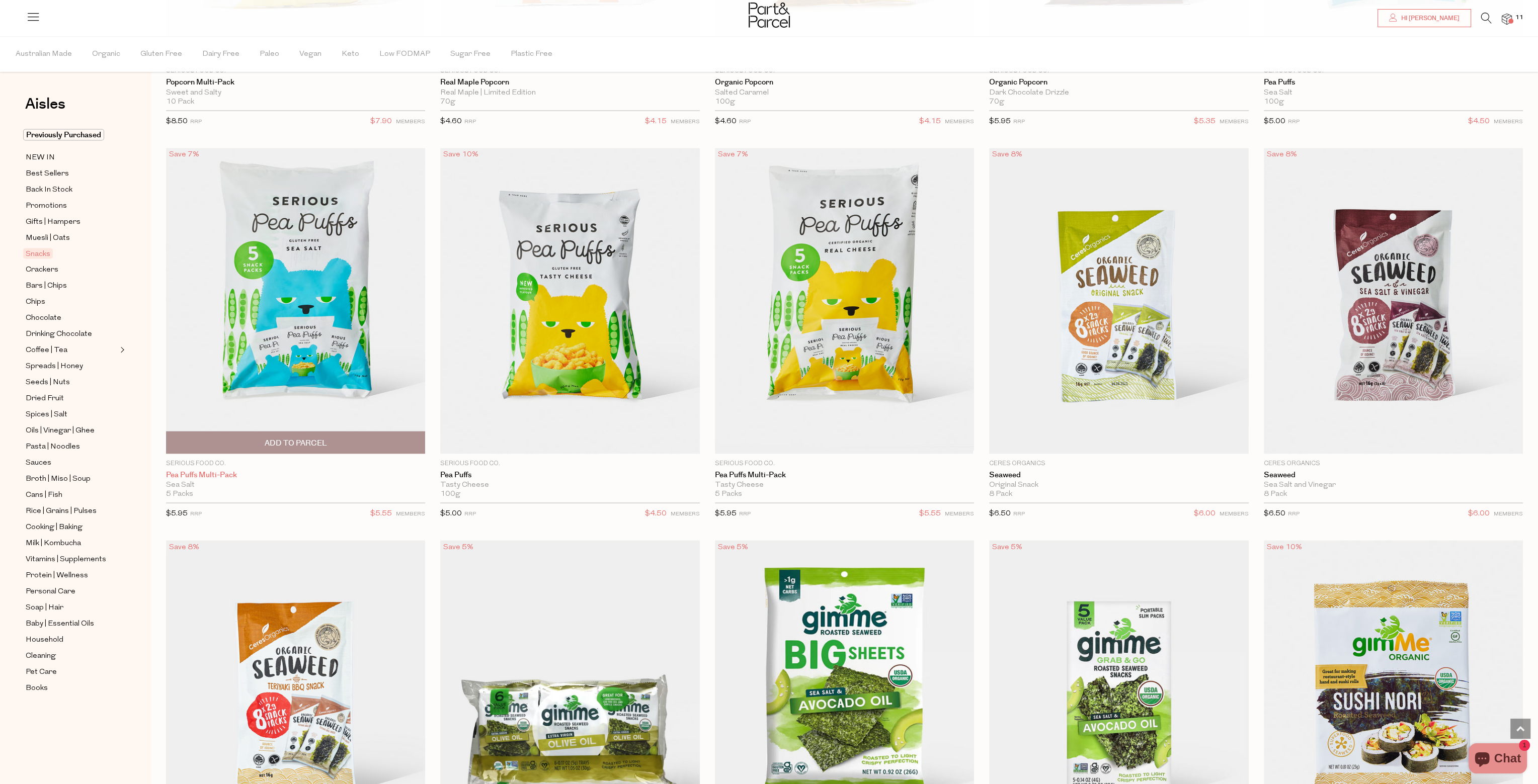
scroll to position [3922, 0]
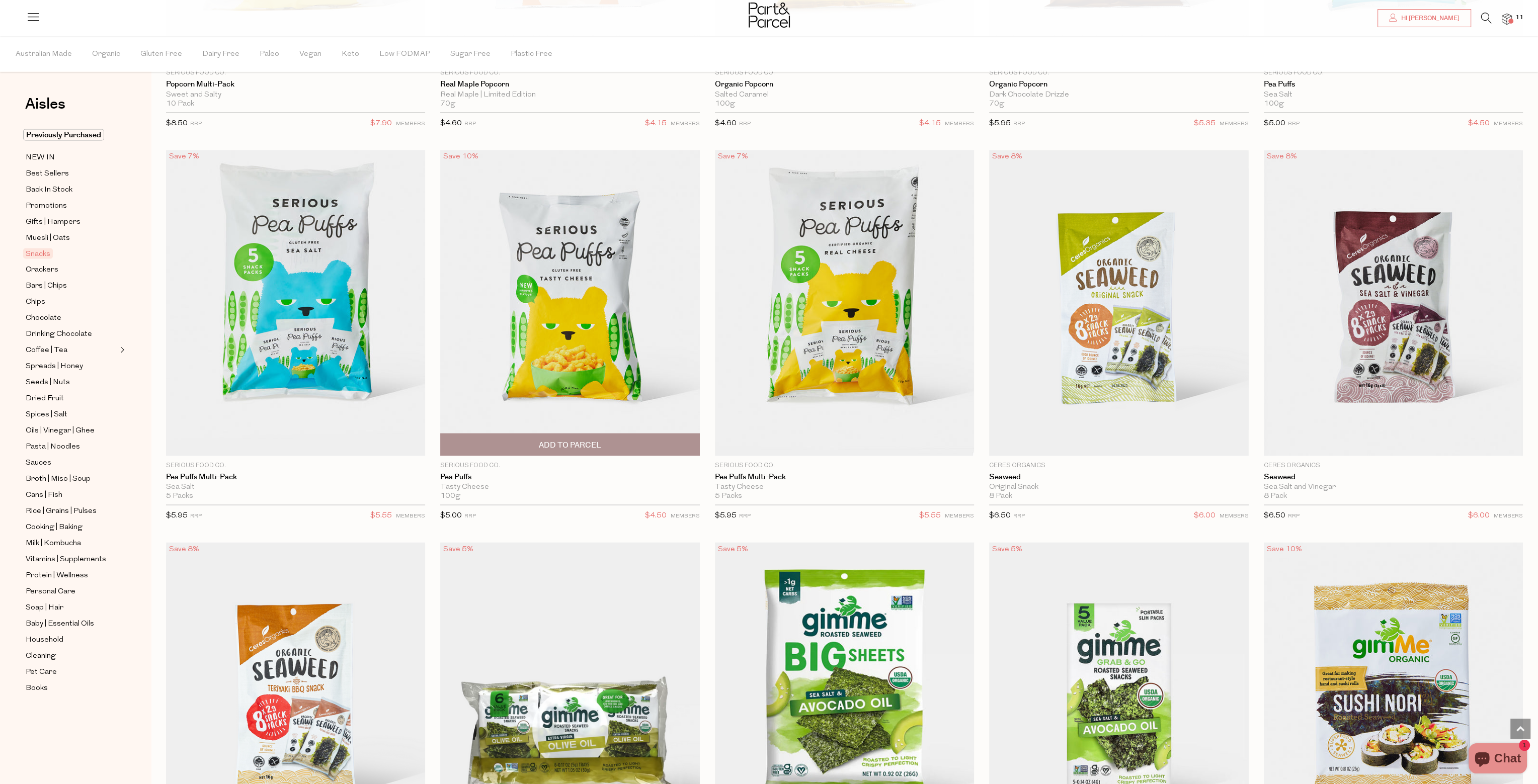
drag, startPoint x: 337, startPoint y: 411, endPoint x: 437, endPoint y: 362, distance: 111.4
click at [437, 362] on div "Save 10% 1 Add To Parcel Serious Food Co. Pea Puffs Tasty Cheese 100g Limit Rea…" at bounding box center [562, 338] width 274 height 377
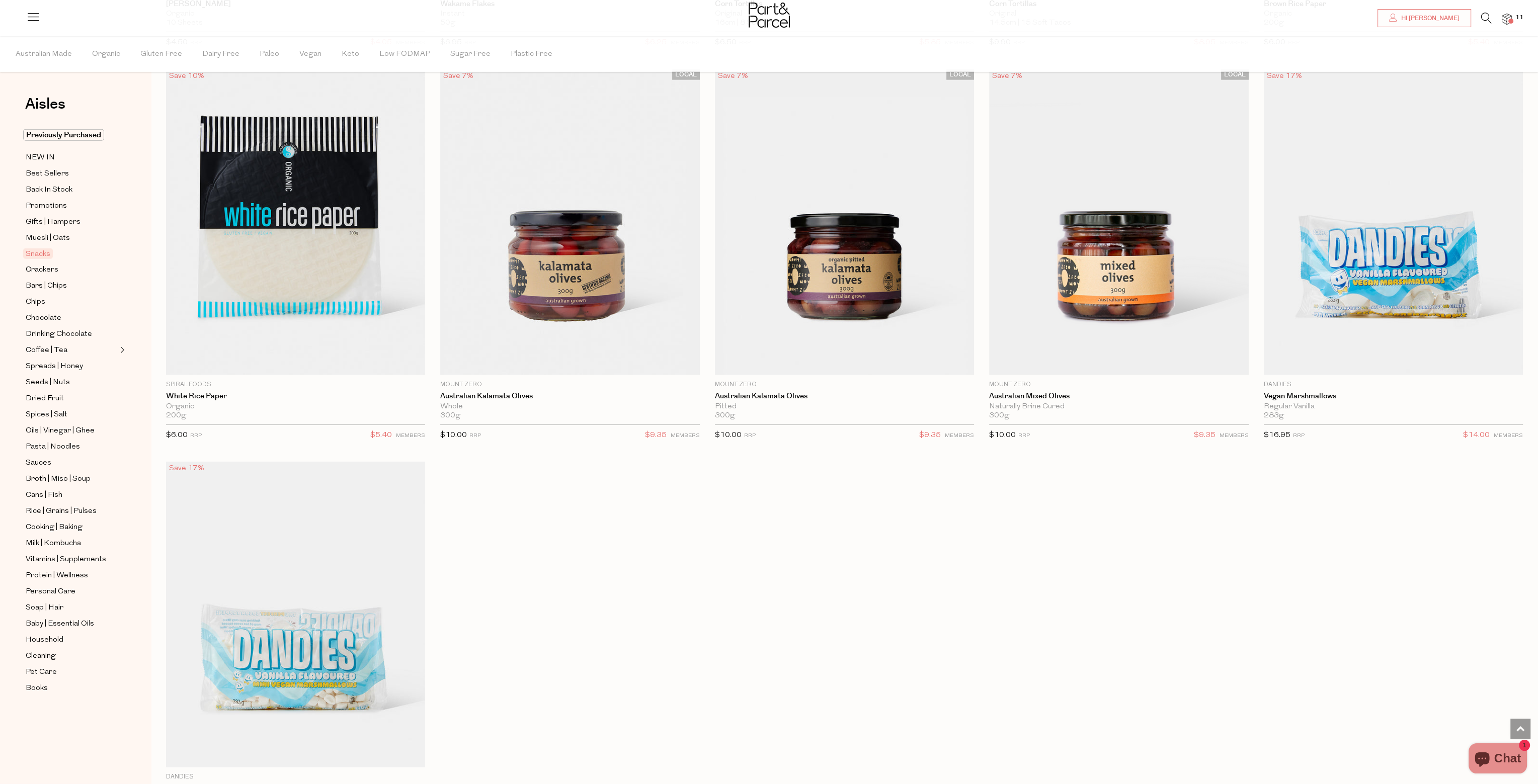
scroll to position [5280, 0]
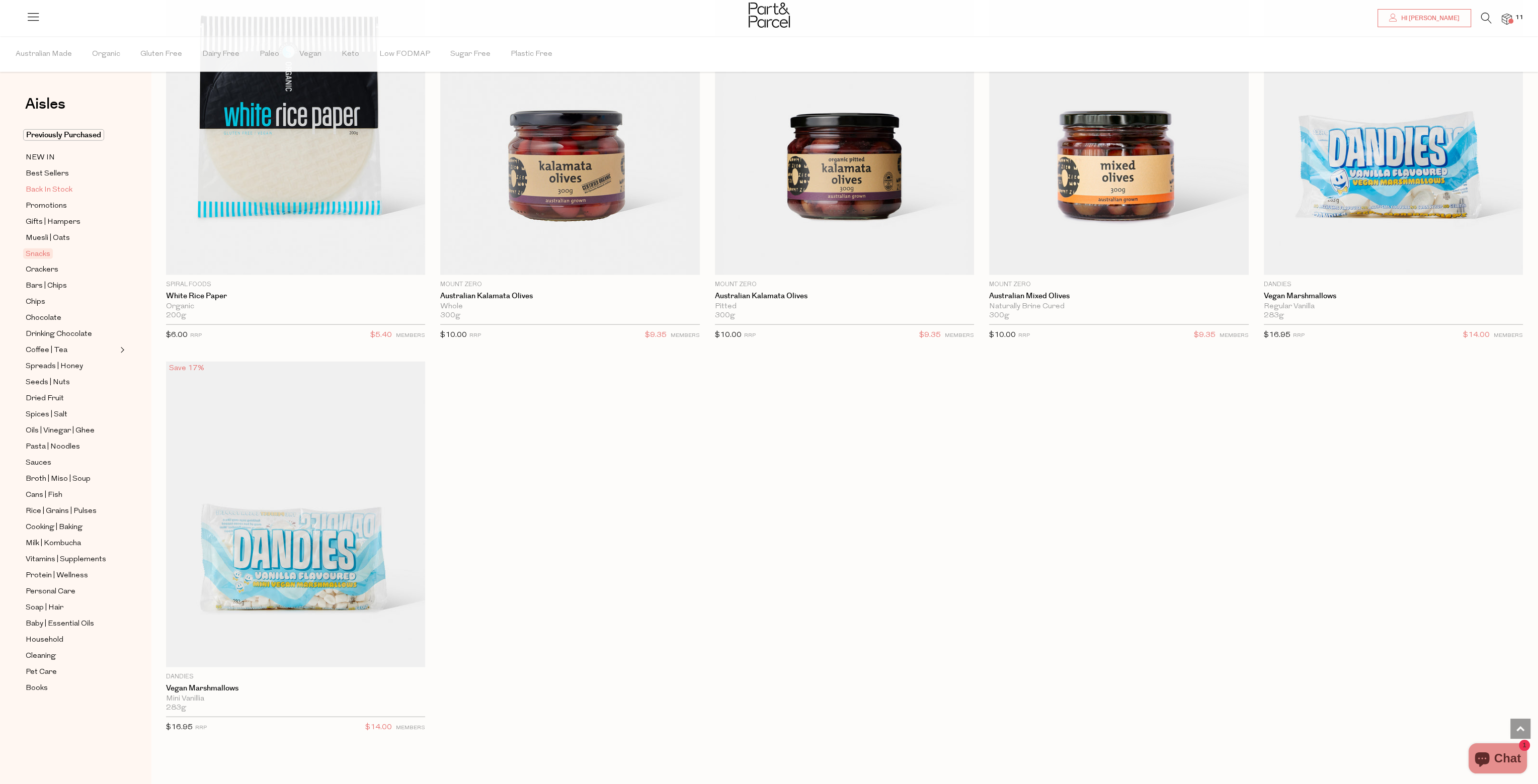
click at [70, 191] on span "Back In Stock" at bounding box center [49, 190] width 47 height 12
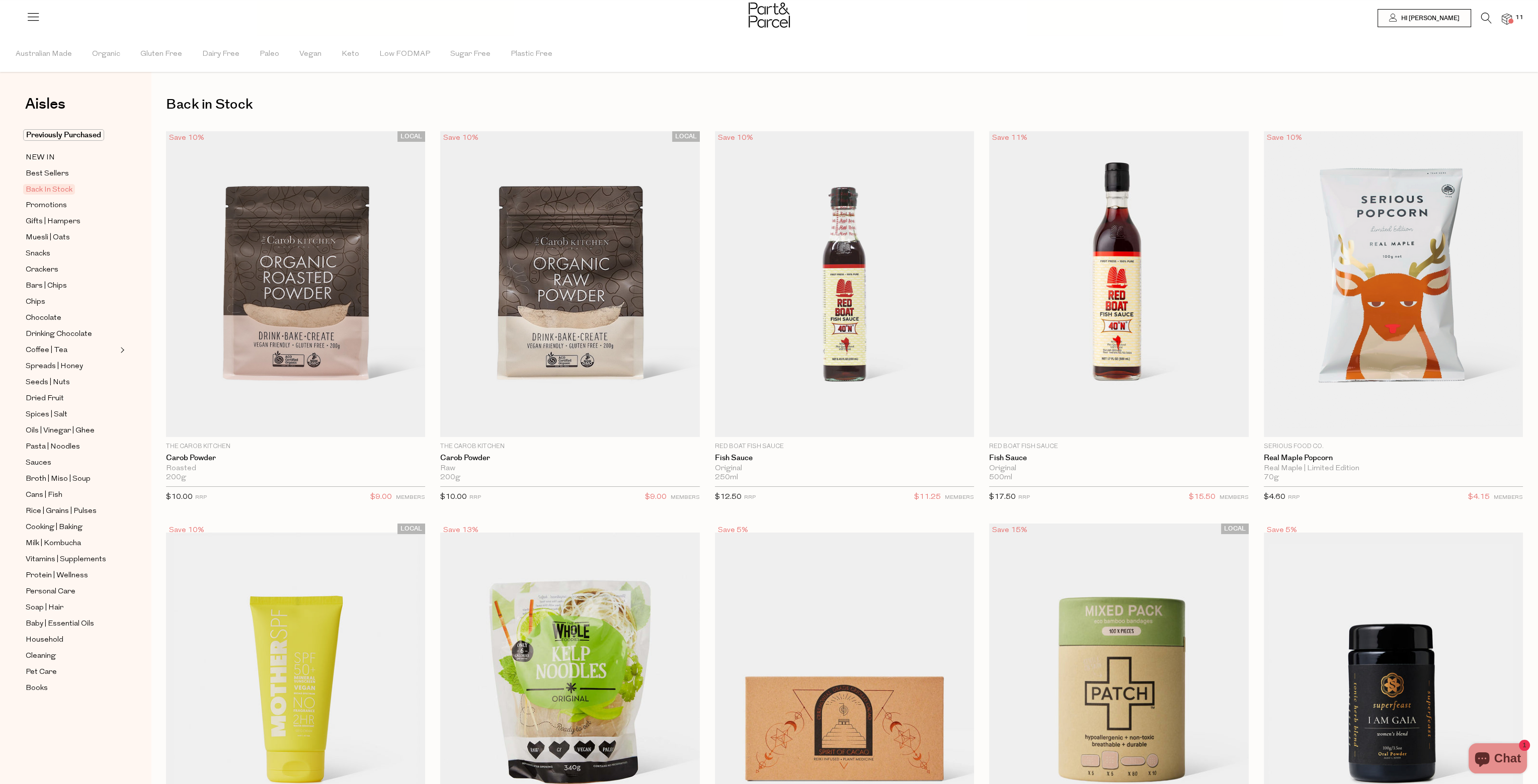
drag, startPoint x: 70, startPoint y: 191, endPoint x: 304, endPoint y: 106, distance: 249.0
click at [304, 106] on h1 "Back in Stock" at bounding box center [844, 104] width 1357 height 23
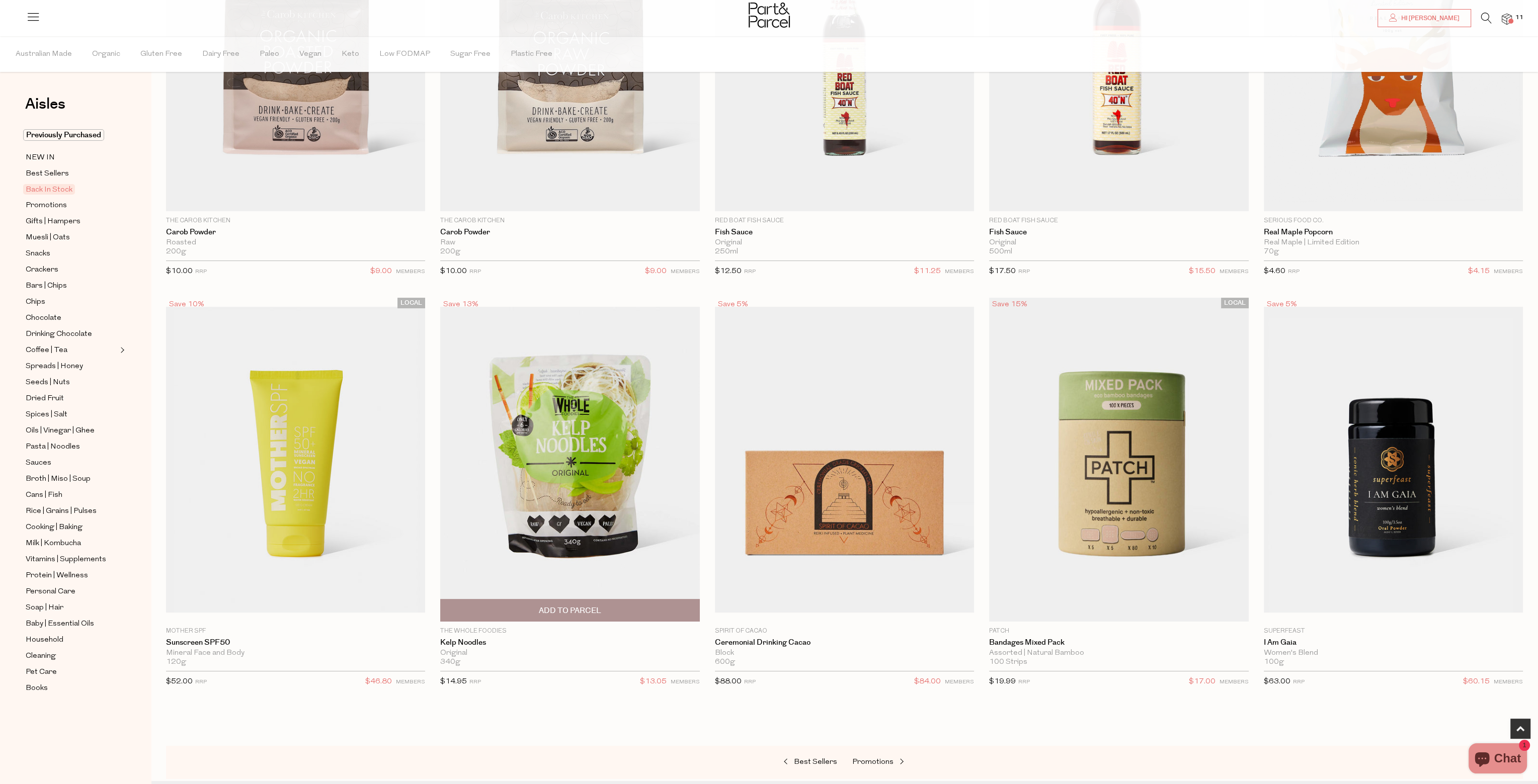
scroll to position [302, 0]
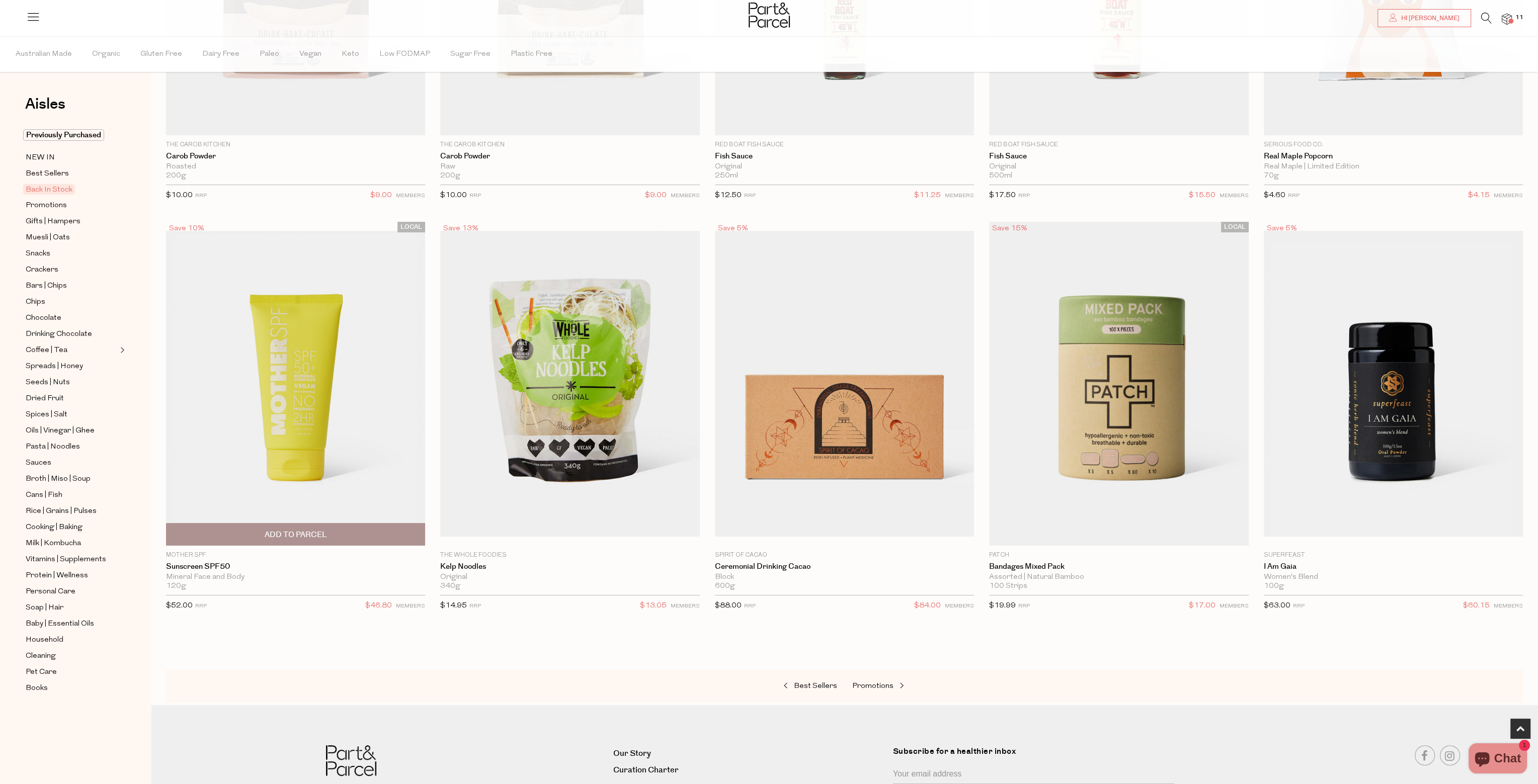
click at [277, 291] on img at bounding box center [295, 383] width 259 height 306
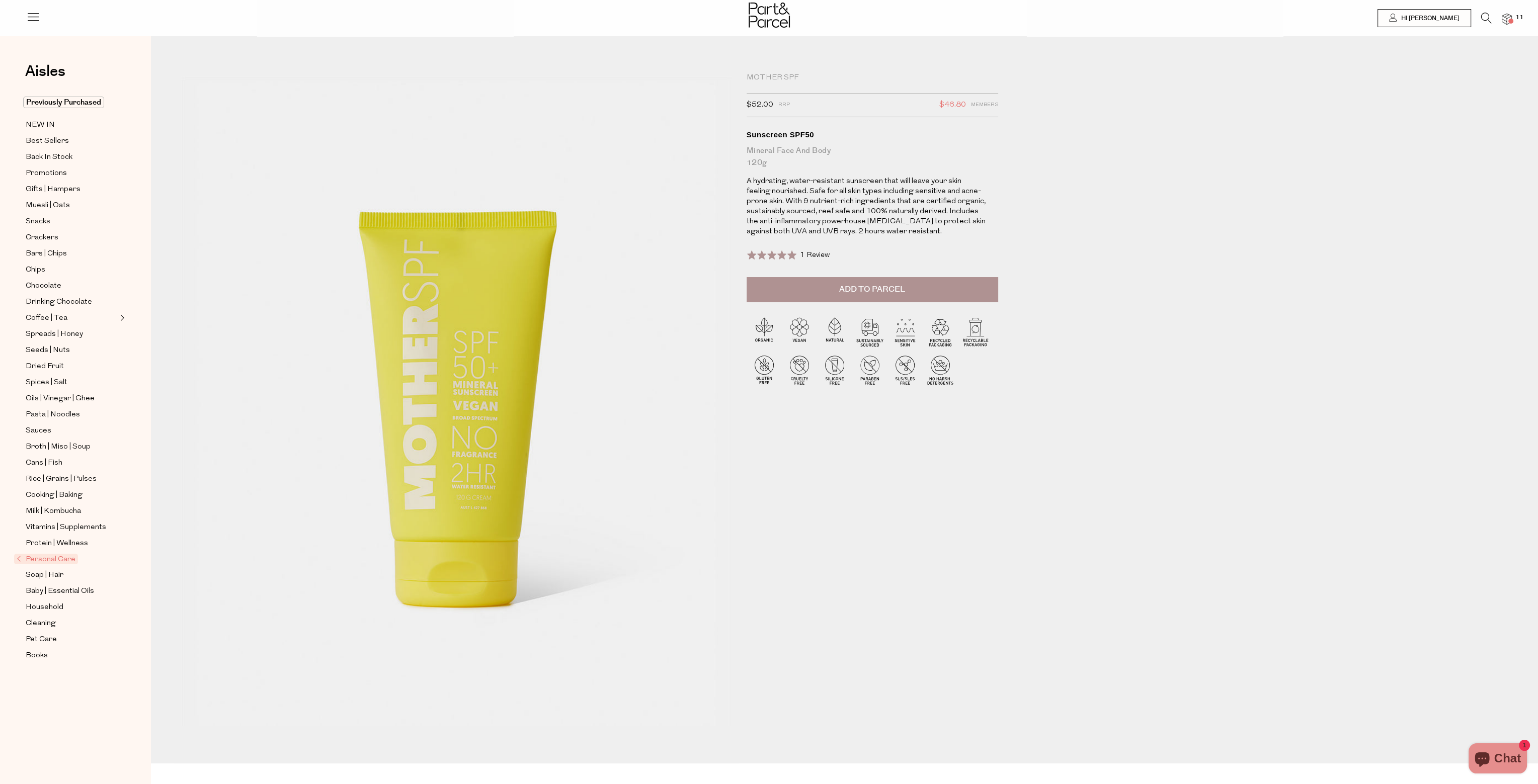
click at [891, 285] on span "Add to Parcel" at bounding box center [872, 288] width 66 height 11
click at [1510, 16] on img at bounding box center [1506, 19] width 10 height 11
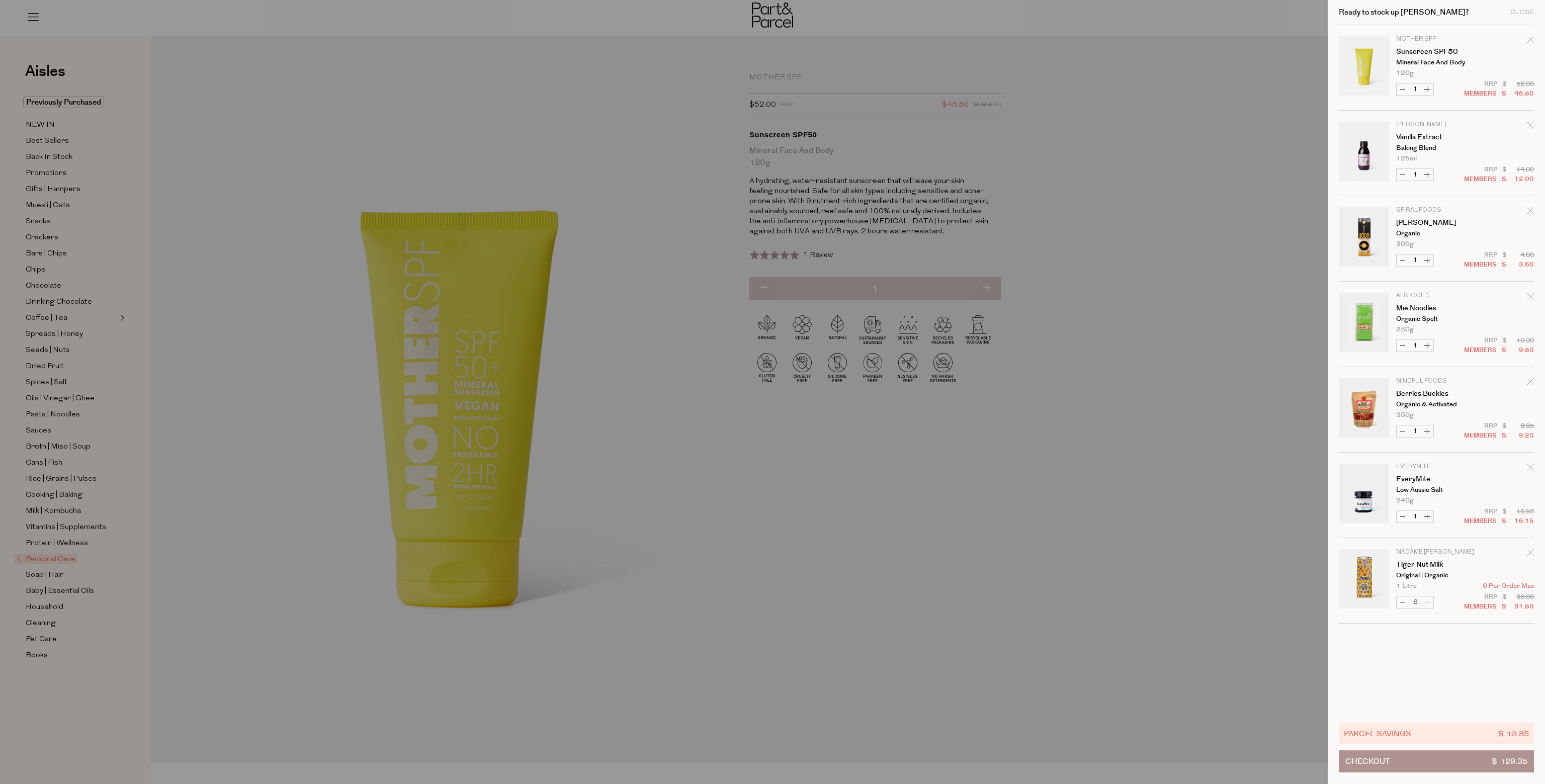
click at [1467, 764] on button "Checkout $ 129.35" at bounding box center [1436, 762] width 195 height 22
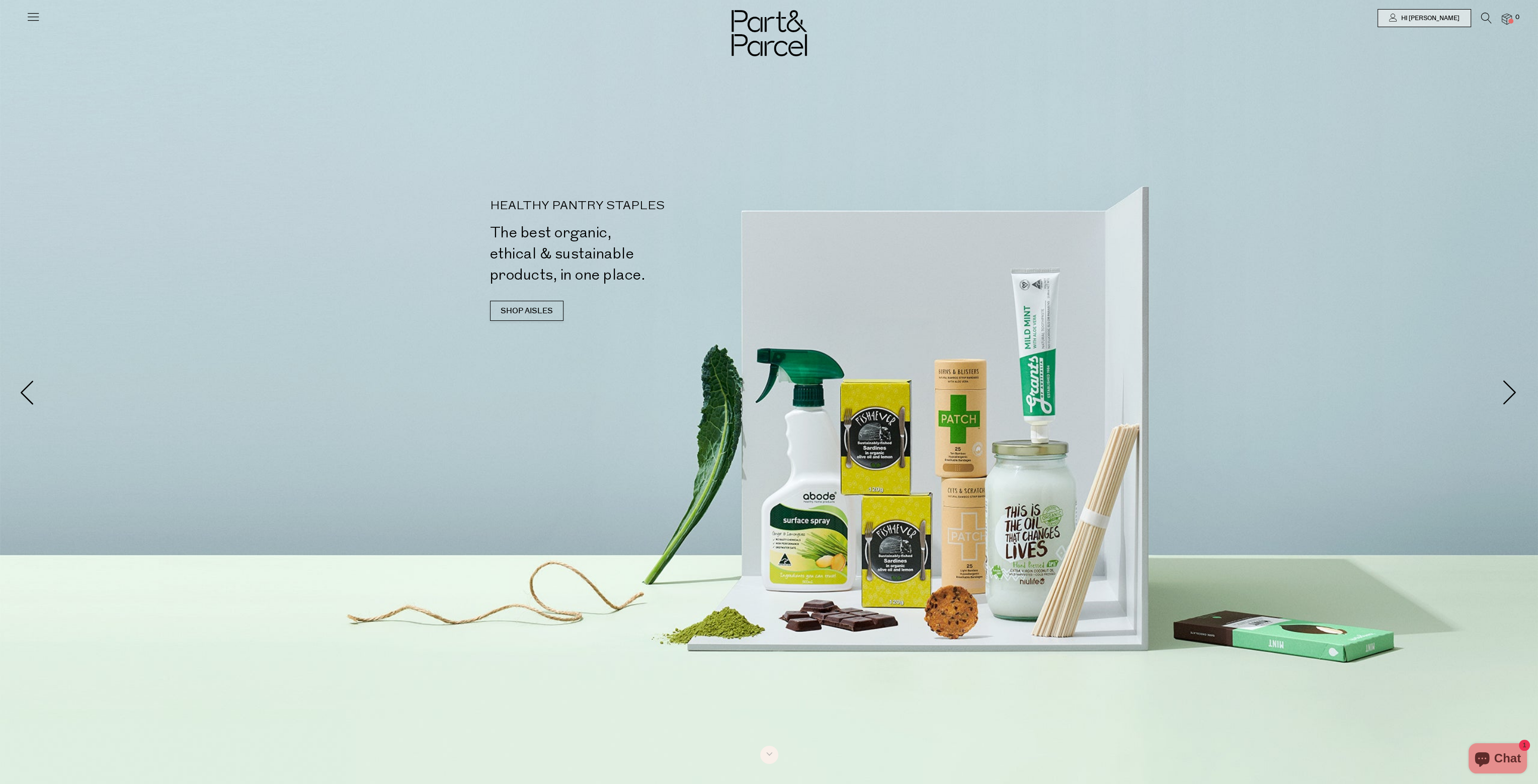
click at [1482, 25] on link at bounding box center [1486, 21] width 10 height 10
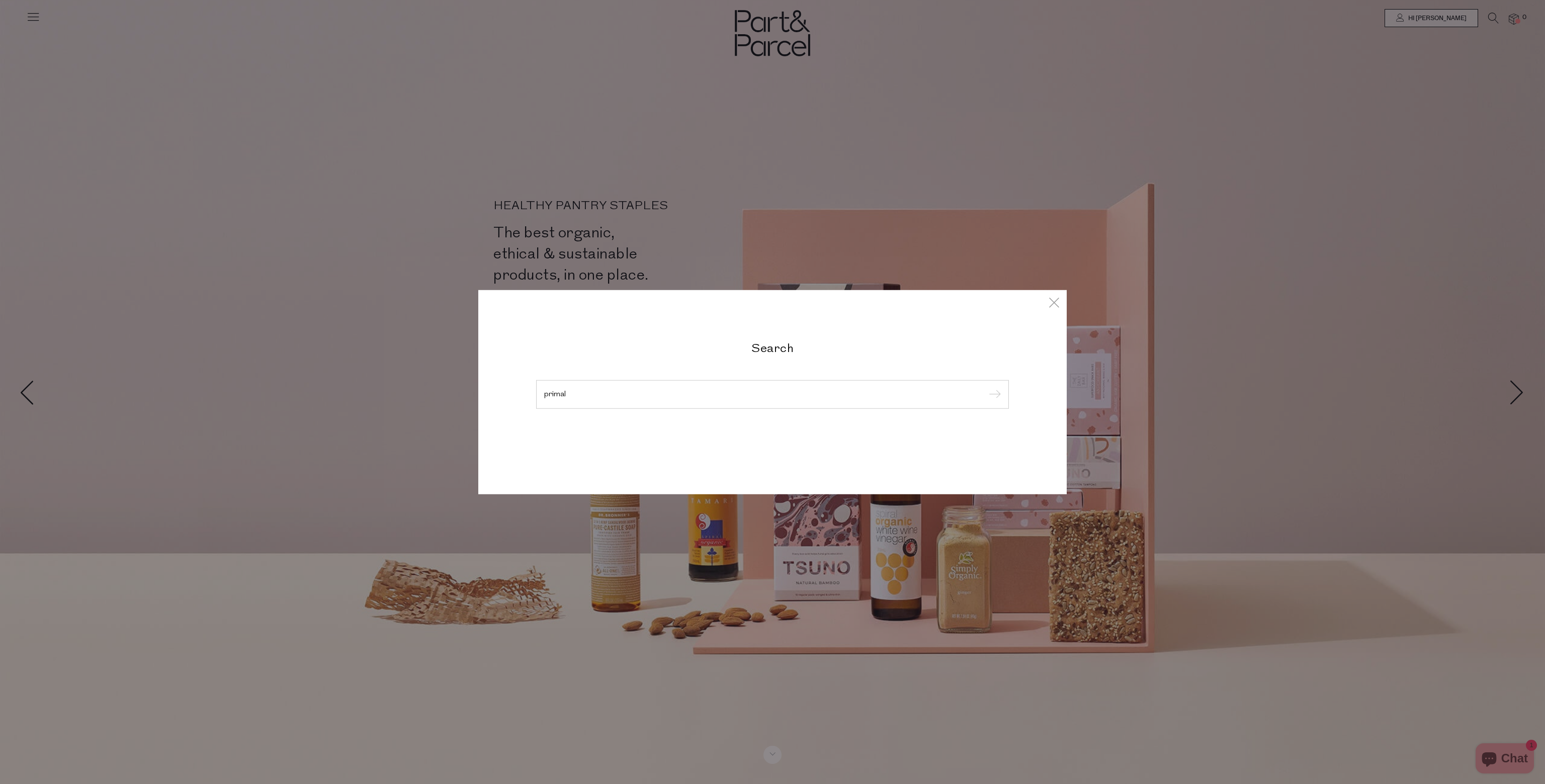
type input "primal"
click at [986, 387] on input "submit" at bounding box center [993, 395] width 15 height 15
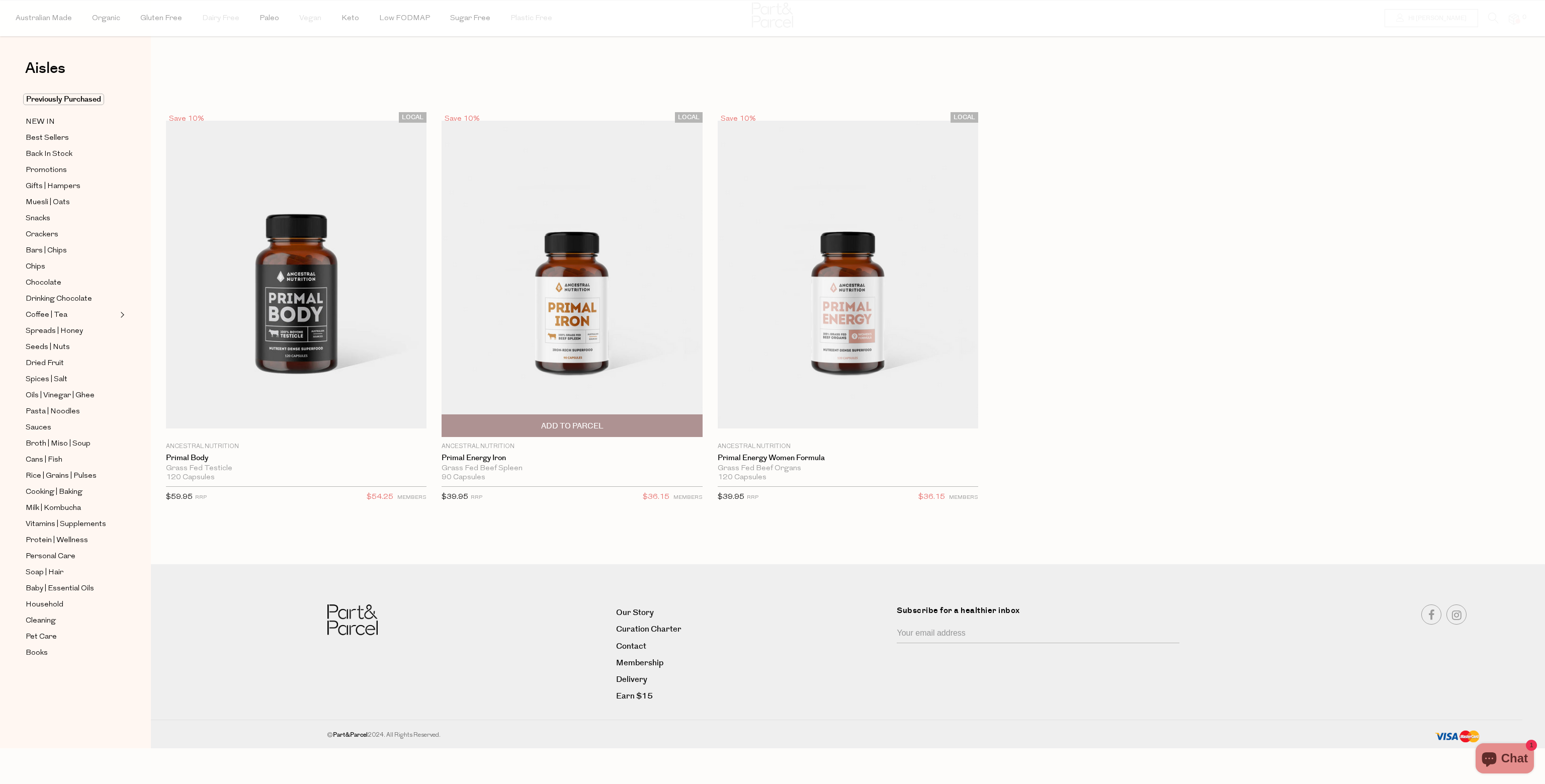
click at [658, 279] on img at bounding box center [572, 274] width 261 height 308
